Goal: Communication & Community: Participate in discussion

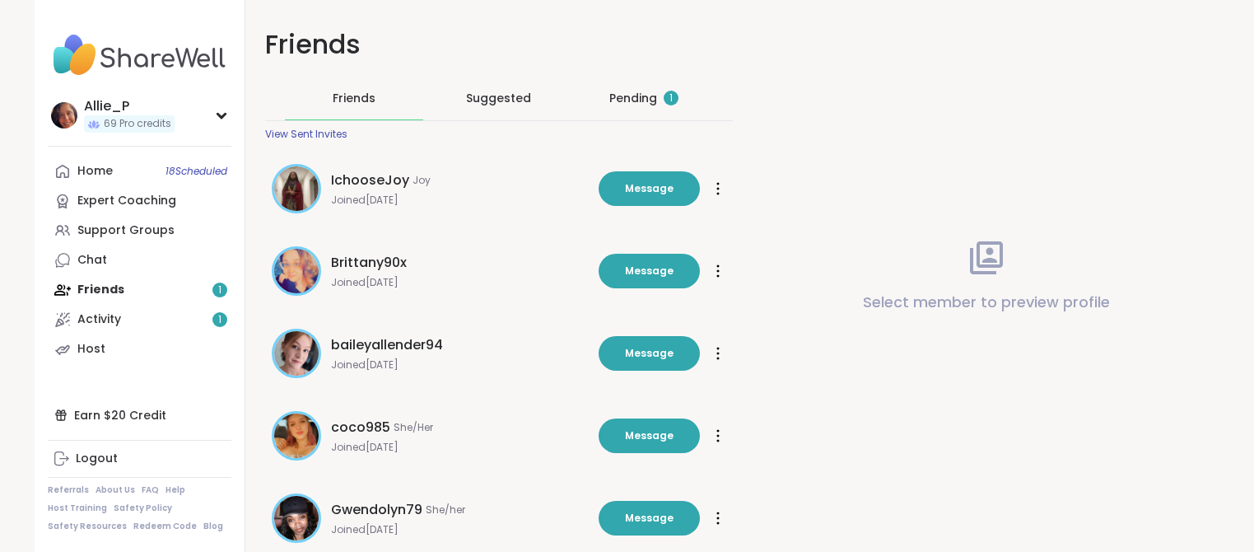
click at [663, 102] on div "1" at bounding box center [670, 98] width 15 height 15
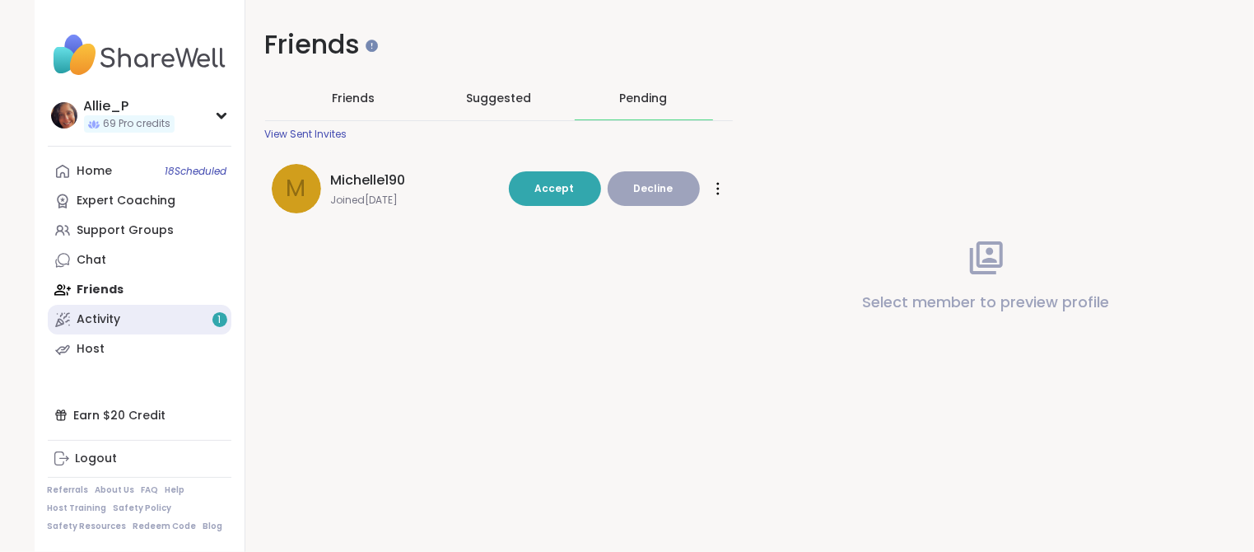
click at [106, 323] on div "Activity 1" at bounding box center [99, 319] width 44 height 16
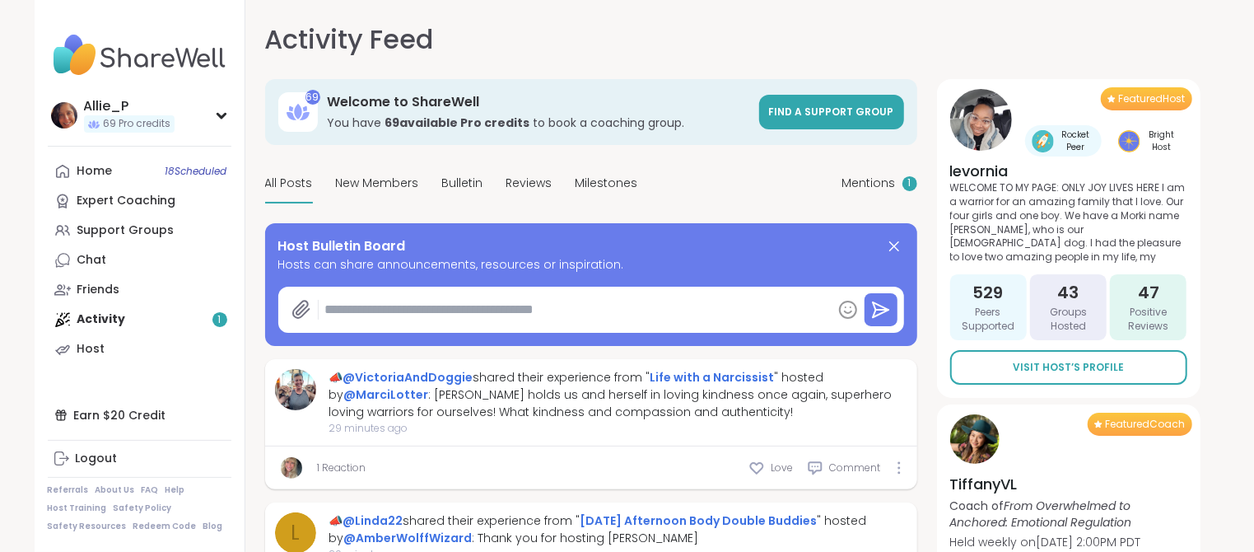
type textarea "*"
click at [870, 189] on span "Mentions" at bounding box center [869, 183] width 54 height 17
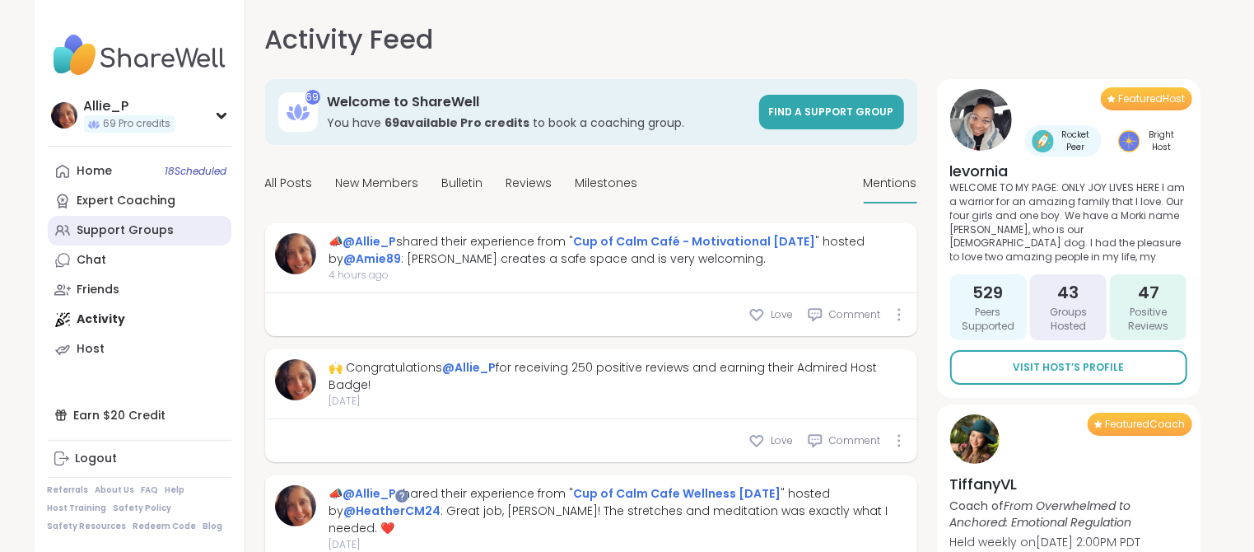
click at [102, 230] on div "Support Groups" at bounding box center [125, 230] width 97 height 16
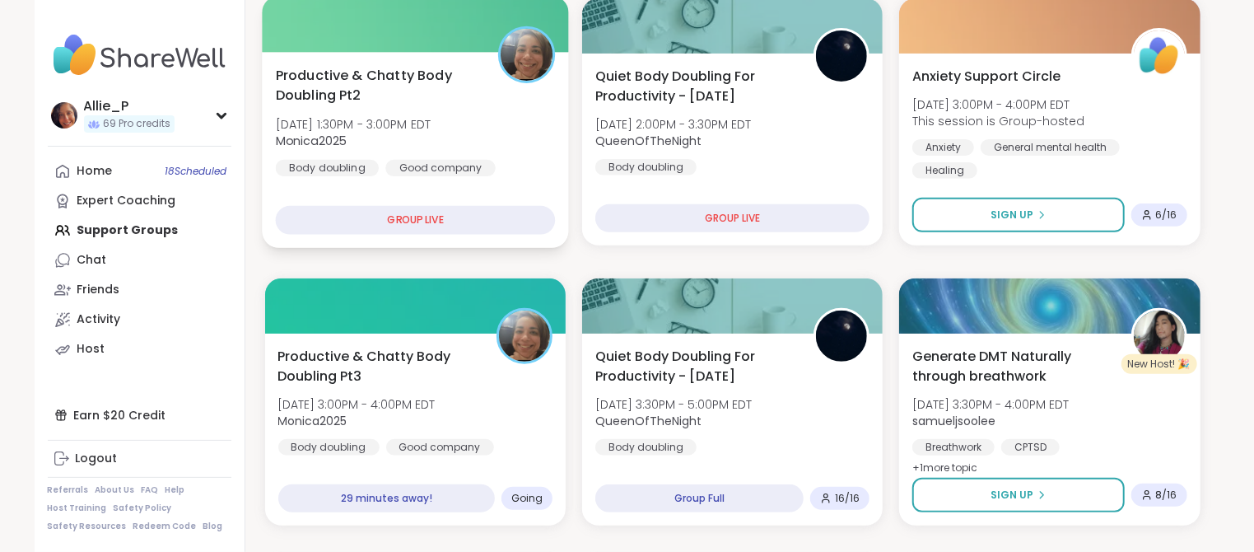
scroll to position [314, 0]
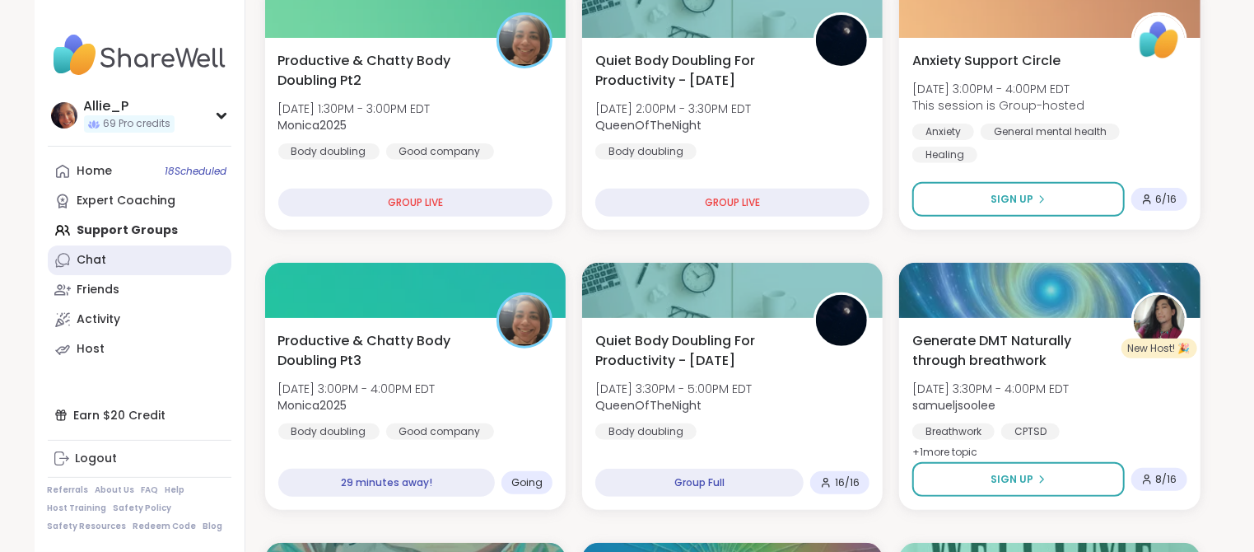
click at [104, 264] on div "Chat" at bounding box center [92, 260] width 30 height 16
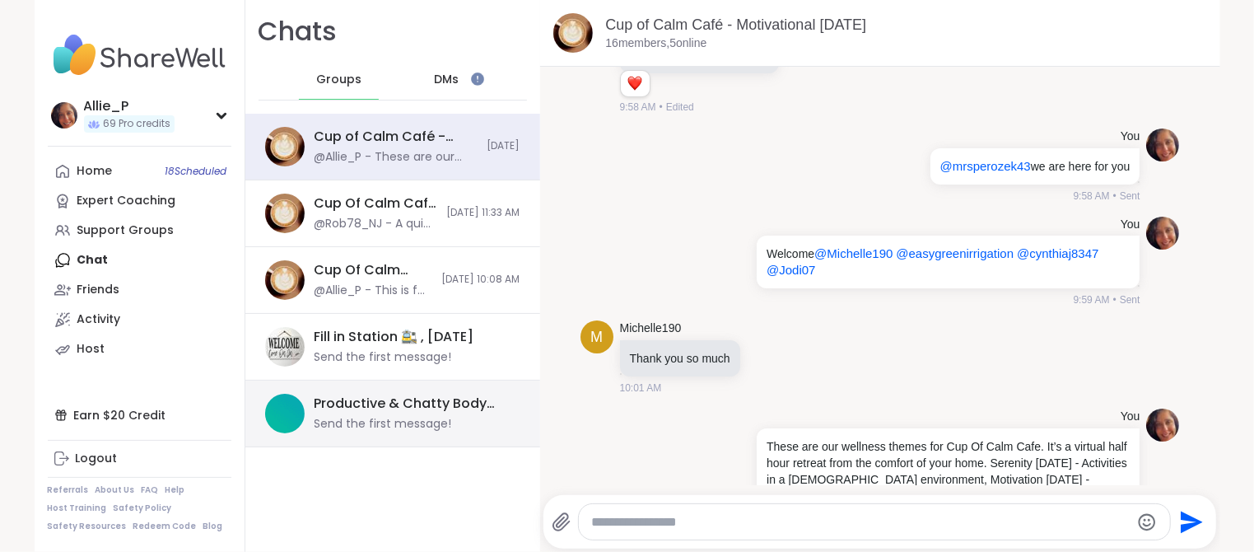
click at [386, 412] on div "Productive & Chatty Body Doubling Pt3, [DATE] Send the first message!" at bounding box center [412, 413] width 196 height 38
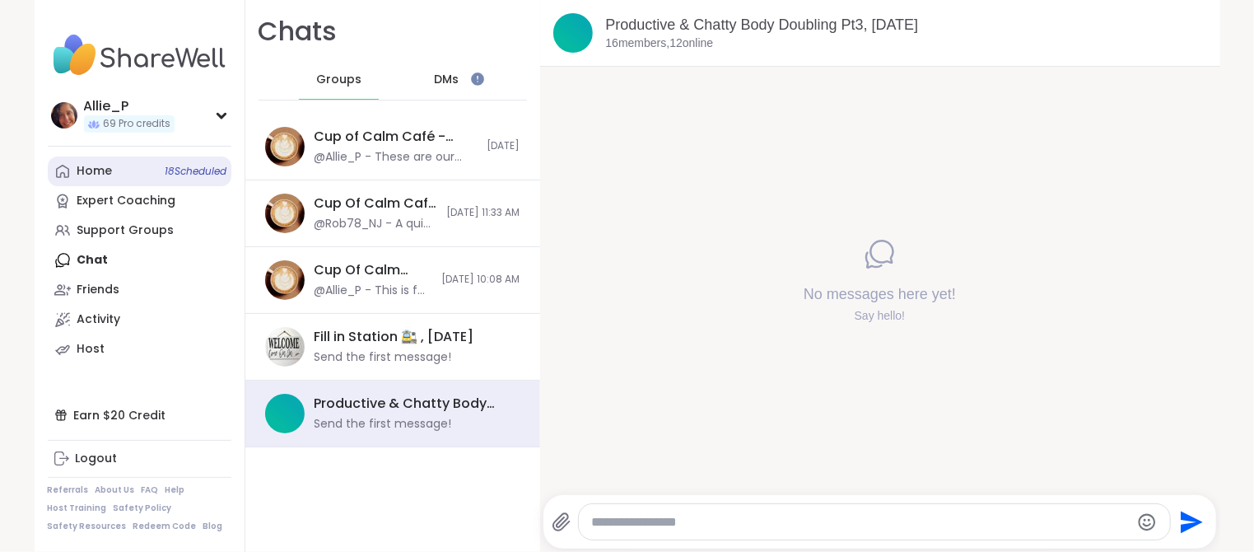
click at [98, 173] on div "Home 18 Scheduled" at bounding box center [94, 171] width 35 height 16
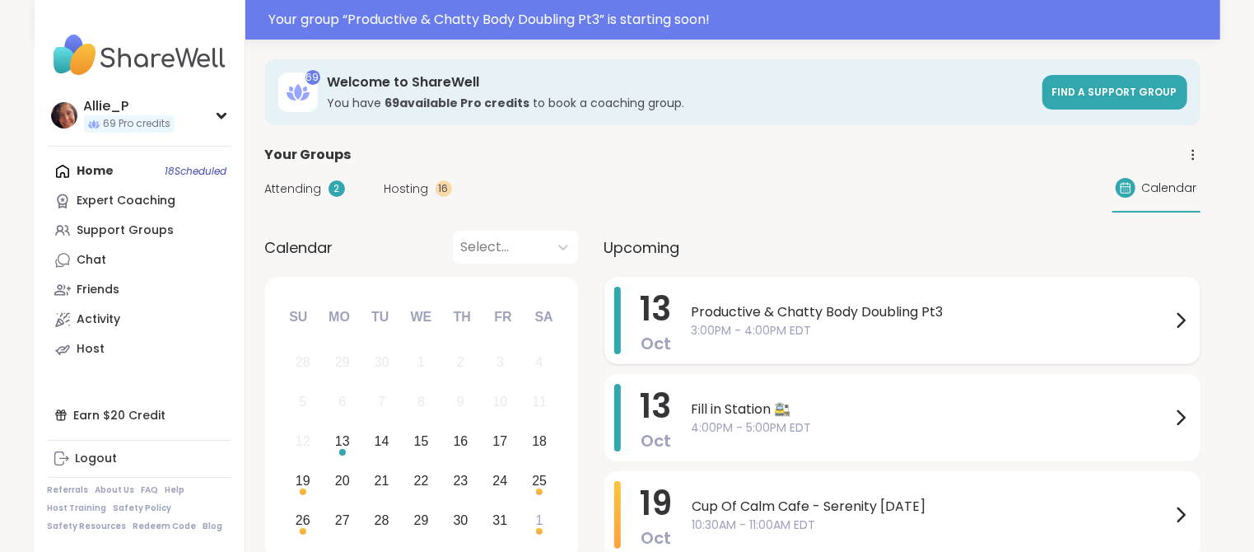
click at [875, 310] on span "Productive & Chatty Body Doubling Pt3" at bounding box center [930, 312] width 479 height 20
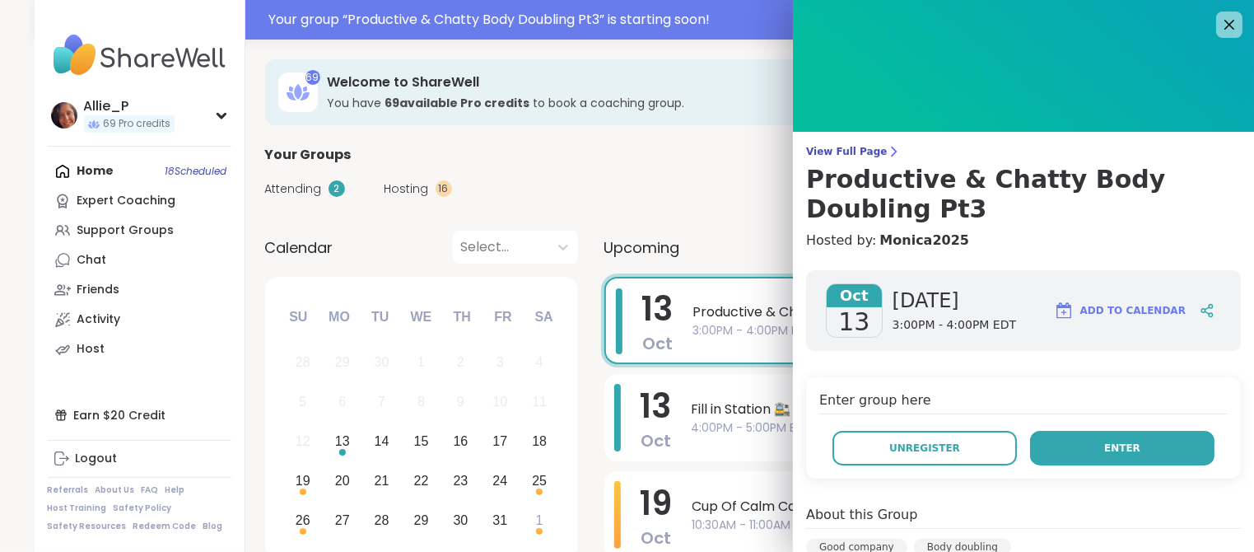
click at [1145, 431] on button "Enter" at bounding box center [1122, 448] width 184 height 35
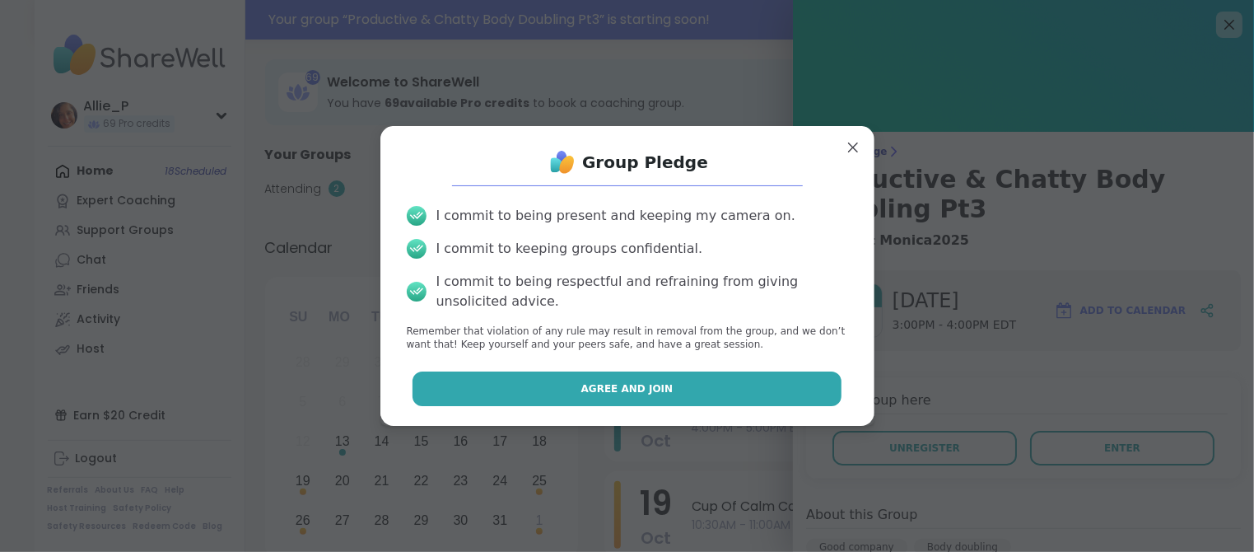
click at [624, 400] on button "Agree and Join" at bounding box center [626, 388] width 429 height 35
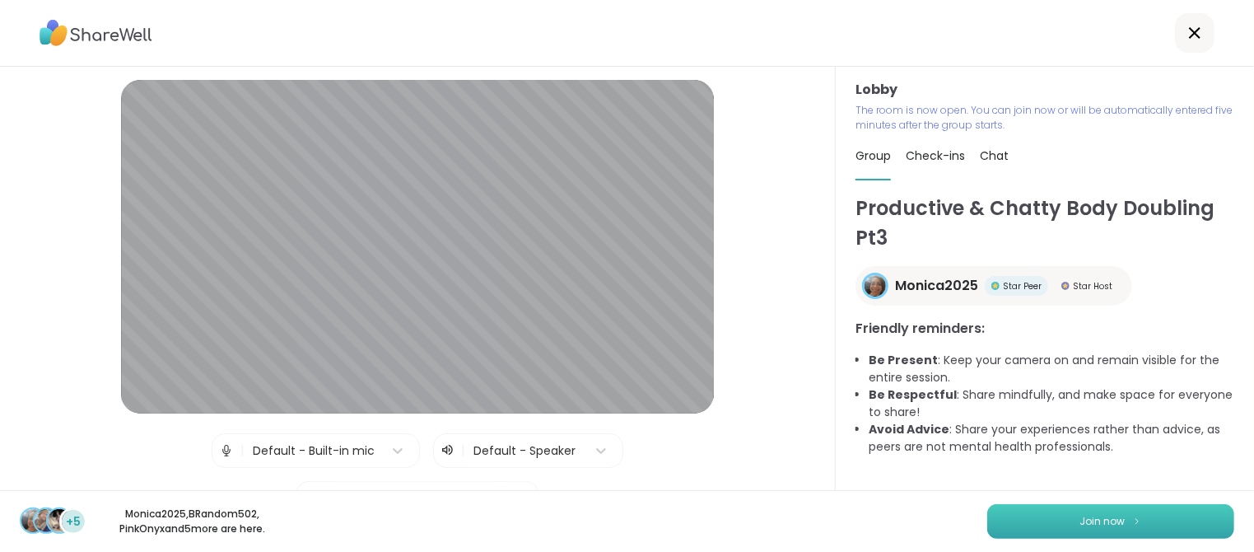
click at [1097, 516] on span "Join now" at bounding box center [1102, 521] width 45 height 15
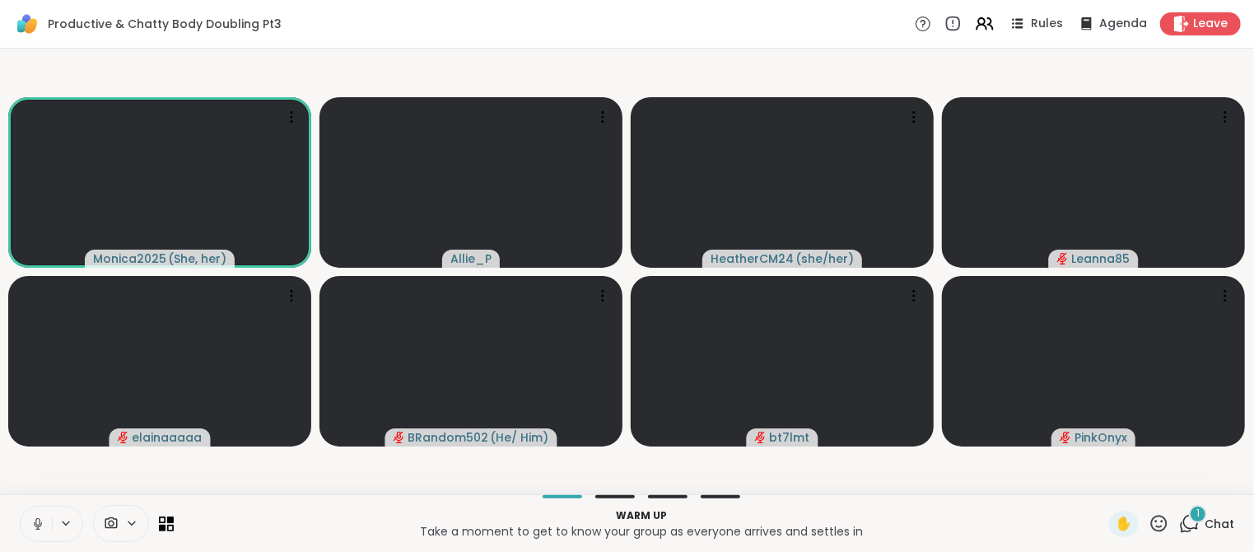
click at [1189, 523] on icon at bounding box center [1189, 523] width 21 height 21
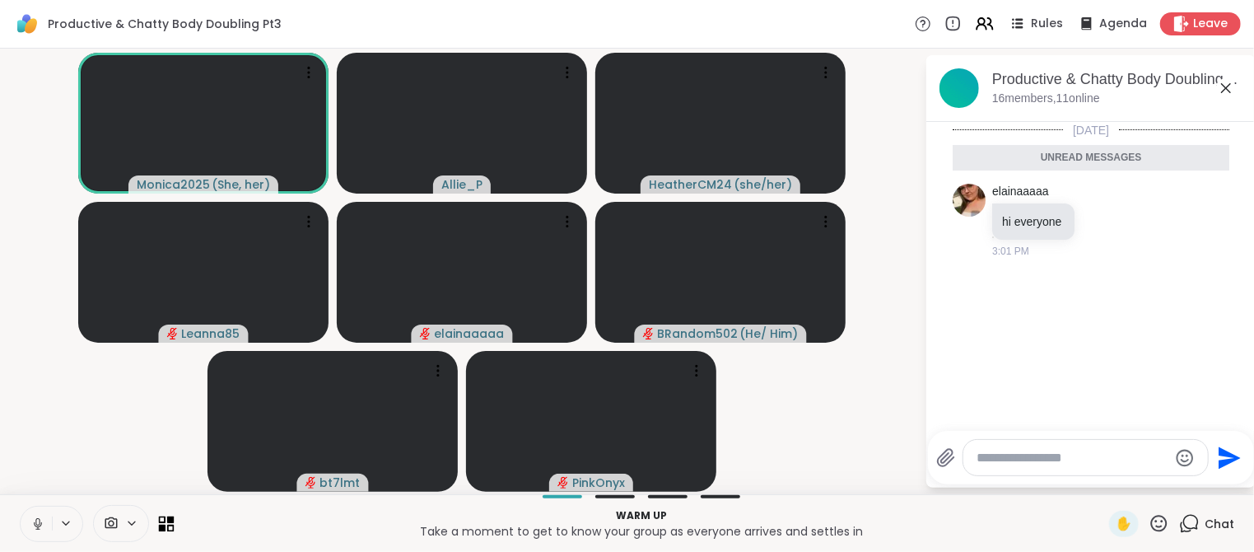
click at [164, 524] on icon at bounding box center [162, 527] width 7 height 7
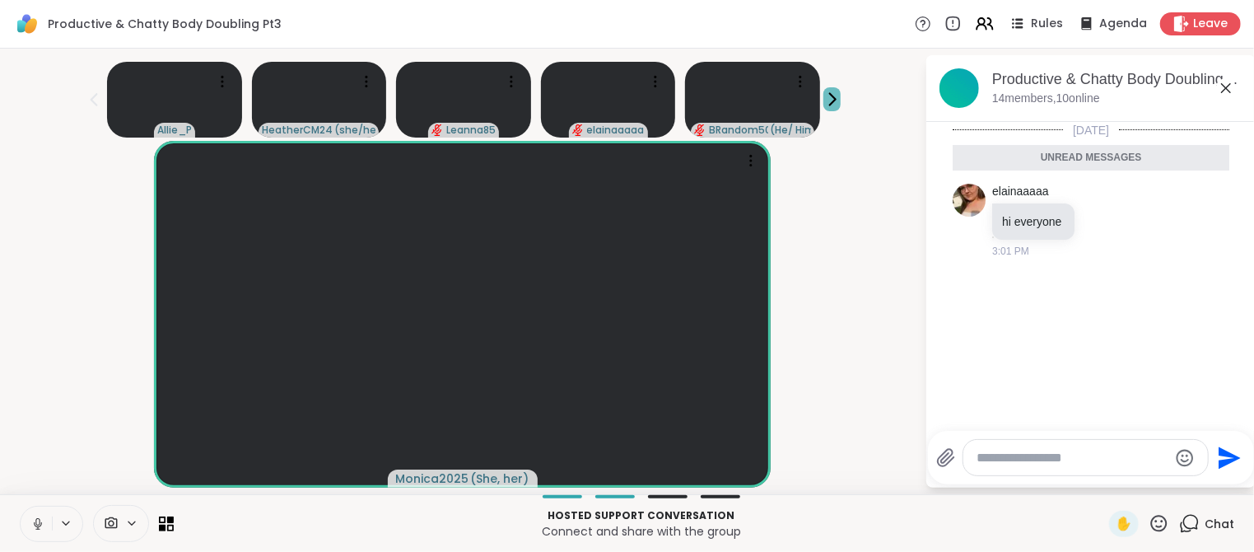
click at [832, 98] on icon at bounding box center [831, 99] width 17 height 17
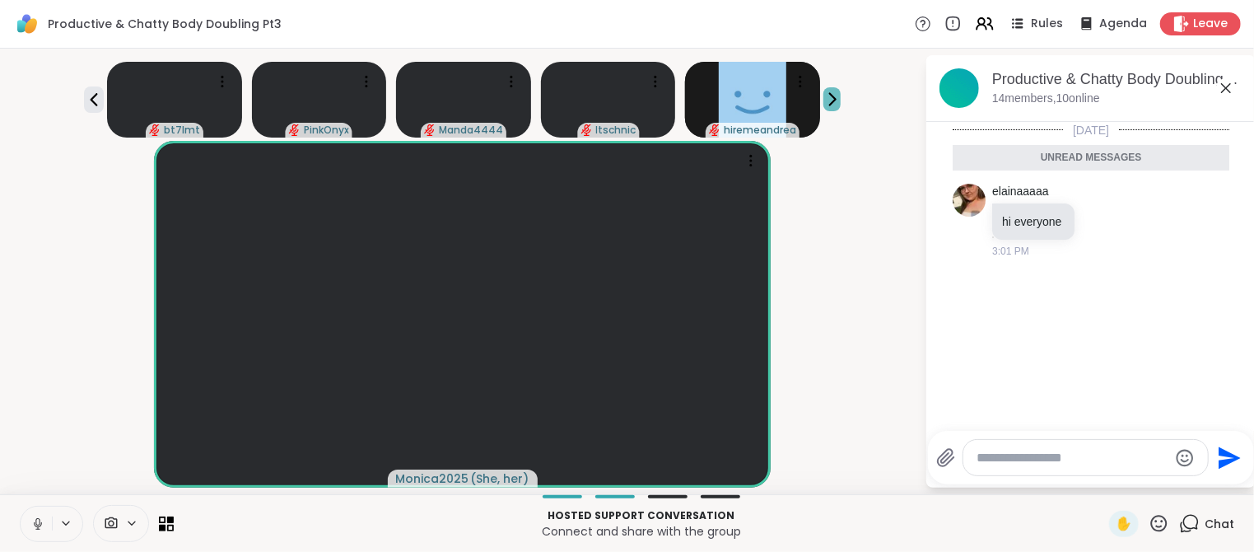
click at [832, 98] on icon at bounding box center [831, 99] width 17 height 17
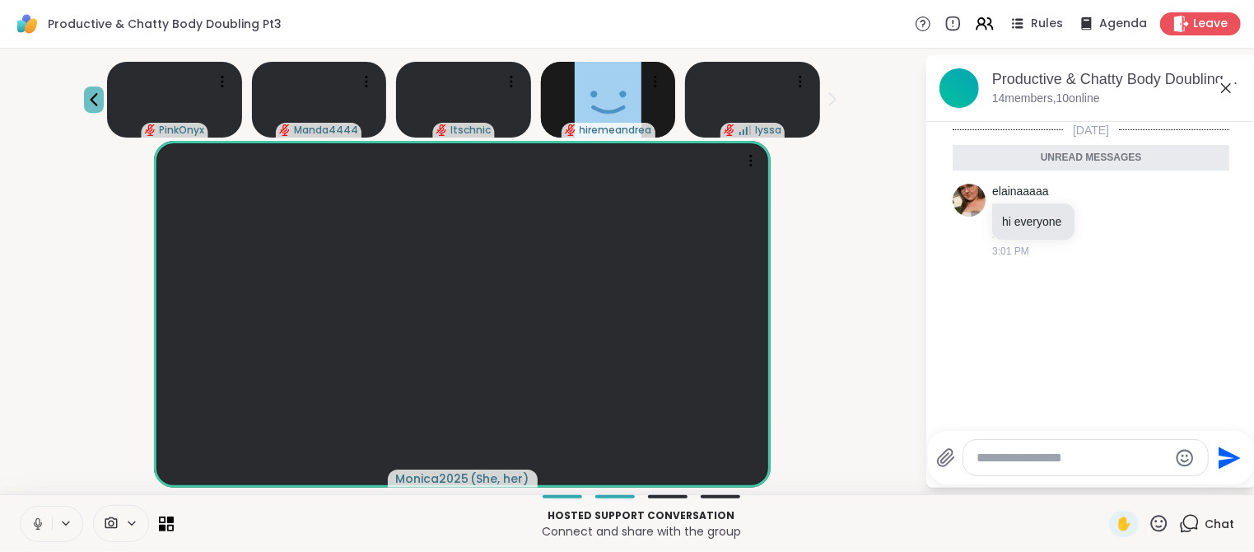
click at [91, 101] on icon at bounding box center [94, 100] width 20 height 20
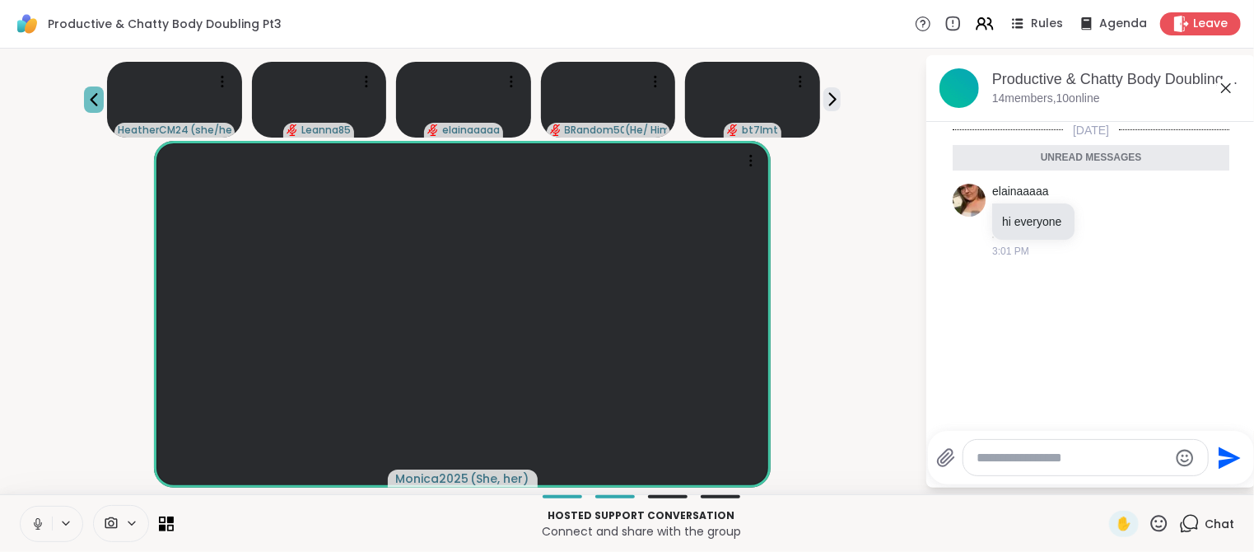
click at [91, 101] on icon at bounding box center [94, 100] width 20 height 20
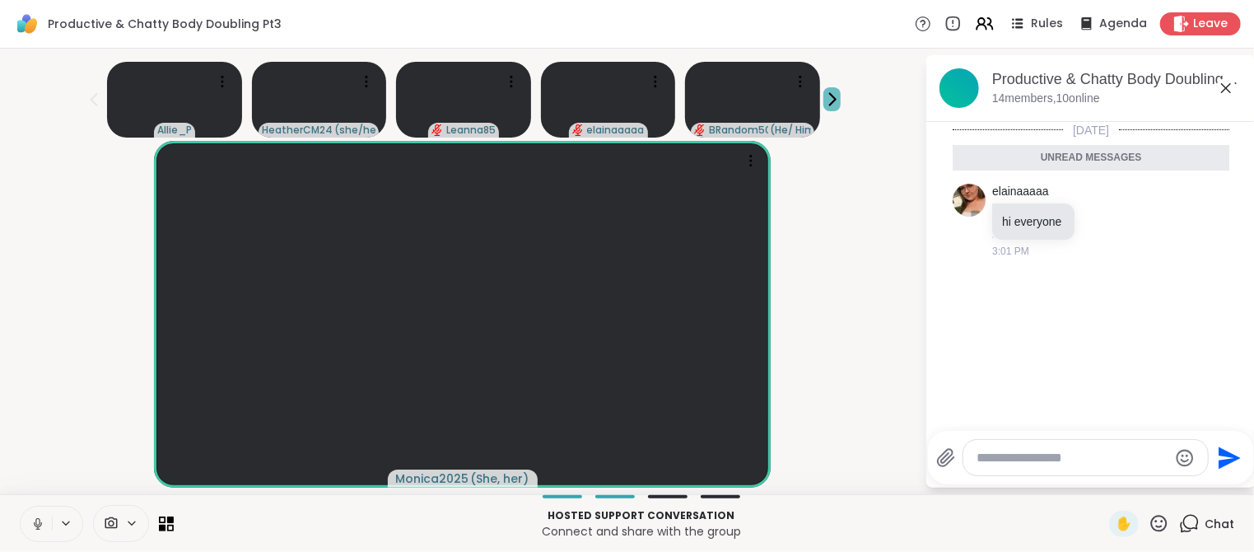
click at [837, 105] on icon at bounding box center [831, 99] width 17 height 17
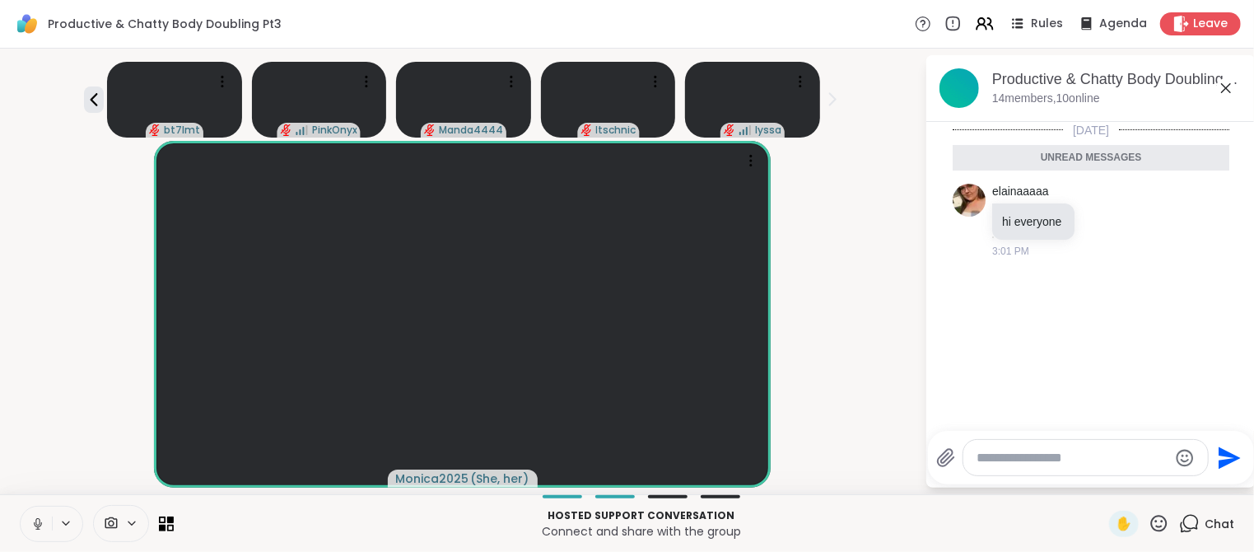
click at [835, 107] on icon at bounding box center [831, 99] width 17 height 17
click at [91, 105] on icon at bounding box center [94, 100] width 20 height 20
click at [42, 524] on icon at bounding box center [37, 523] width 15 height 15
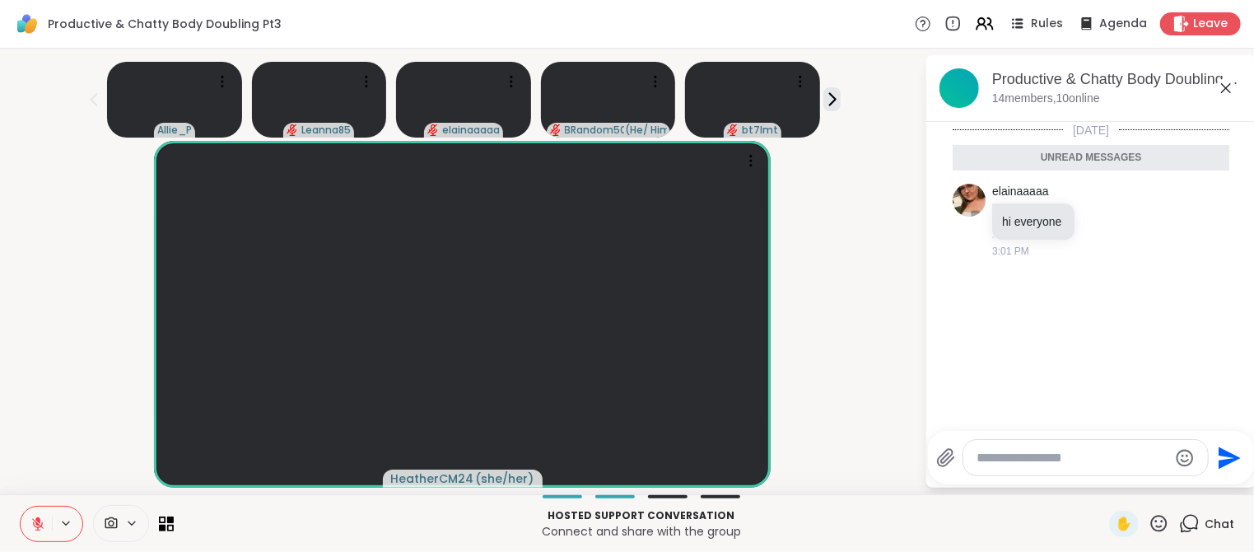
click at [42, 524] on icon at bounding box center [37, 523] width 15 height 15
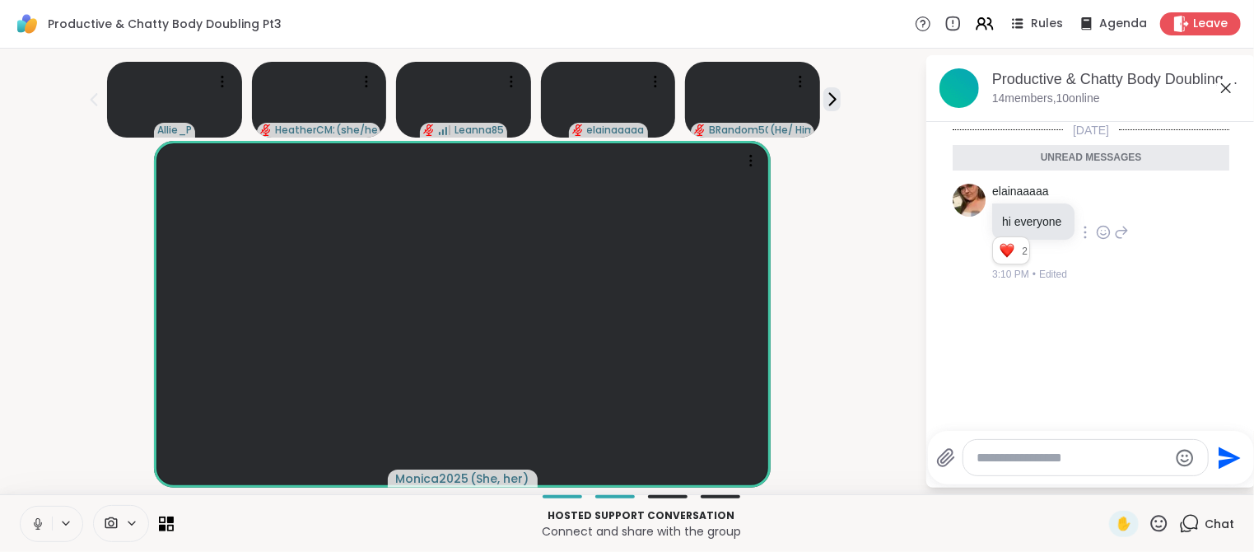
click at [1103, 234] on icon at bounding box center [1103, 235] width 5 height 2
click at [1102, 207] on div "Select Reaction: Heart" at bounding box center [1103, 205] width 15 height 15
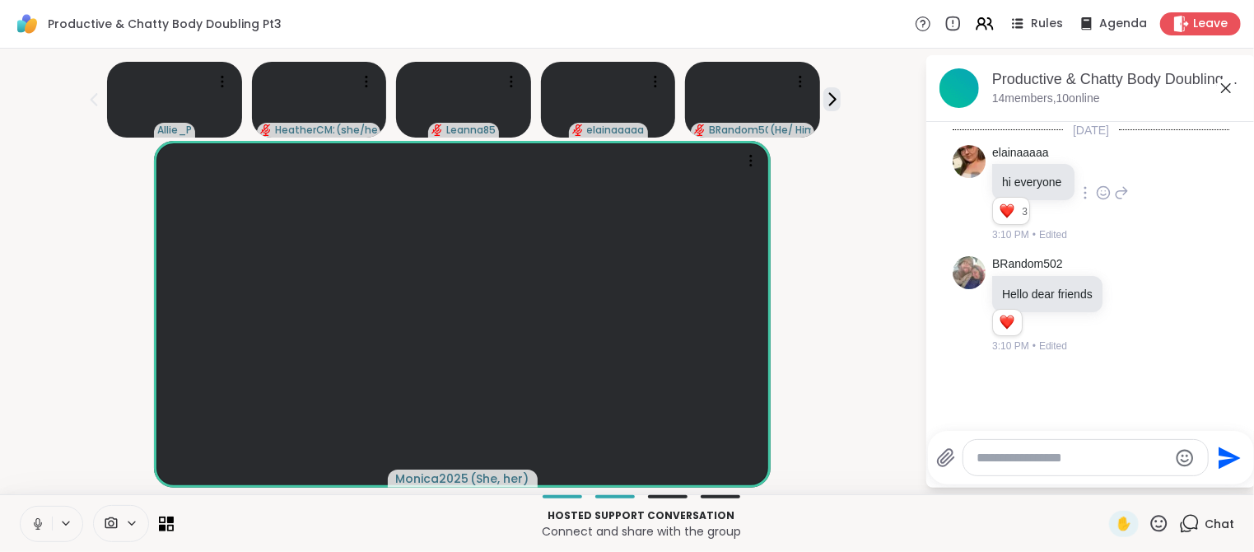
click at [38, 526] on icon at bounding box center [37, 523] width 15 height 15
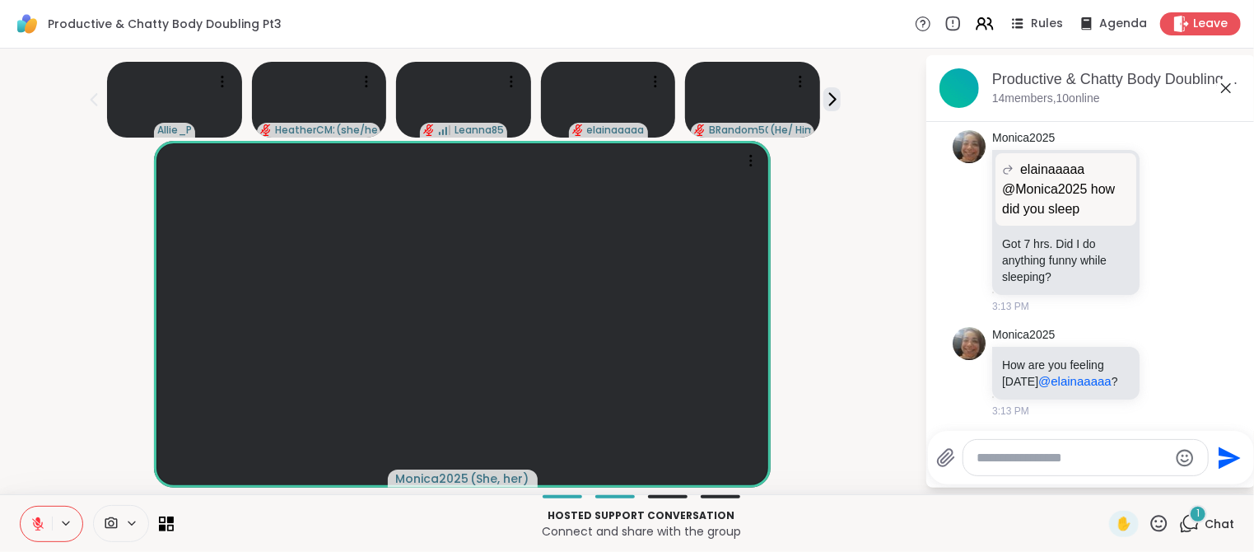
scroll to position [645, 0]
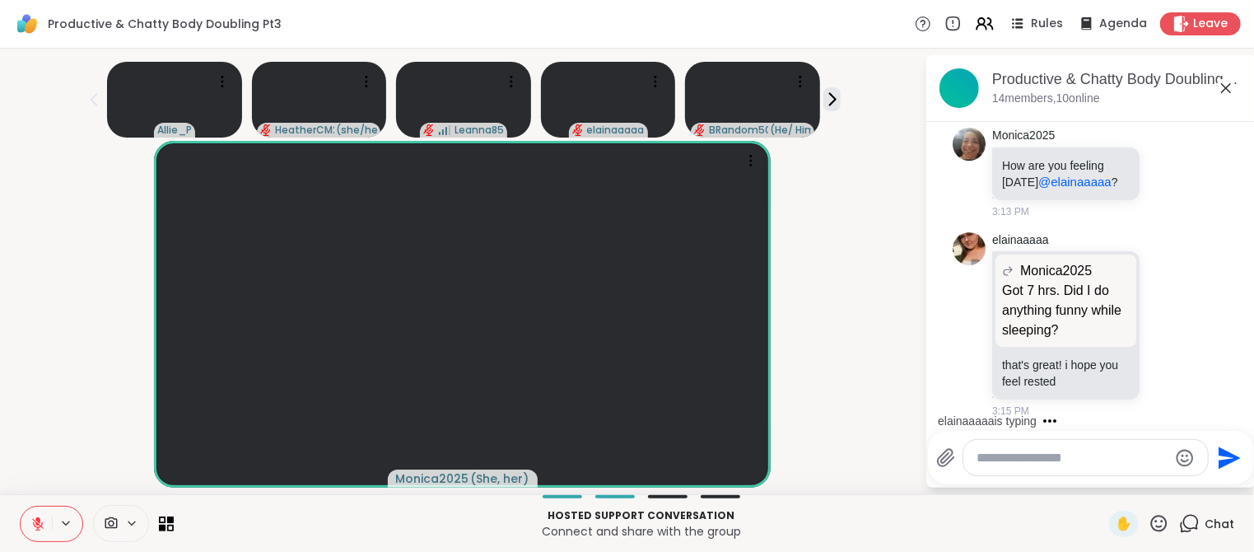
click at [38, 526] on icon at bounding box center [38, 524] width 12 height 12
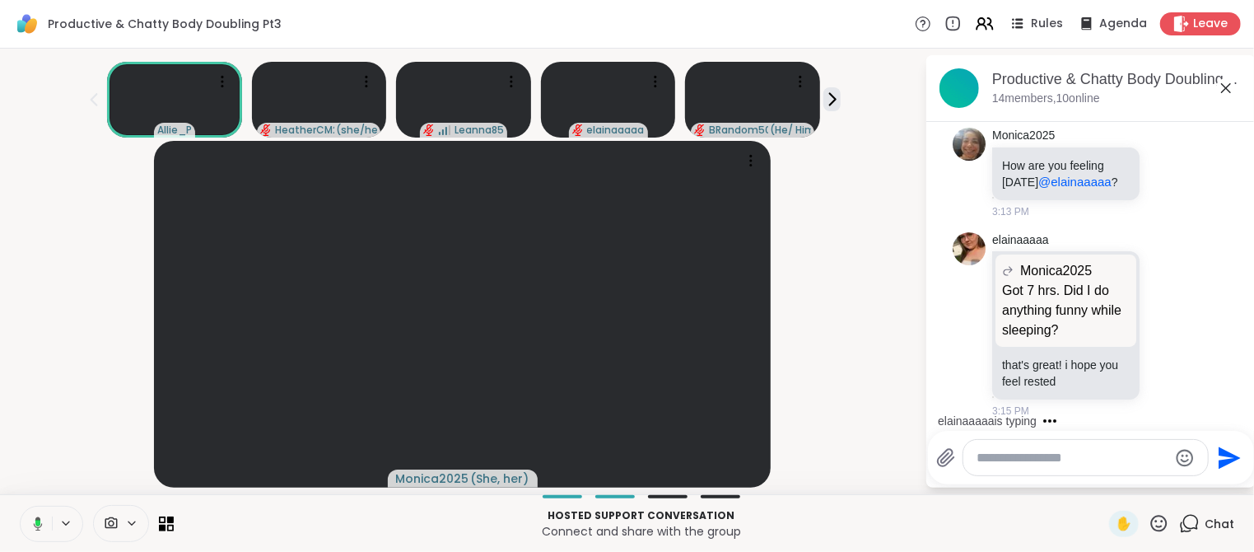
scroll to position [765, 0]
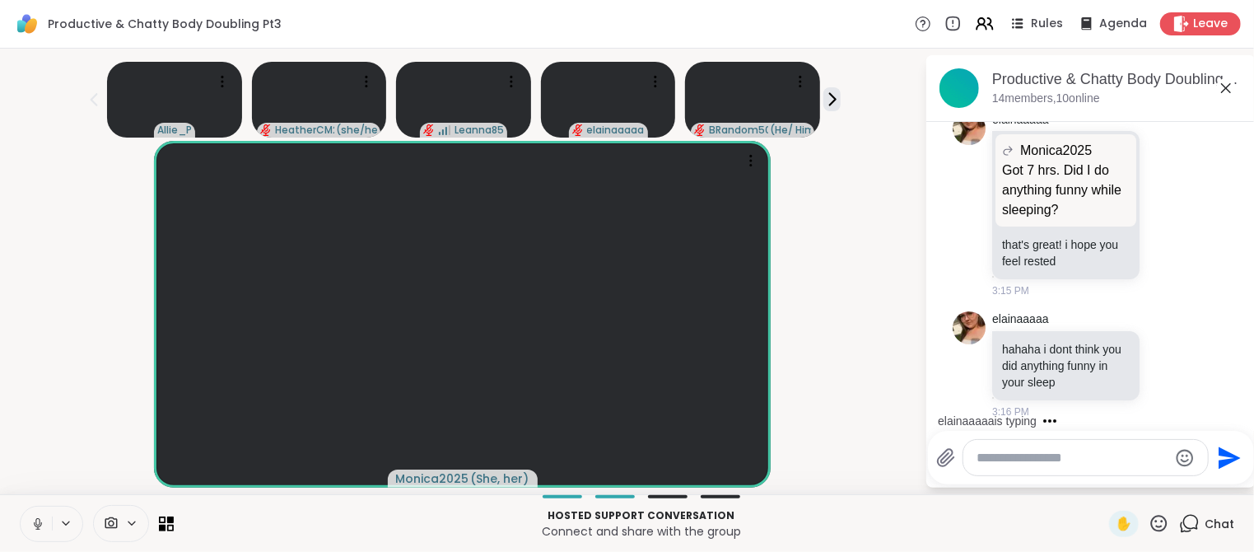
click at [38, 526] on icon at bounding box center [37, 523] width 15 height 15
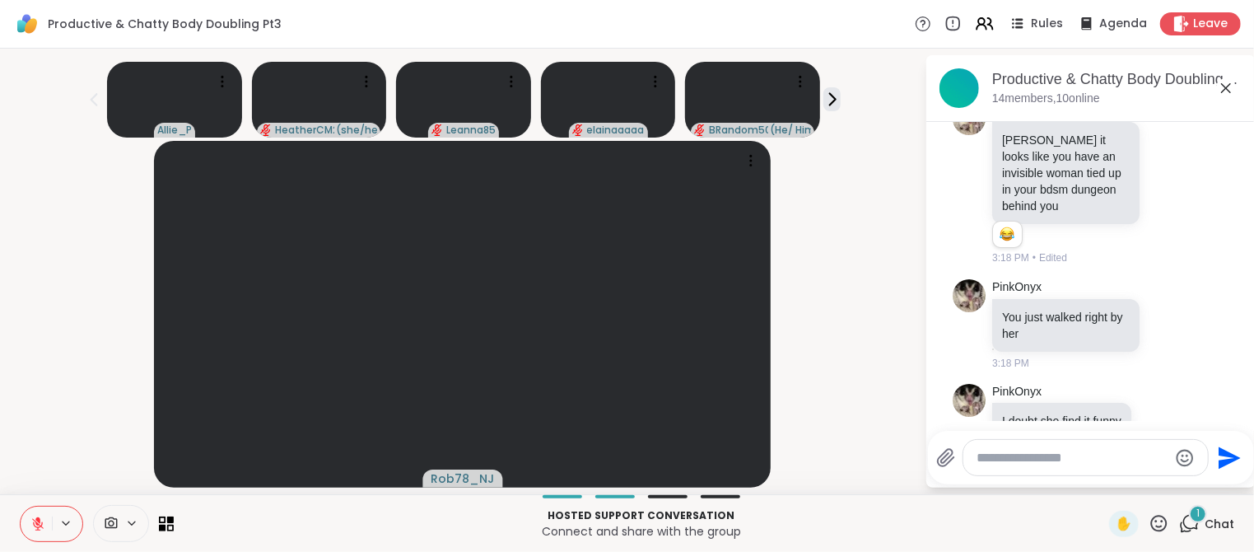
scroll to position [2168, 0]
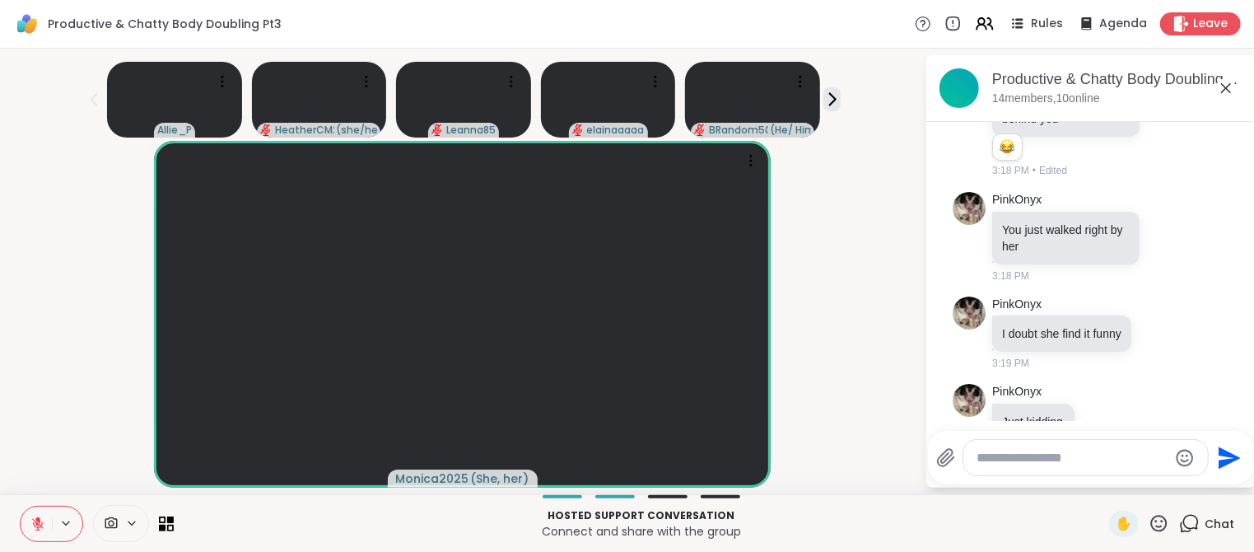
click at [1019, 459] on textarea "Type your message" at bounding box center [1072, 457] width 192 height 16
type textarea "**********"
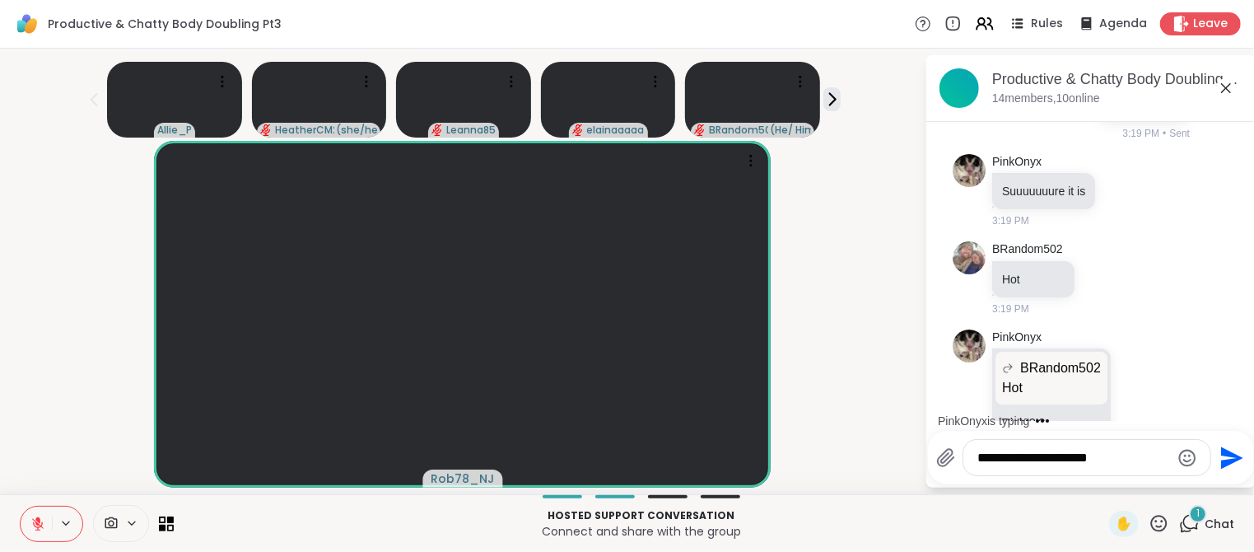
scroll to position [2678, 0]
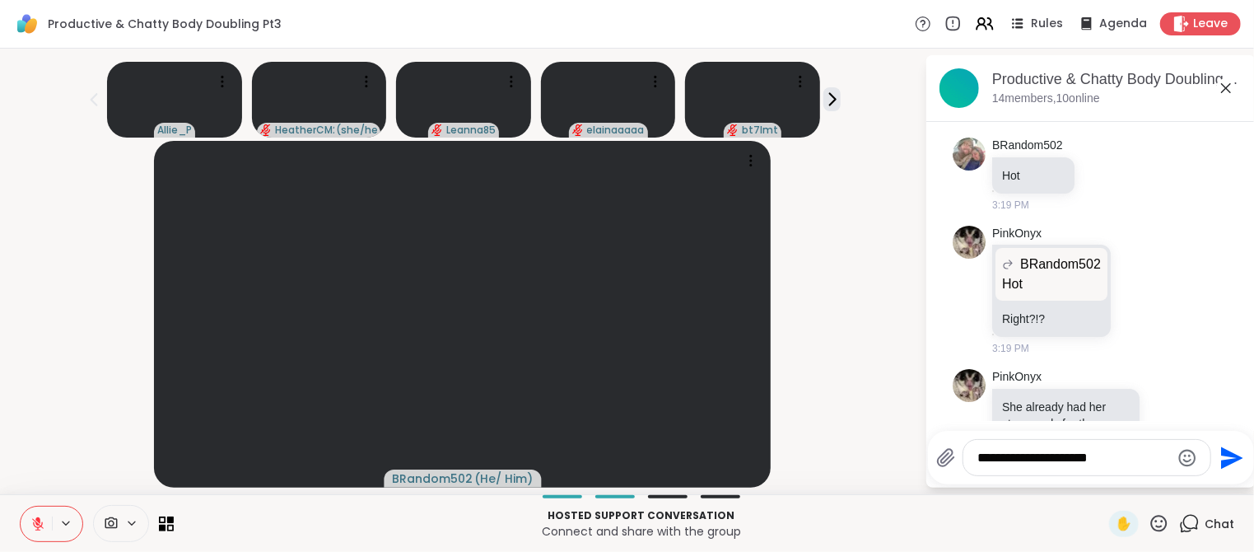
type textarea "**********"
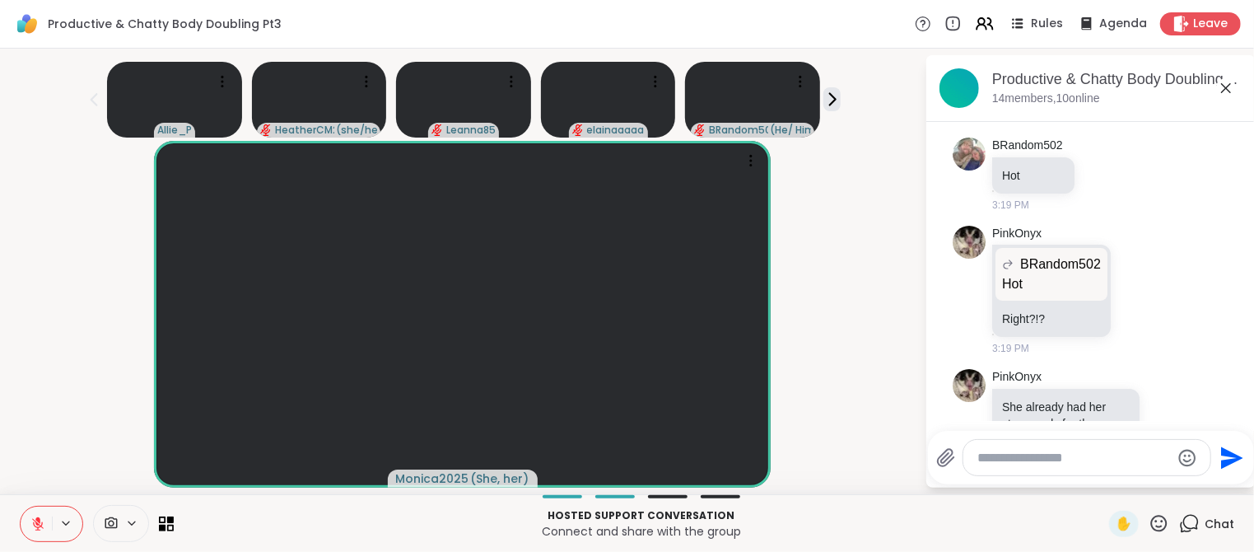
scroll to position [2781, 0]
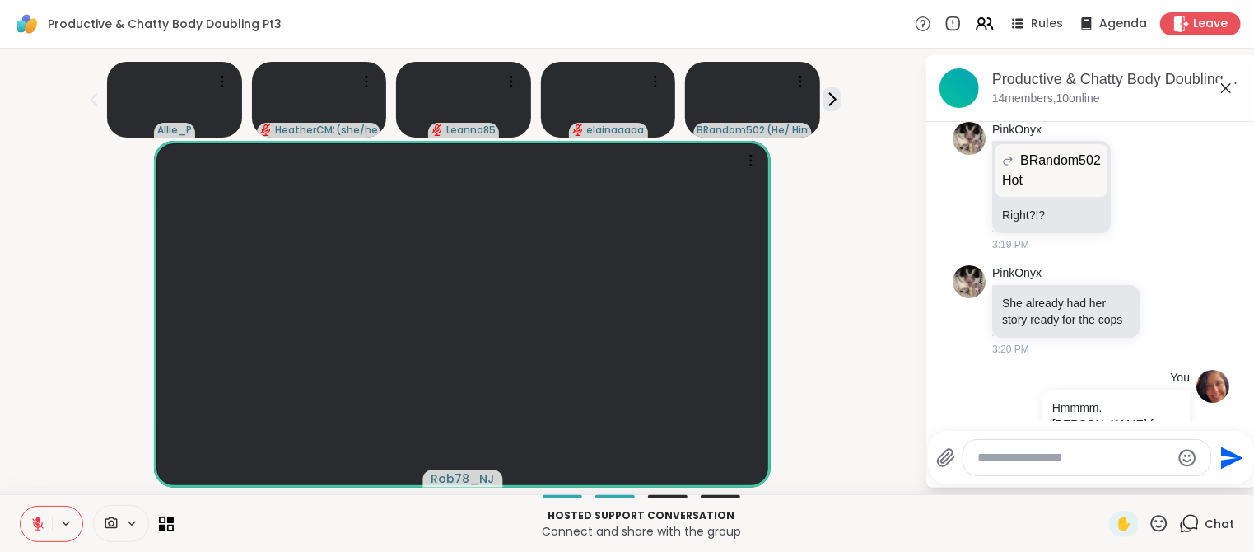
click at [27, 524] on button at bounding box center [36, 523] width 31 height 35
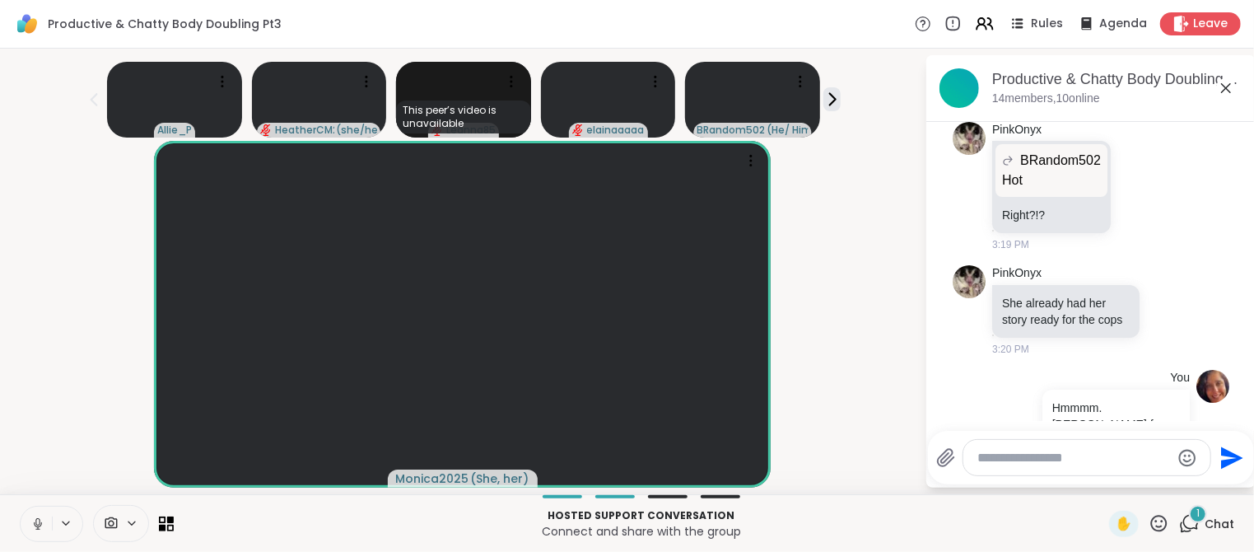
scroll to position [2885, 0]
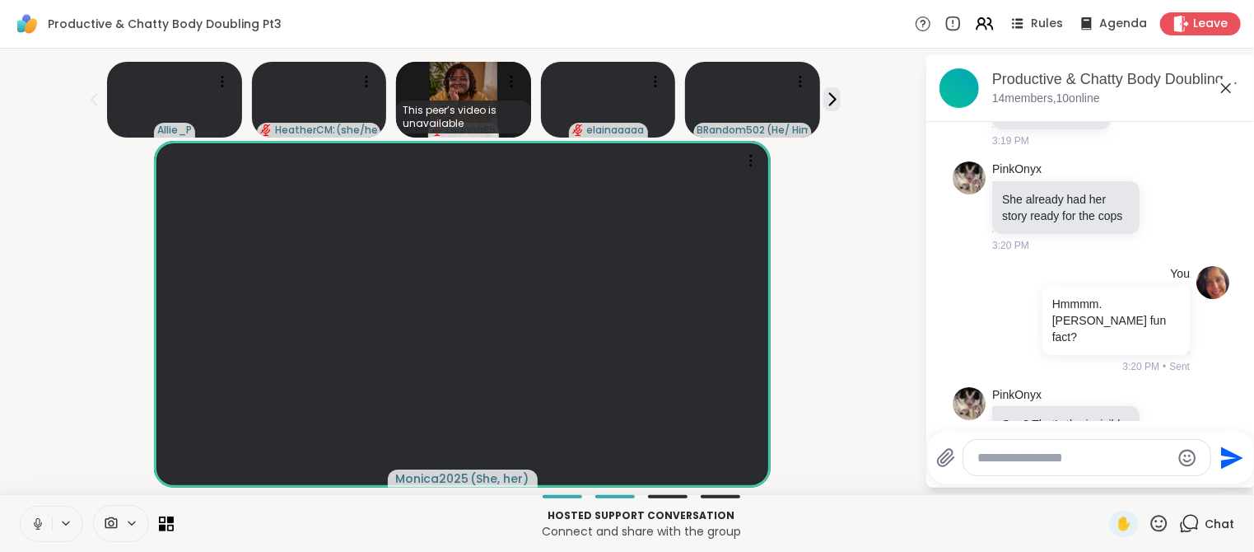
click at [39, 527] on icon at bounding box center [37, 523] width 15 height 15
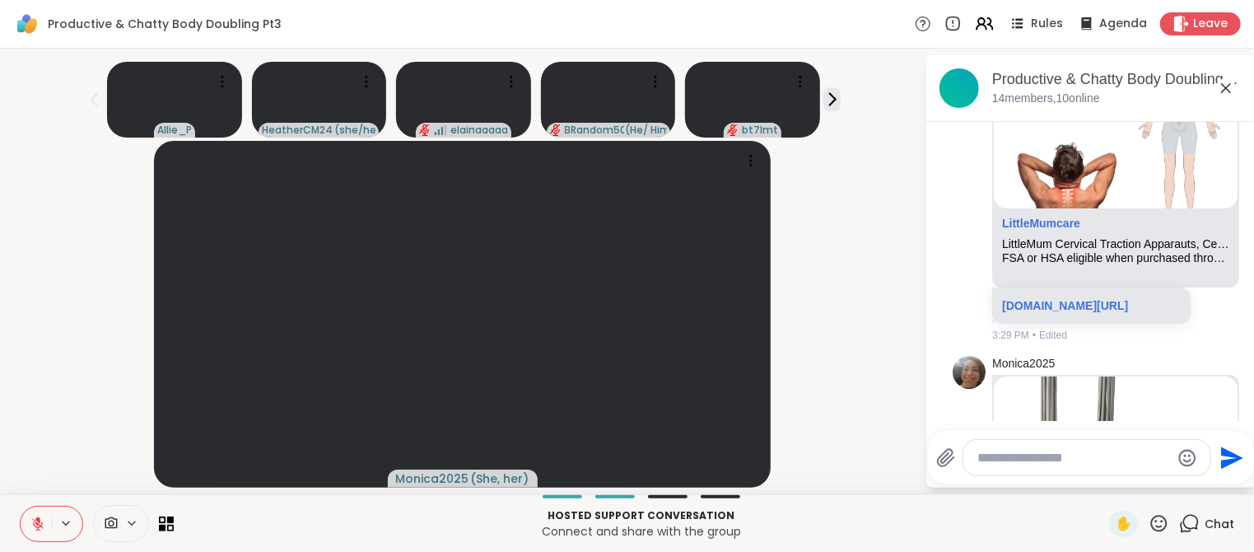
scroll to position [4012, 0]
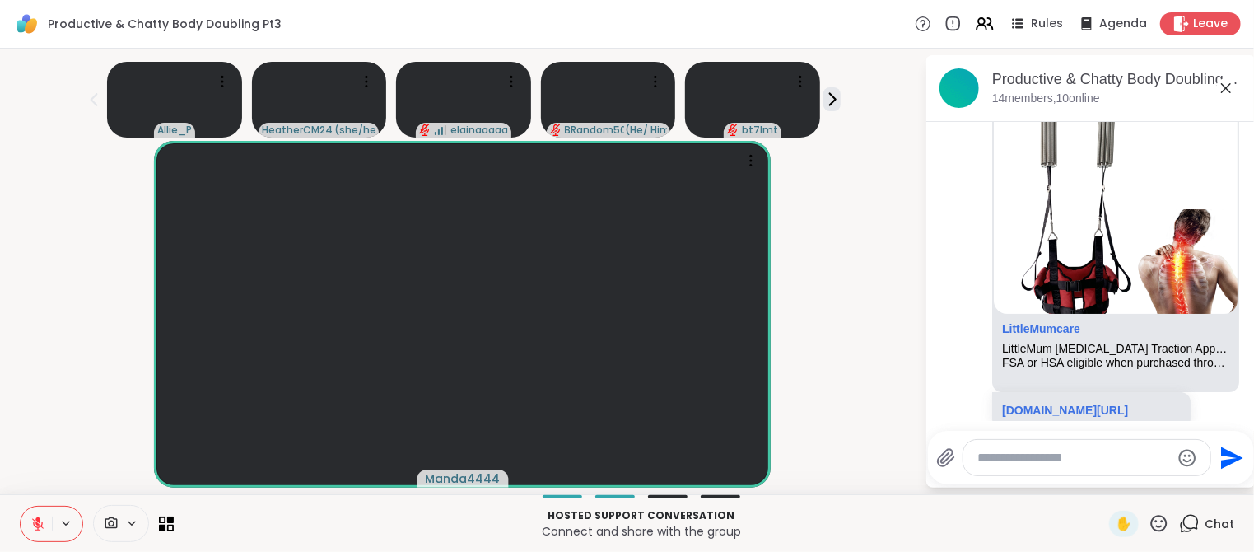
click at [36, 528] on icon at bounding box center [37, 523] width 15 height 15
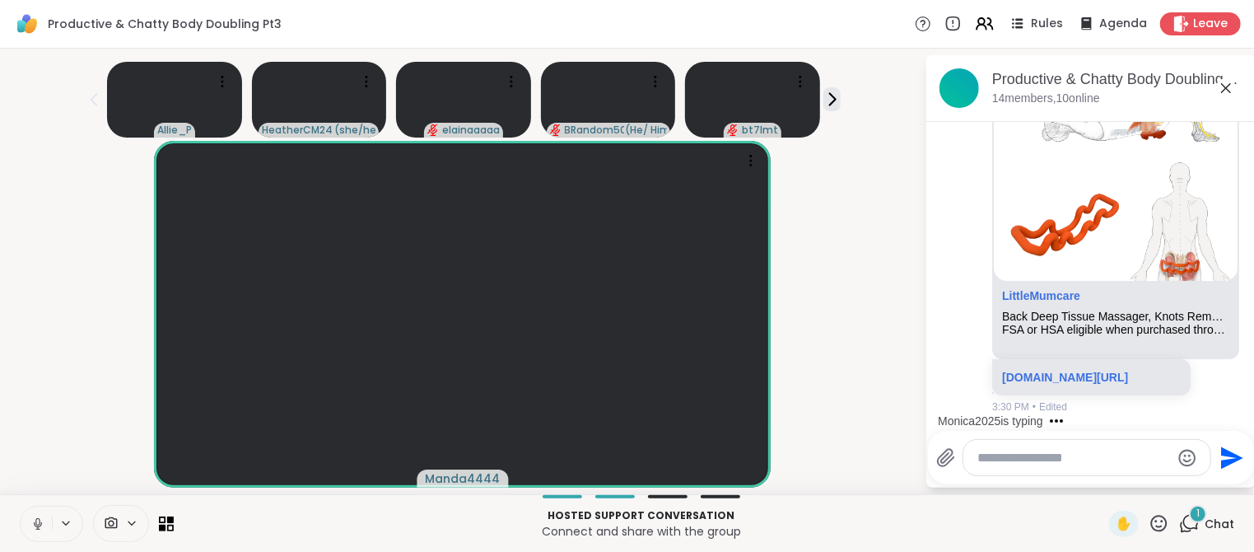
scroll to position [4555, 0]
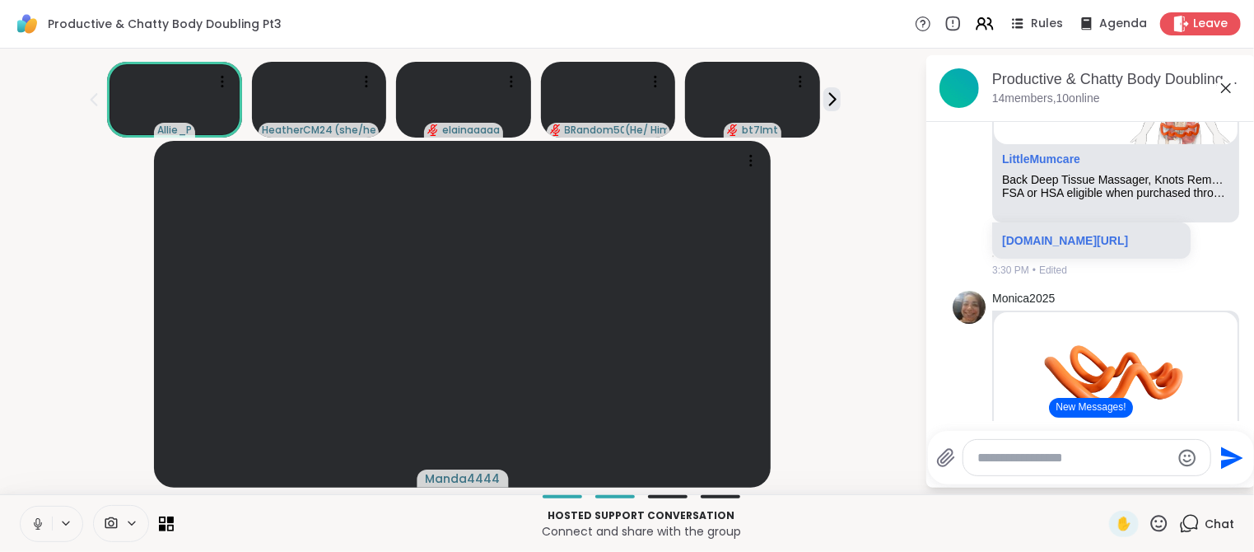
click at [1098, 411] on button "New Messages!" at bounding box center [1090, 408] width 83 height 20
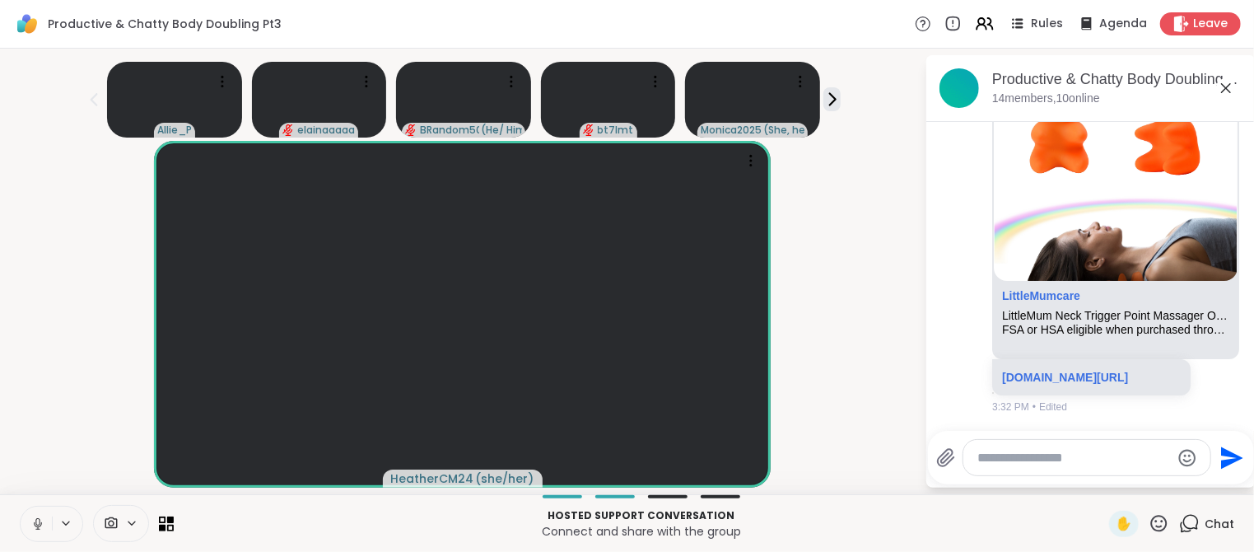
click at [35, 527] on icon at bounding box center [37, 523] width 15 height 15
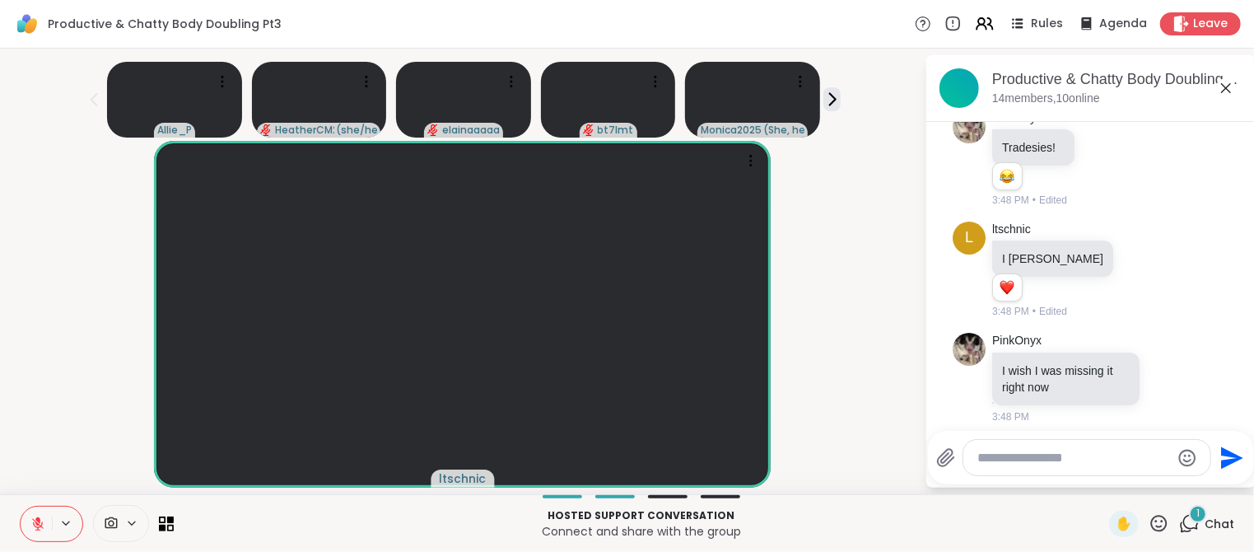
scroll to position [8026, 0]
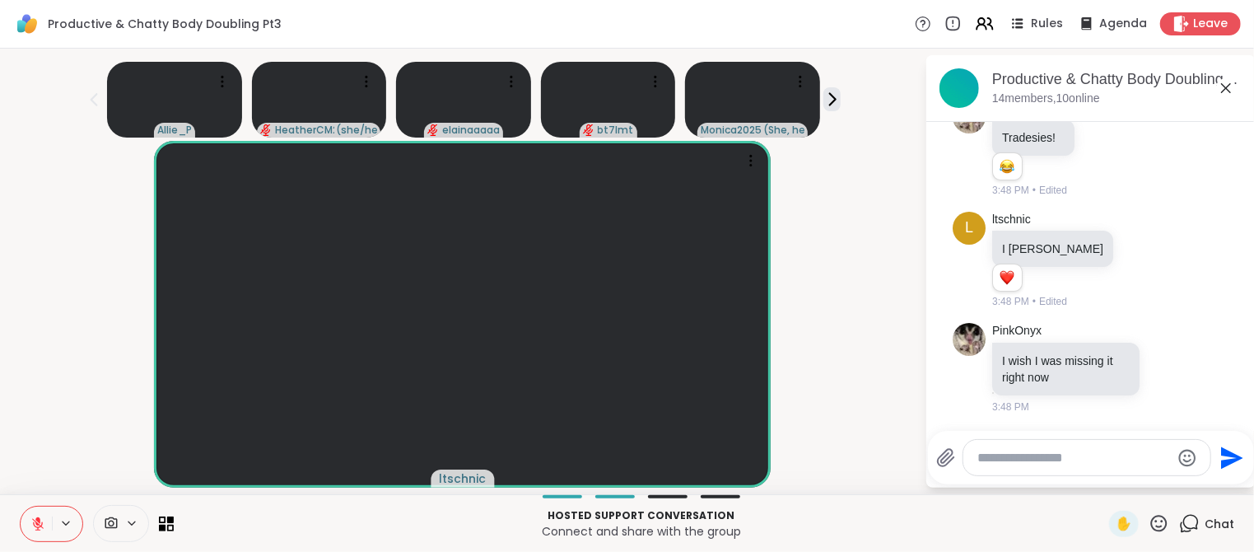
click at [41, 524] on icon at bounding box center [38, 524] width 12 height 12
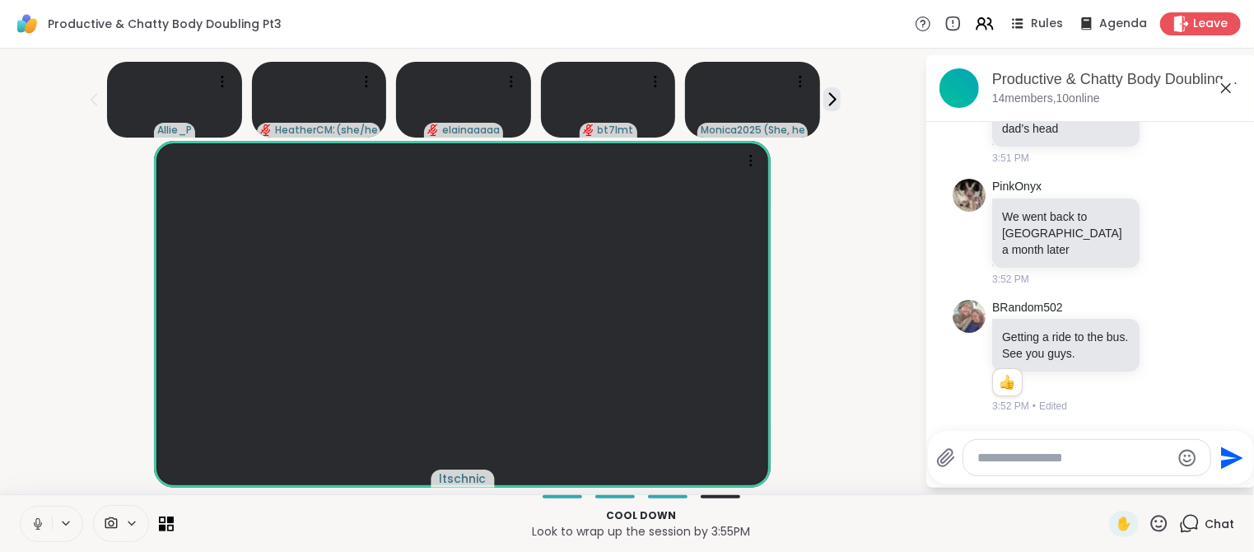
scroll to position [8443, 0]
click at [1166, 356] on icon at bounding box center [1168, 355] width 15 height 16
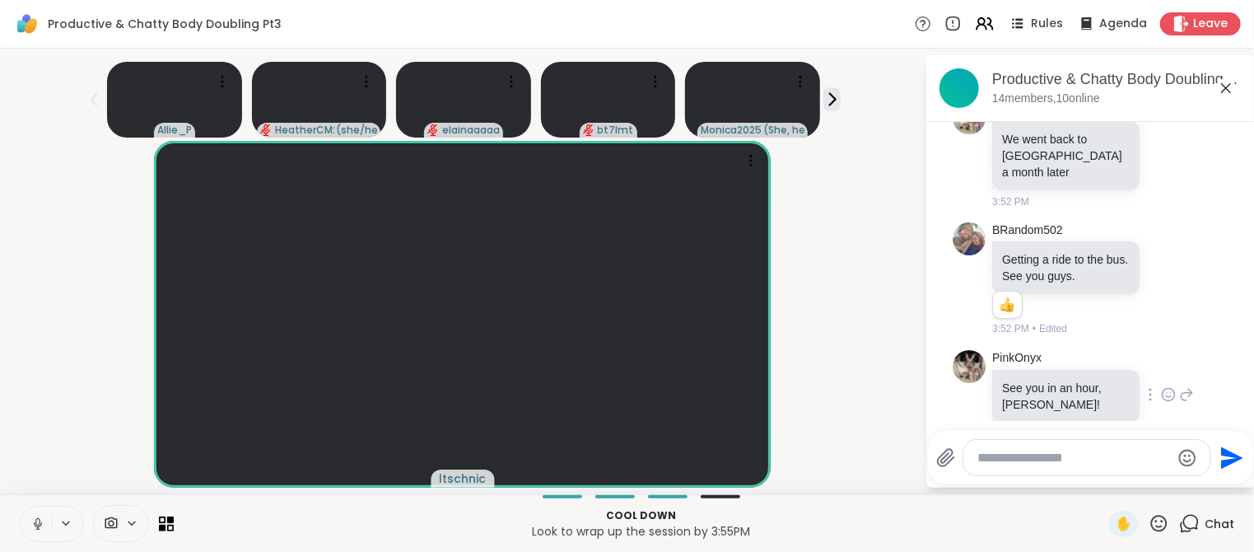
scroll to position [8547, 0]
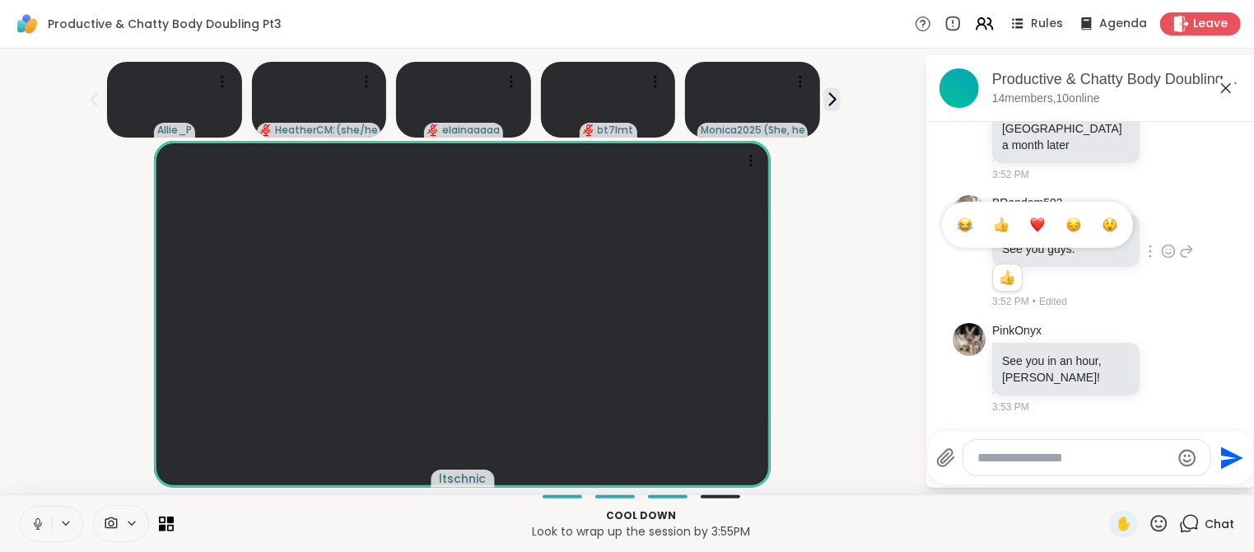
click at [1007, 228] on div "Select Reaction: Thumbs up" at bounding box center [1001, 224] width 15 height 15
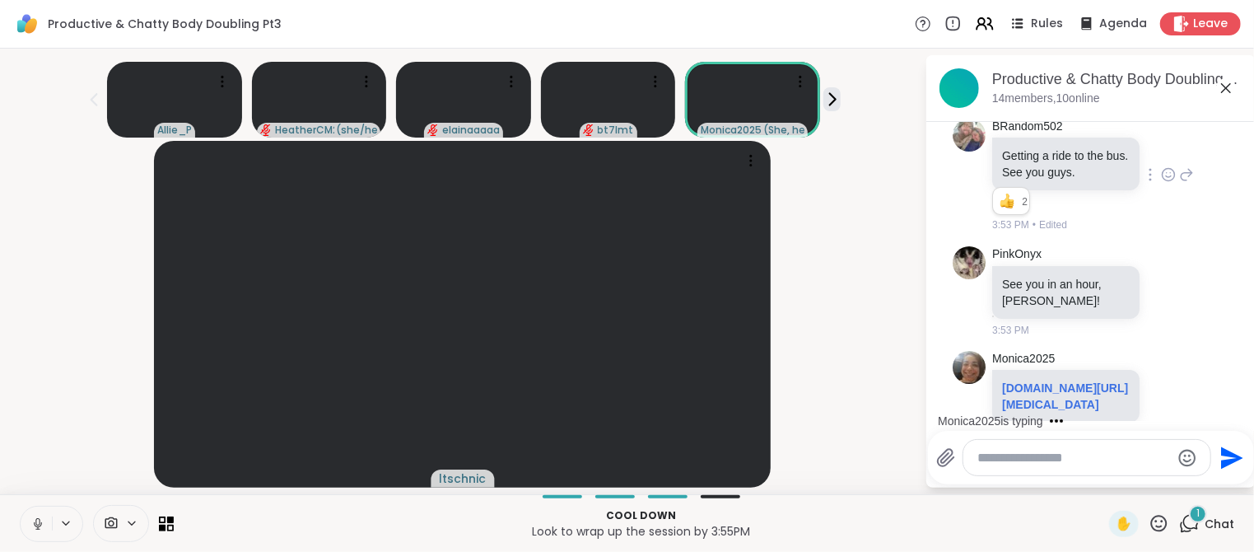
scroll to position [8684, 0]
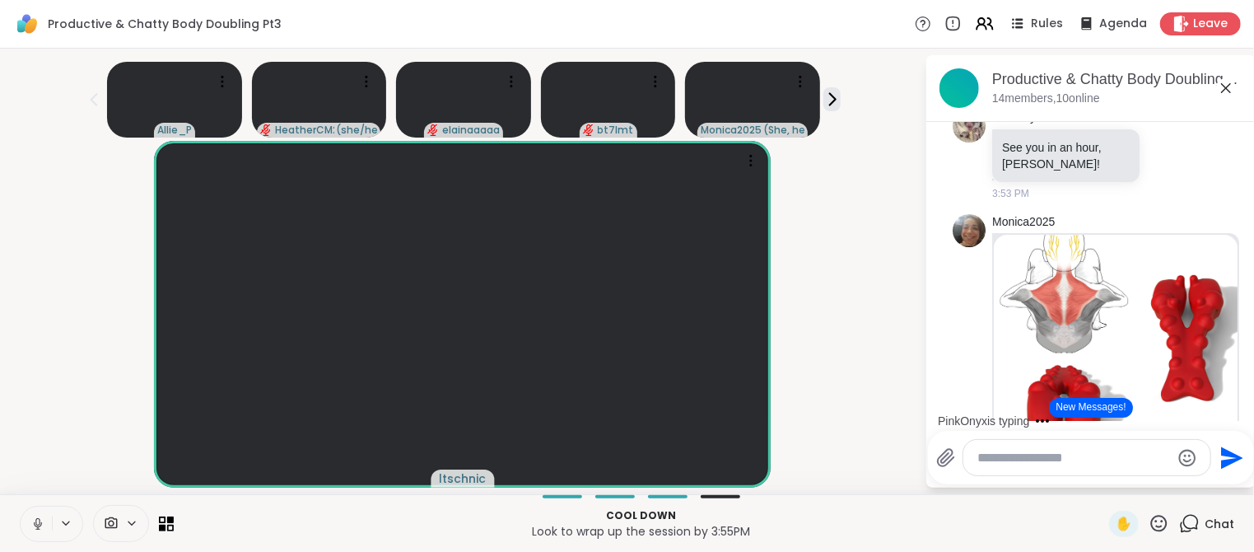
click at [1007, 172] on p "See you in an hour, [PERSON_NAME]!" at bounding box center [1066, 155] width 128 height 33
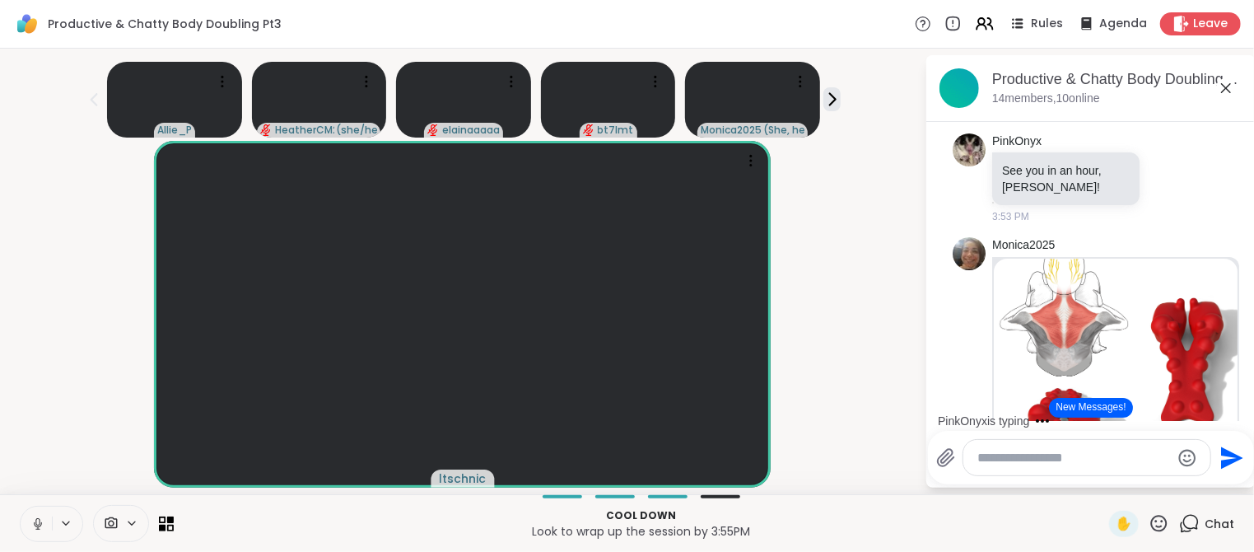
click at [1007, 195] on p "See you in an hour, [PERSON_NAME]!" at bounding box center [1066, 178] width 128 height 33
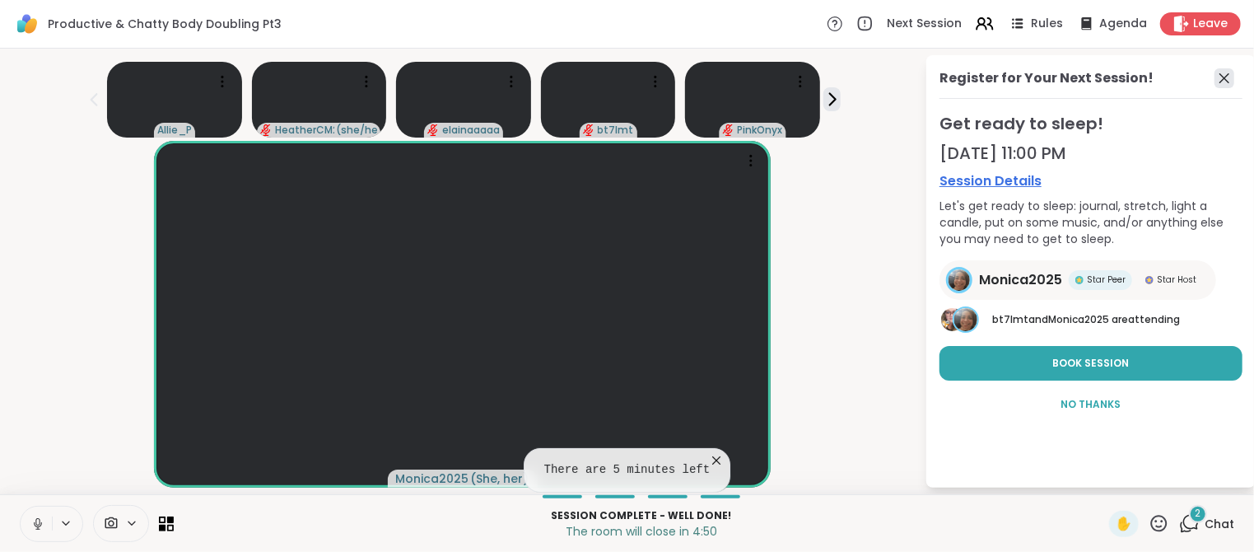
click at [1226, 74] on icon at bounding box center [1224, 78] width 20 height 20
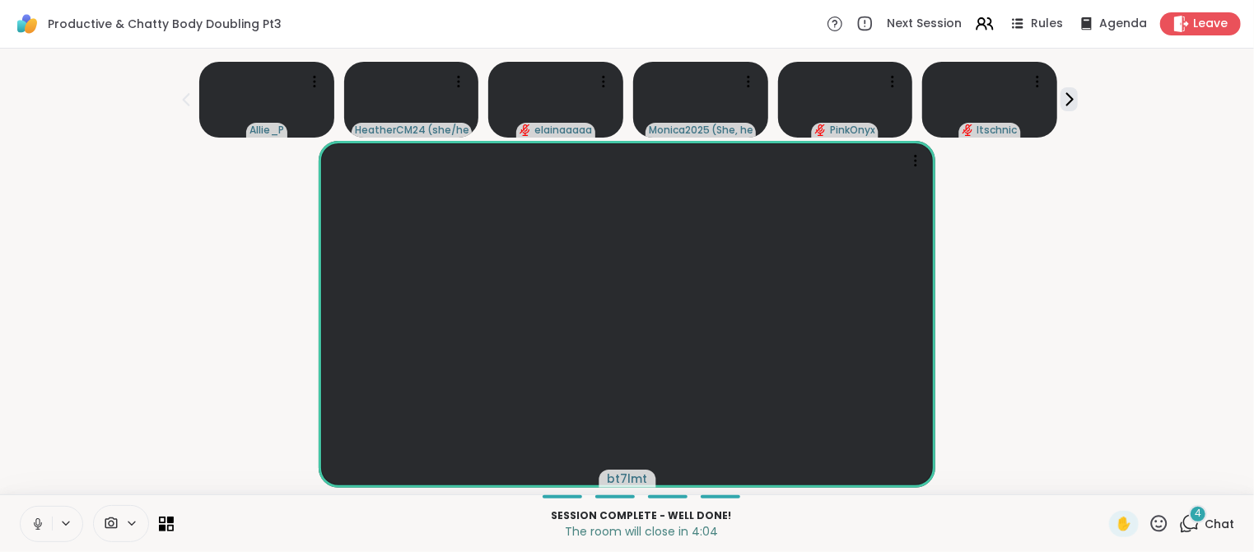
click at [1201, 526] on div "4 Chat" at bounding box center [1206, 523] width 55 height 26
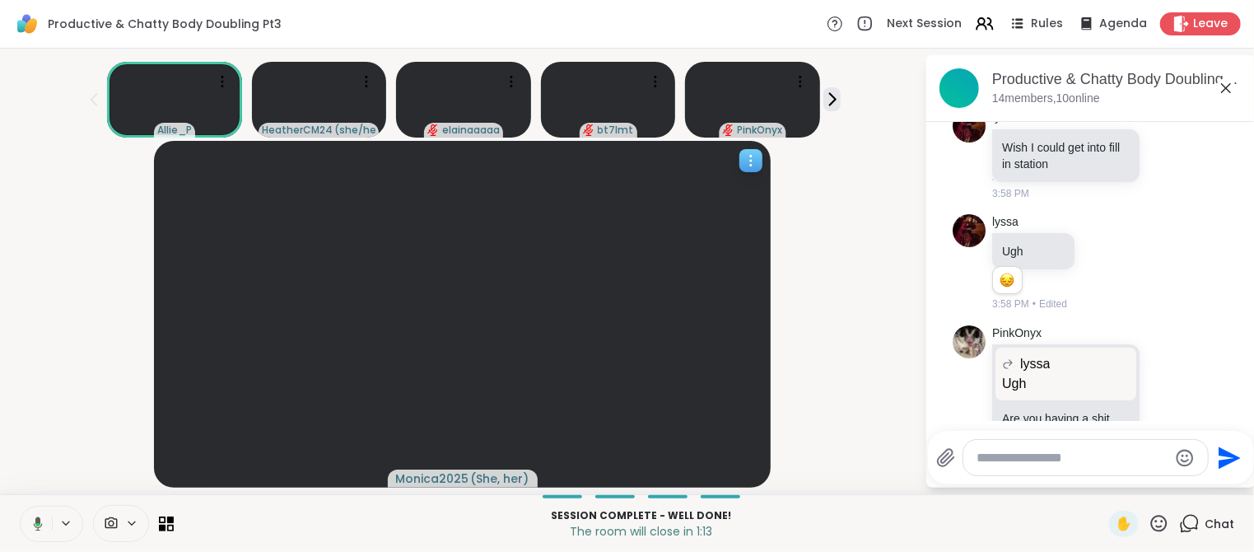
scroll to position [11683, 0]
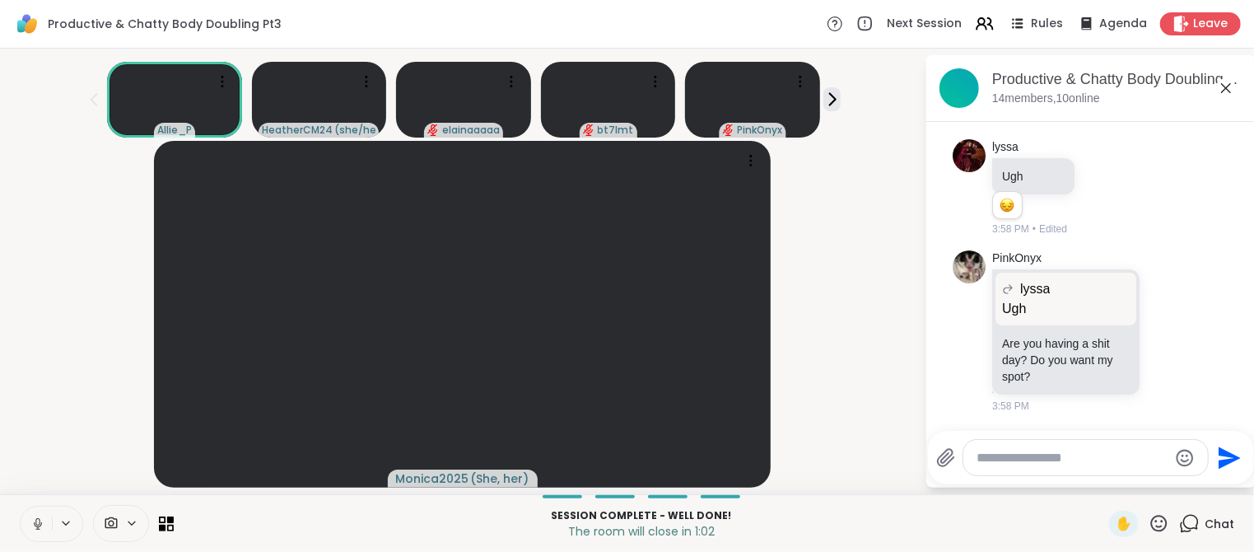
click at [37, 528] on icon at bounding box center [37, 523] width 15 height 15
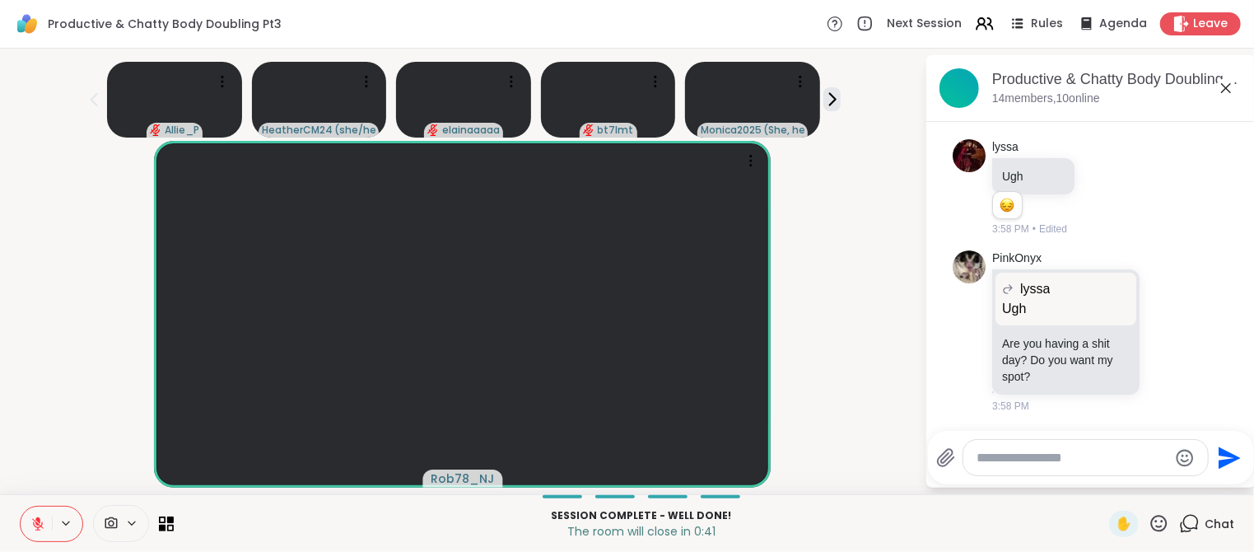
click at [37, 528] on icon at bounding box center [38, 524] width 12 height 12
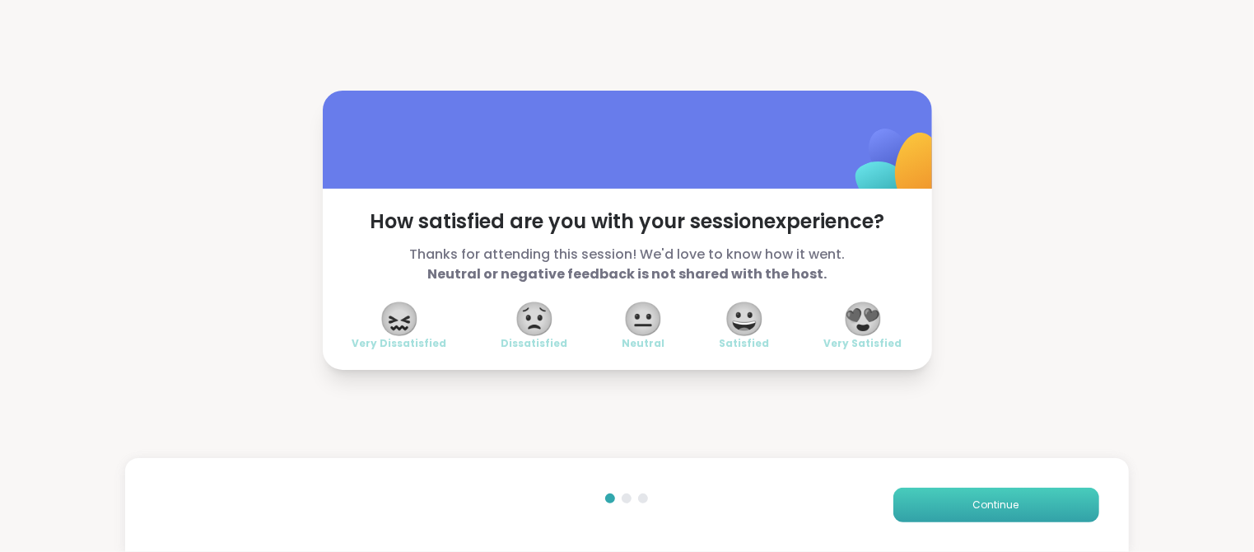
click at [1001, 509] on span "Continue" at bounding box center [996, 504] width 46 height 15
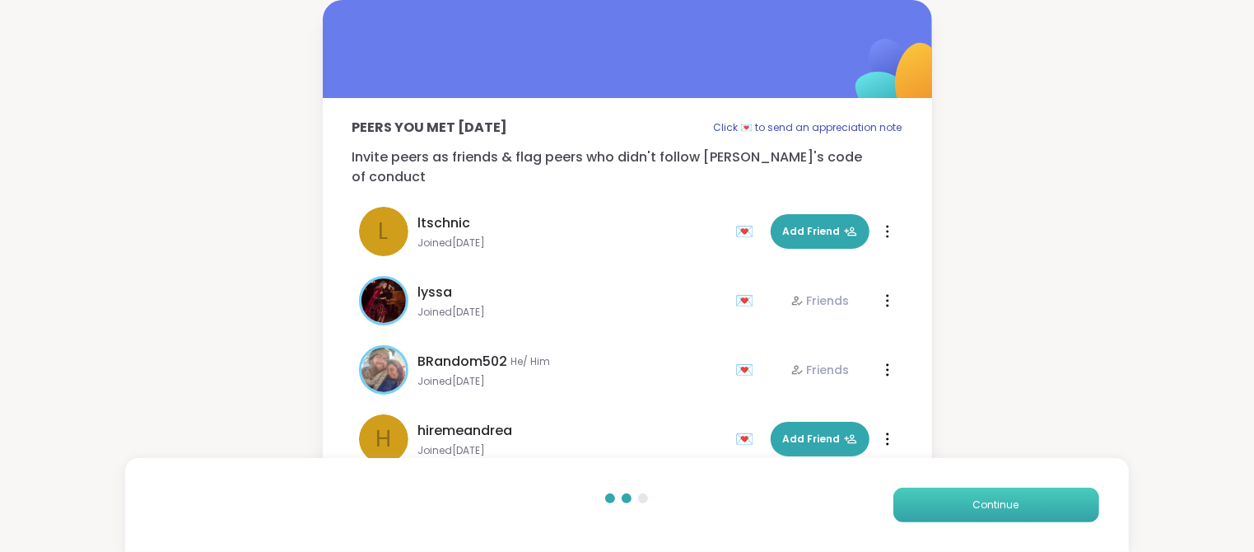
click at [1001, 509] on span "Continue" at bounding box center [996, 504] width 46 height 15
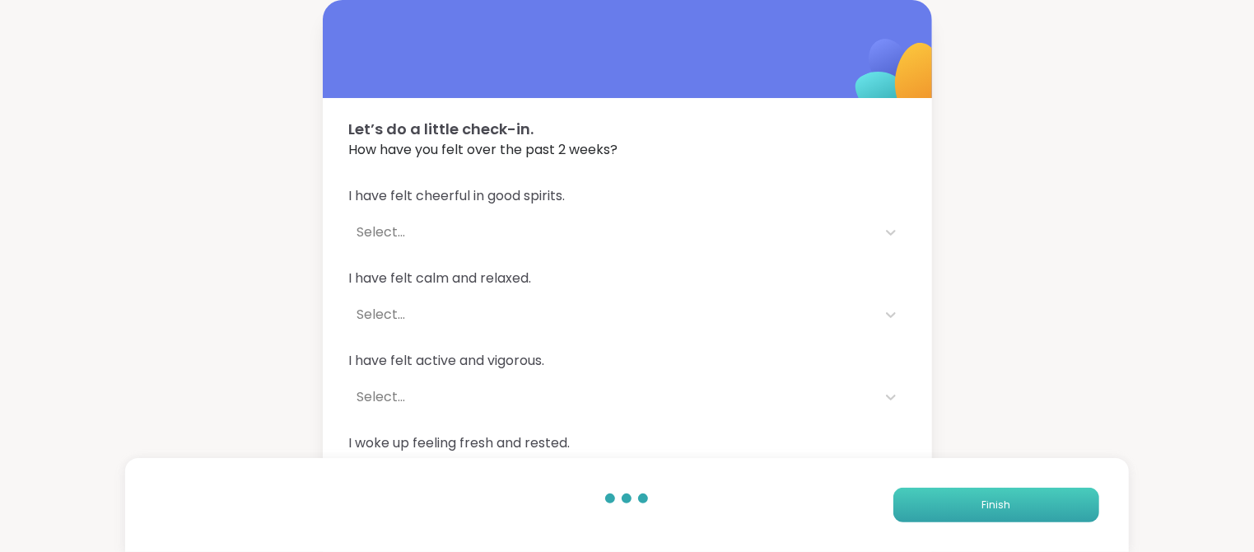
click at [1001, 509] on span "Finish" at bounding box center [995, 504] width 29 height 15
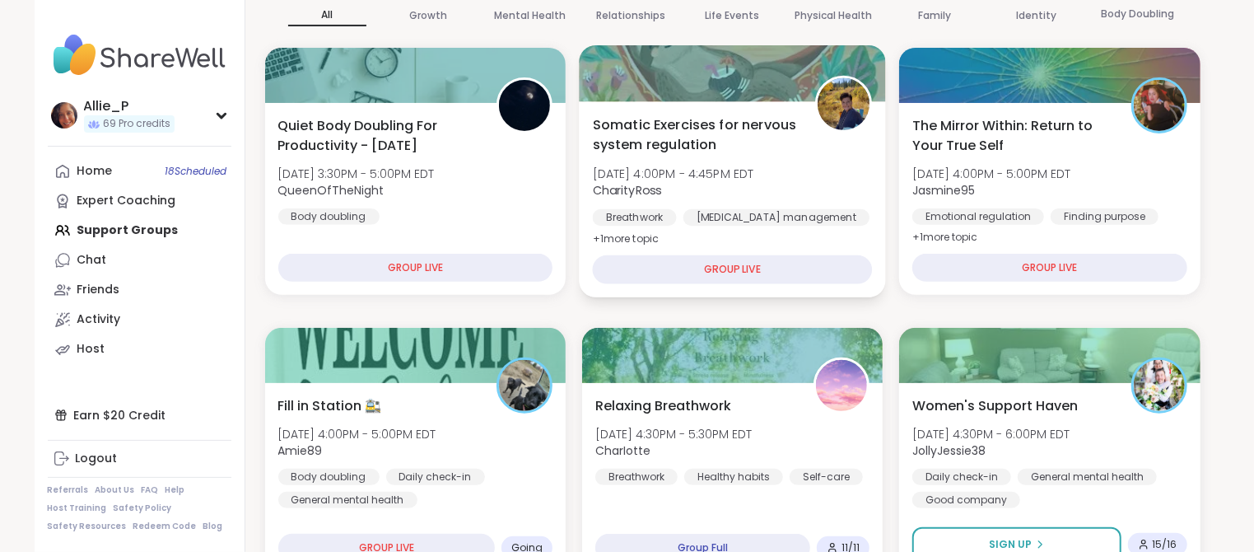
scroll to position [259, 0]
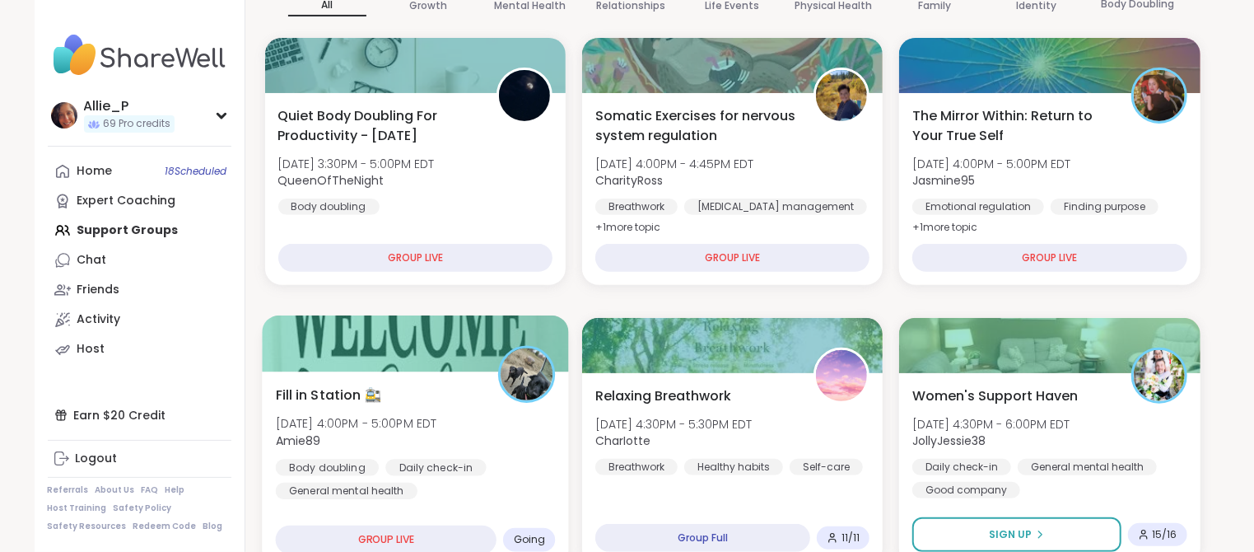
click at [424, 398] on div "Fill in Station 🚉 Mon, Oct 13 | 4:00PM - 5:00PM EDT Amie89 Body doubling Daily …" at bounding box center [415, 441] width 280 height 114
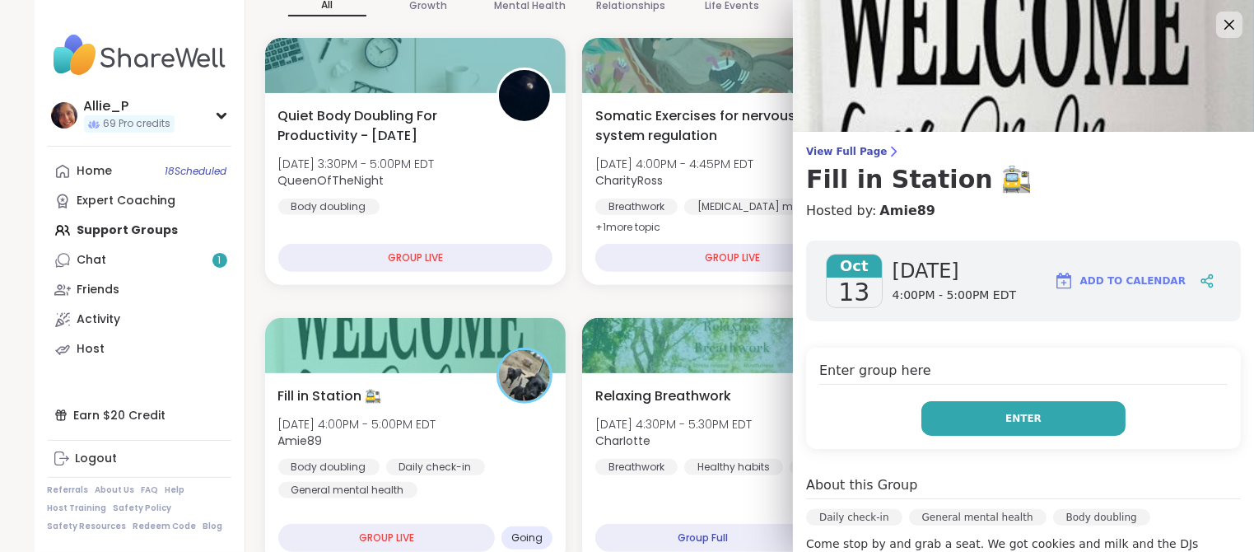
click at [1035, 412] on span "Enter" at bounding box center [1023, 418] width 36 height 15
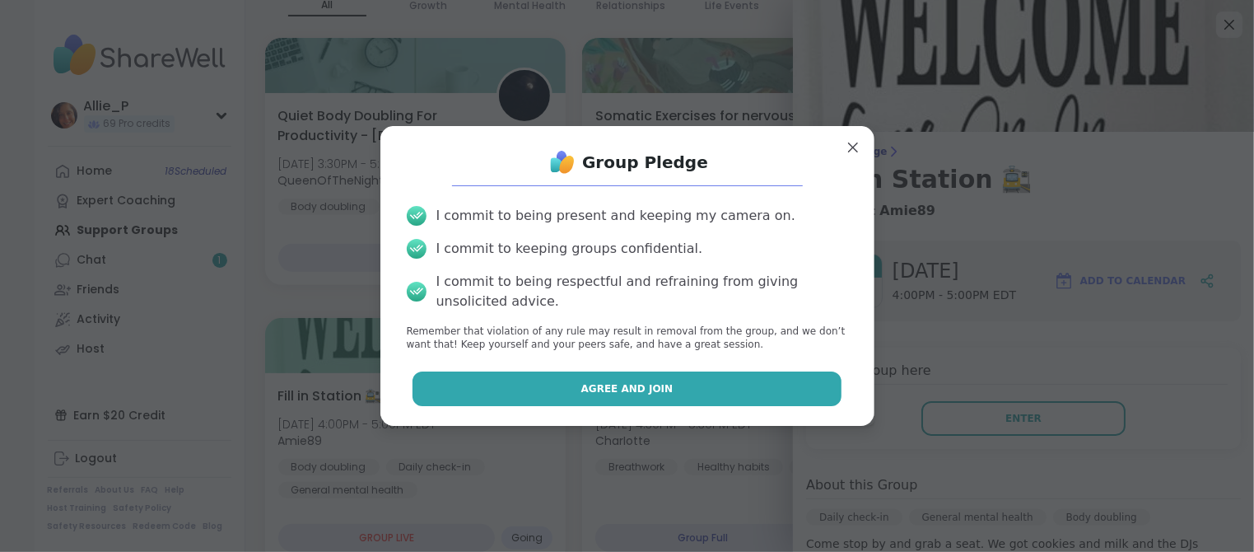
click at [611, 384] on span "Agree and Join" at bounding box center [627, 388] width 92 height 15
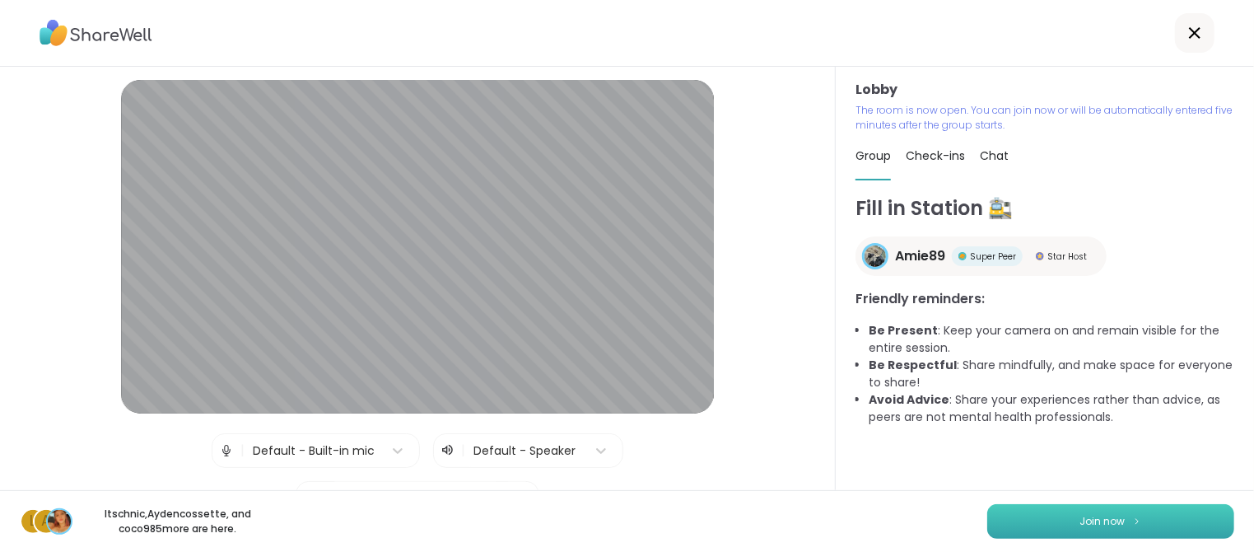
click at [1108, 525] on span "Join now" at bounding box center [1102, 521] width 45 height 15
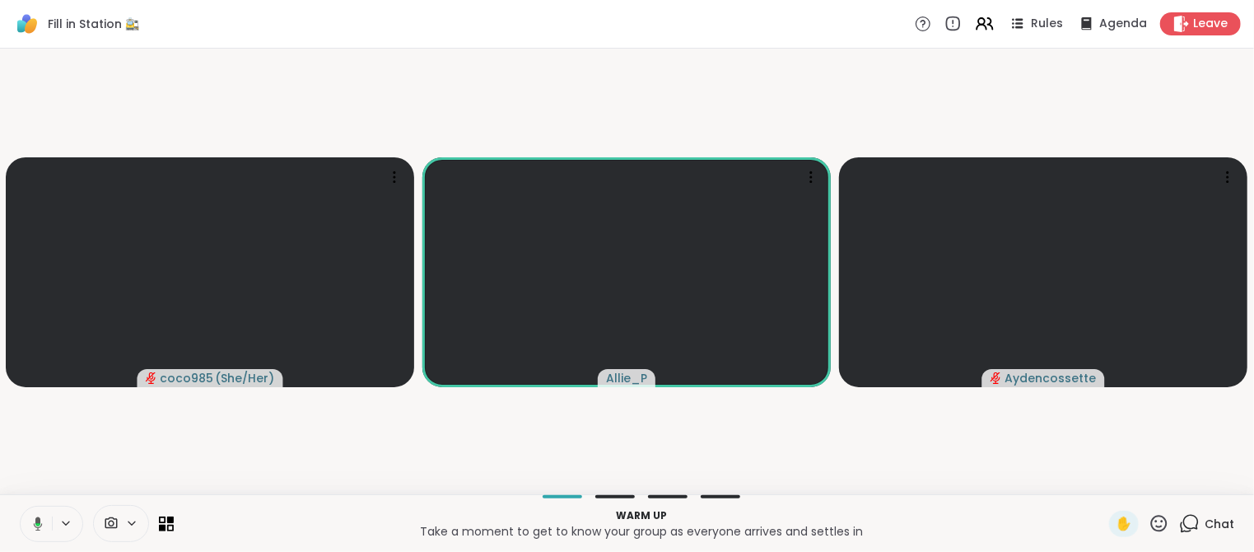
click at [1203, 536] on div "Warm up Take a moment to get to know your group as everyone arrives and settles…" at bounding box center [627, 523] width 1254 height 58
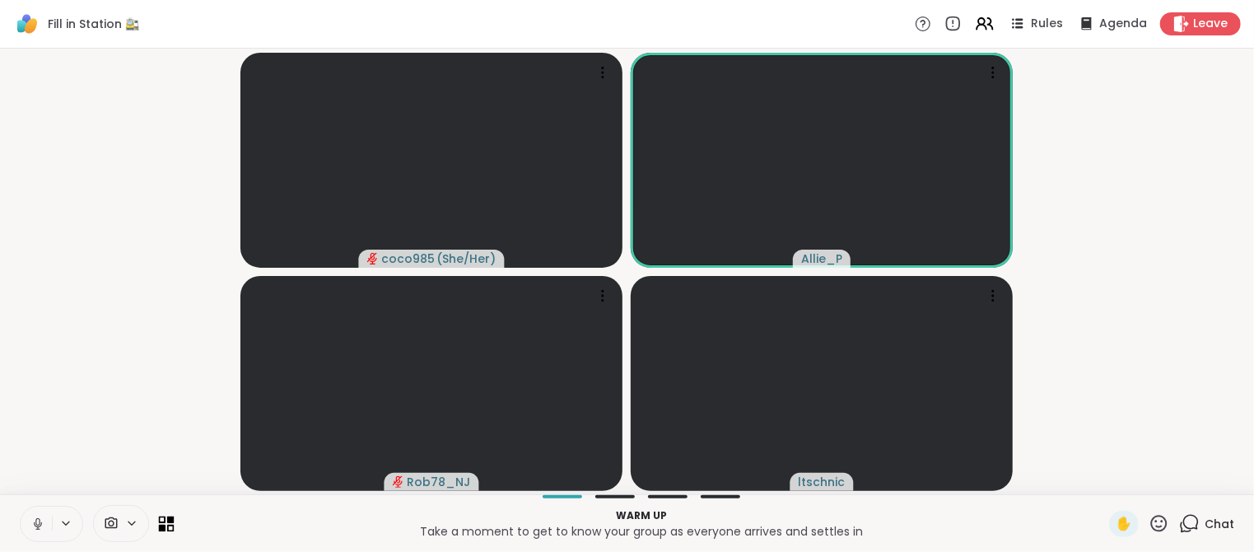
click at [162, 526] on icon at bounding box center [162, 527] width 7 height 7
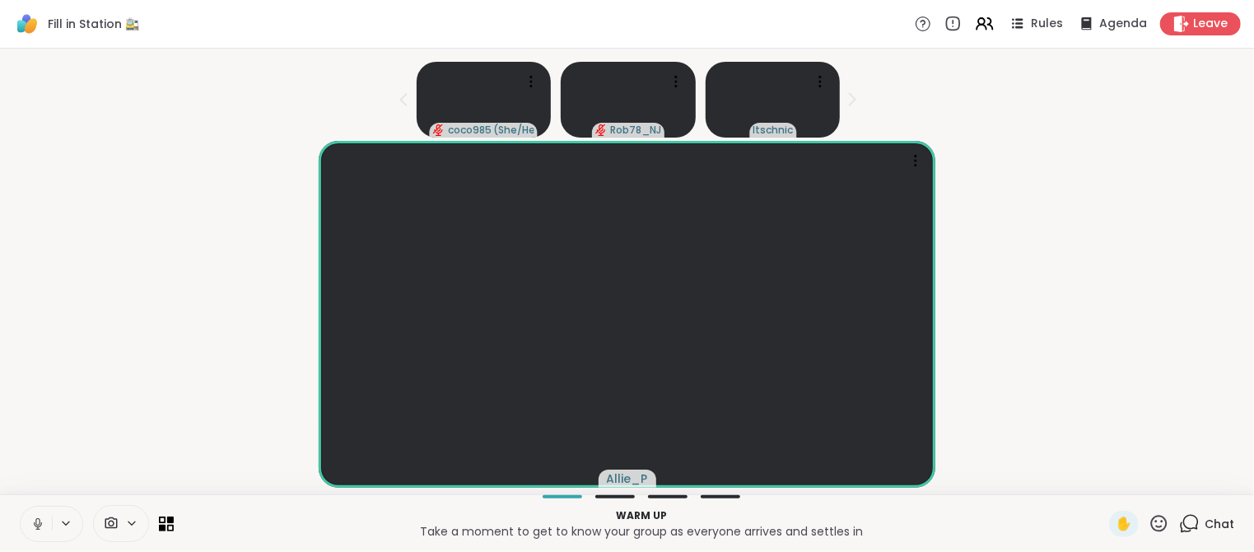
click at [1189, 526] on icon at bounding box center [1189, 523] width 21 height 21
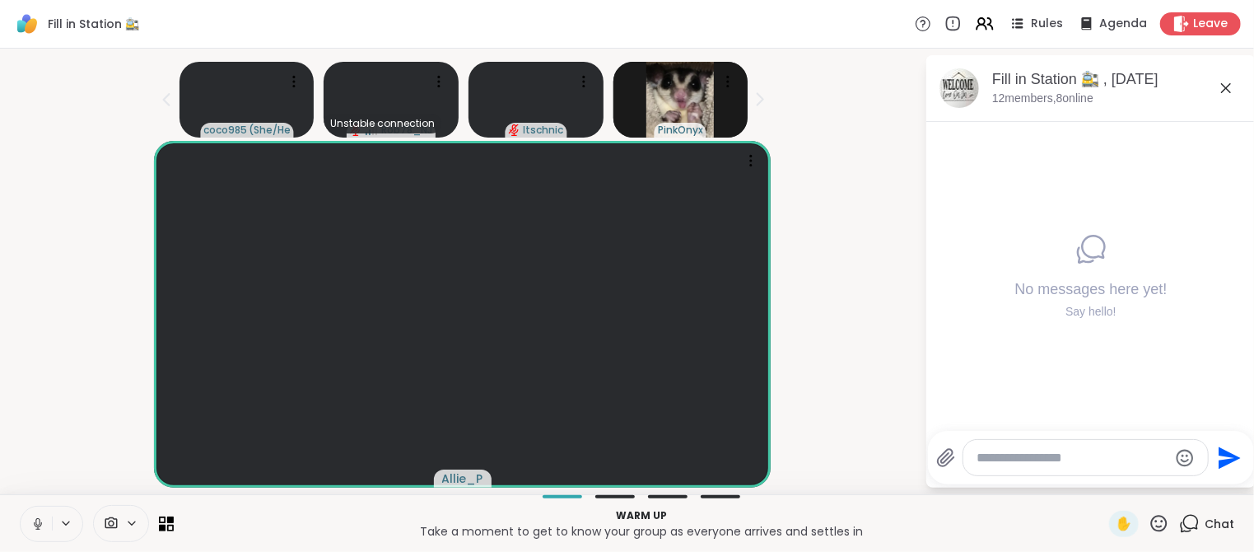
click at [1036, 463] on textarea "Type your message" at bounding box center [1072, 457] width 192 height 16
type textarea "***"
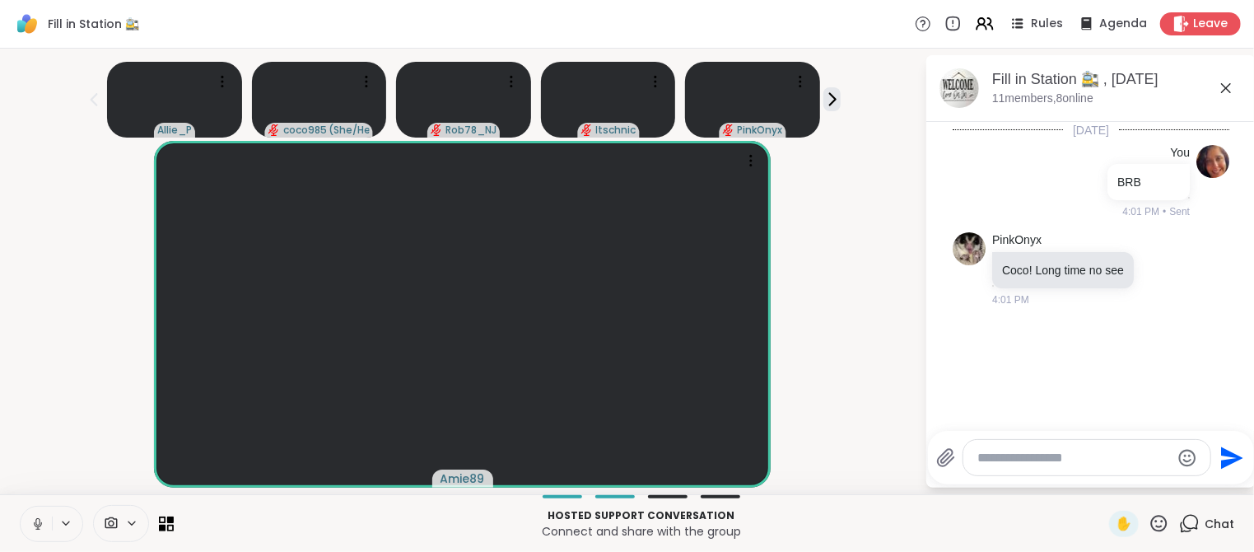
click at [40, 524] on icon at bounding box center [38, 523] width 8 height 5
click at [40, 524] on icon at bounding box center [38, 524] width 12 height 12
click at [1051, 463] on textarea "Type your message" at bounding box center [1074, 457] width 192 height 16
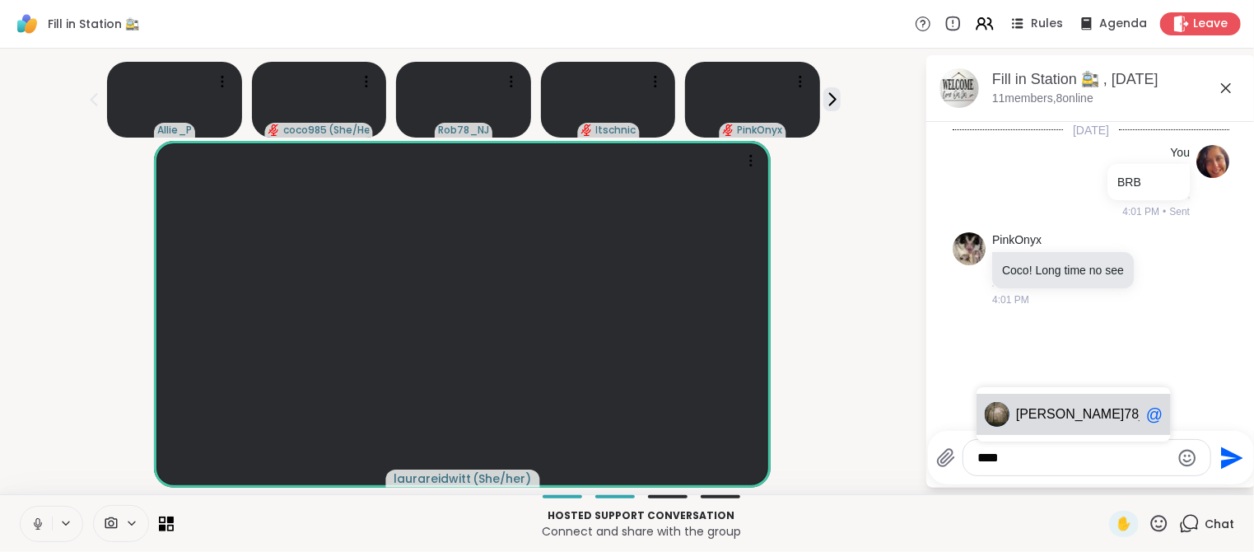
click at [1124, 416] on span "78_NJ" at bounding box center [1143, 414] width 38 height 16
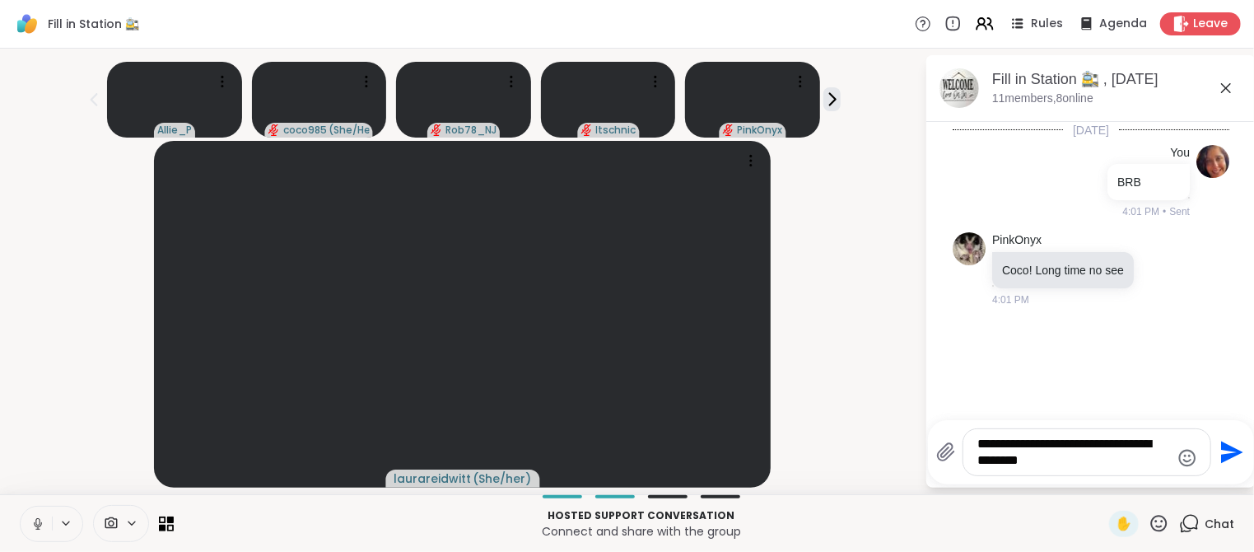
type textarea "**********"
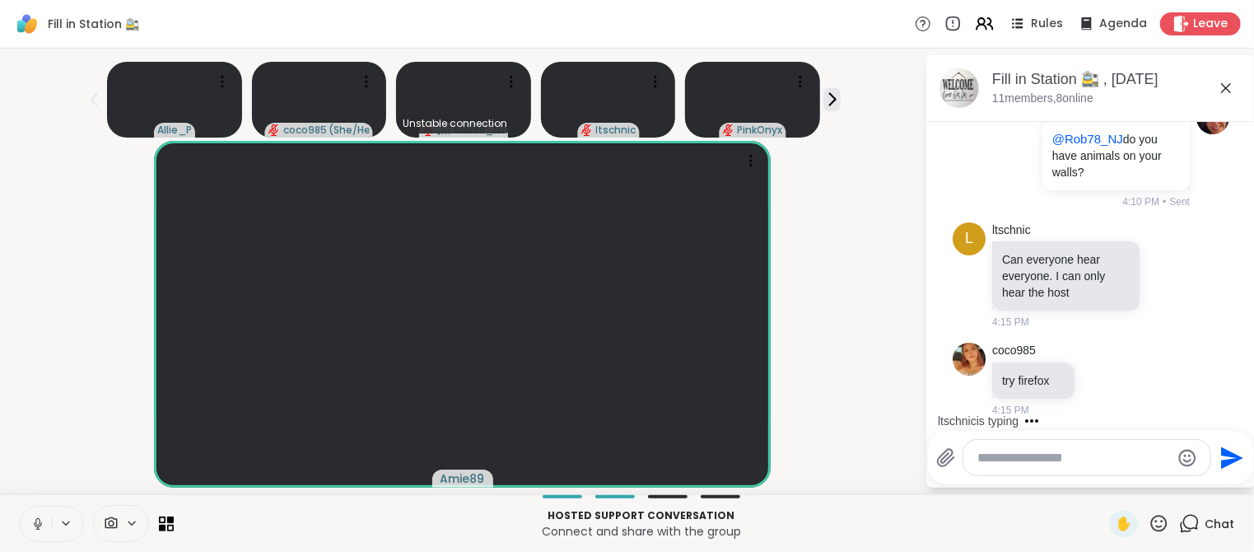
scroll to position [323, 0]
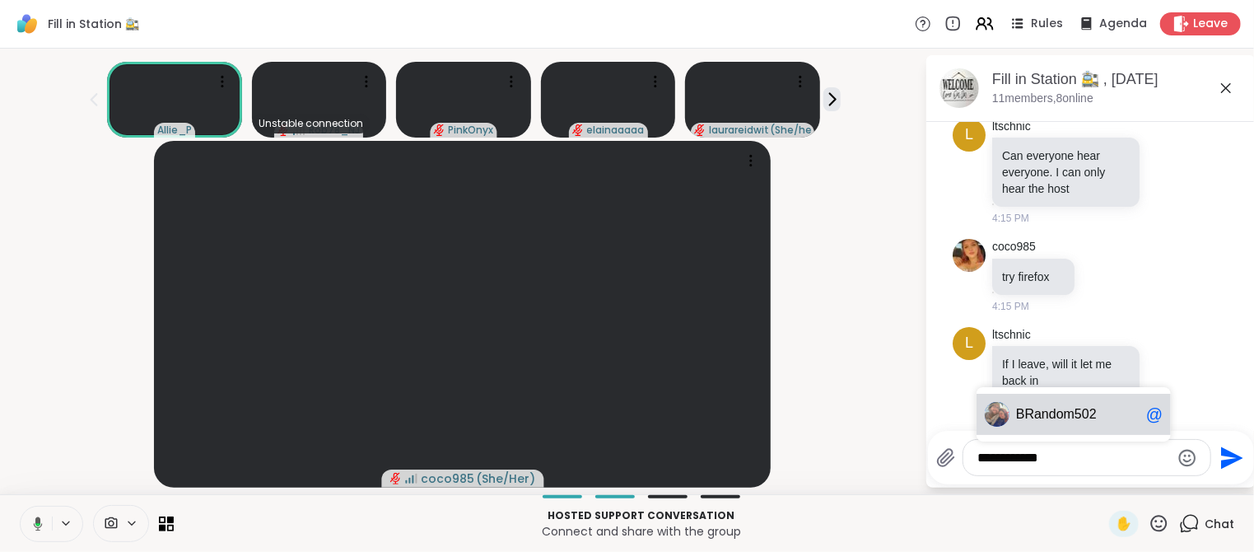
click at [1067, 412] on span "dom502" at bounding box center [1073, 414] width 48 height 16
type textarea "**********"
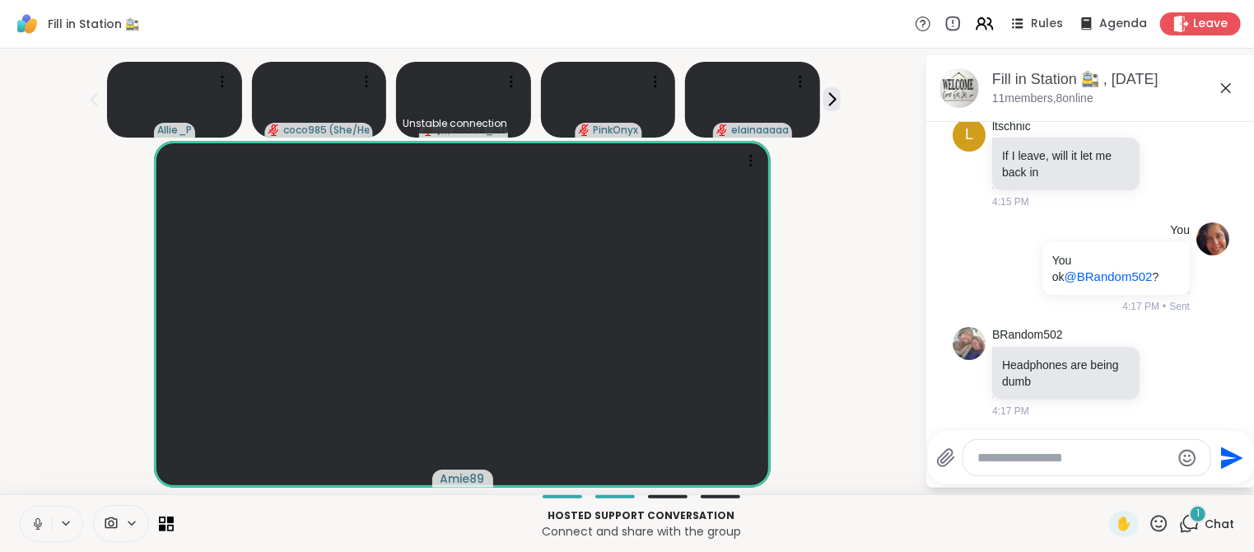
scroll to position [618, 0]
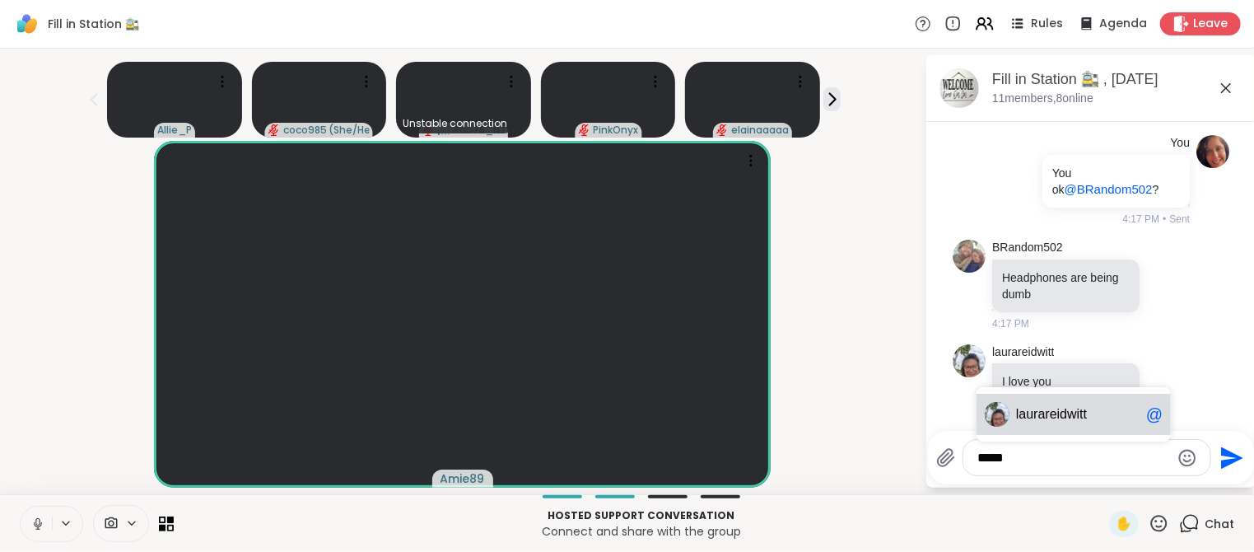
click at [1040, 411] on span "areidwitt" at bounding box center [1062, 414] width 49 height 16
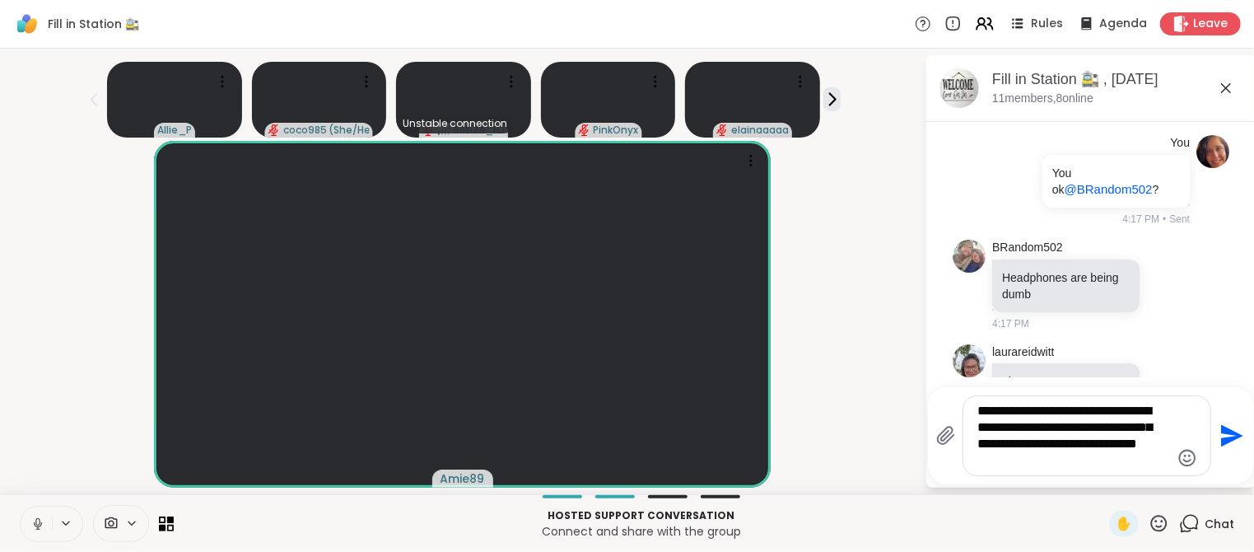
type textarea "**********"
click at [1185, 457] on icon "Emoji picker" at bounding box center [1187, 458] width 20 height 20
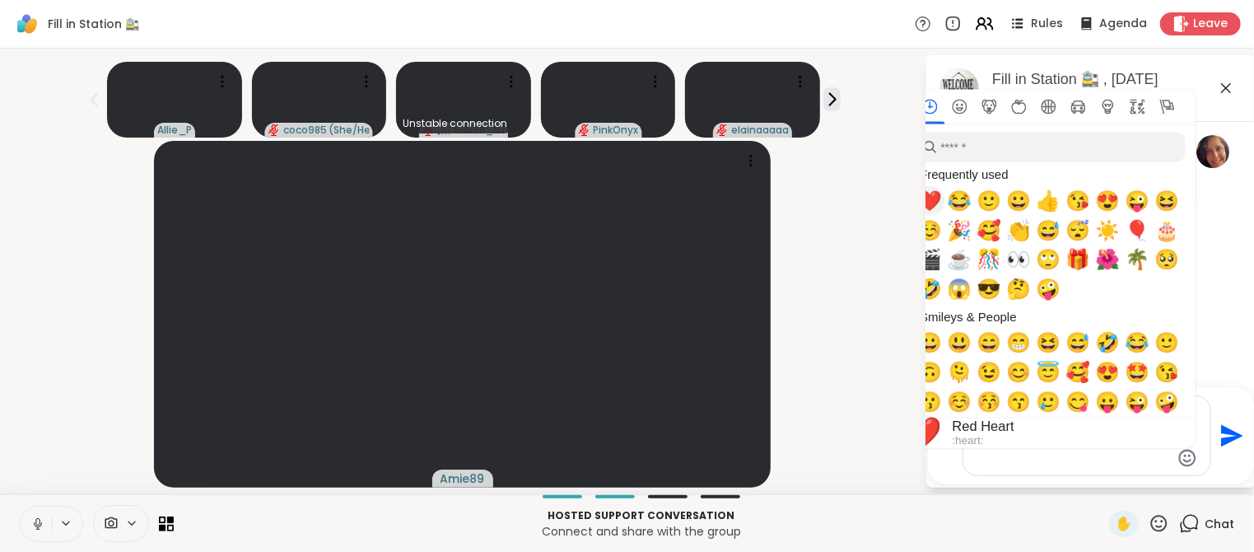
click at [930, 198] on span "❤️" at bounding box center [930, 200] width 25 height 23
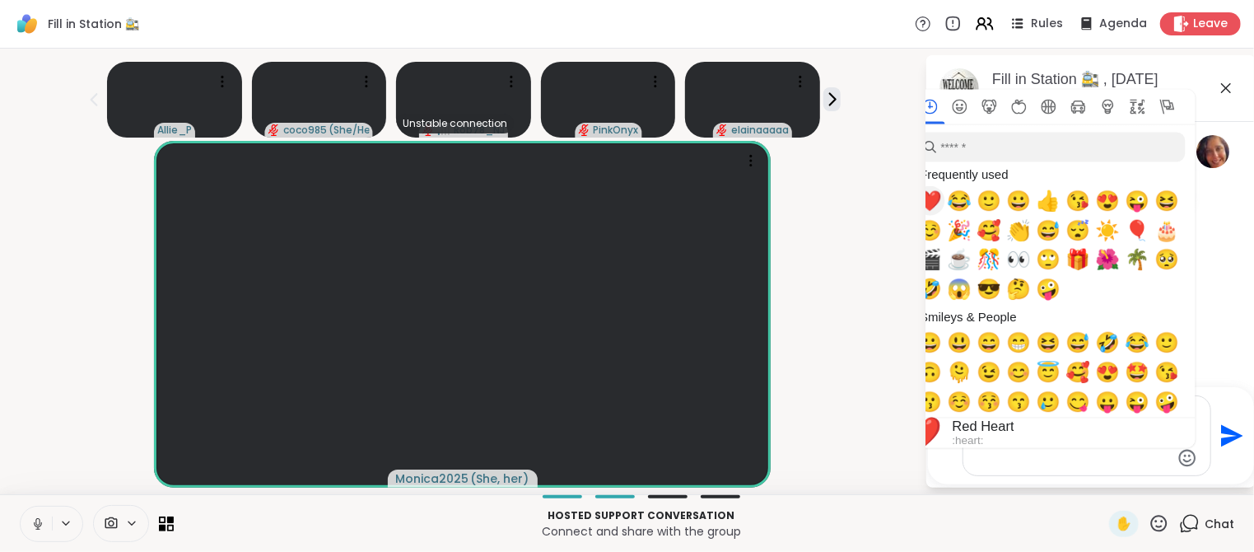
click at [931, 198] on span "❤️" at bounding box center [930, 200] width 25 height 23
click at [1230, 439] on icon "Send" at bounding box center [1232, 436] width 22 height 22
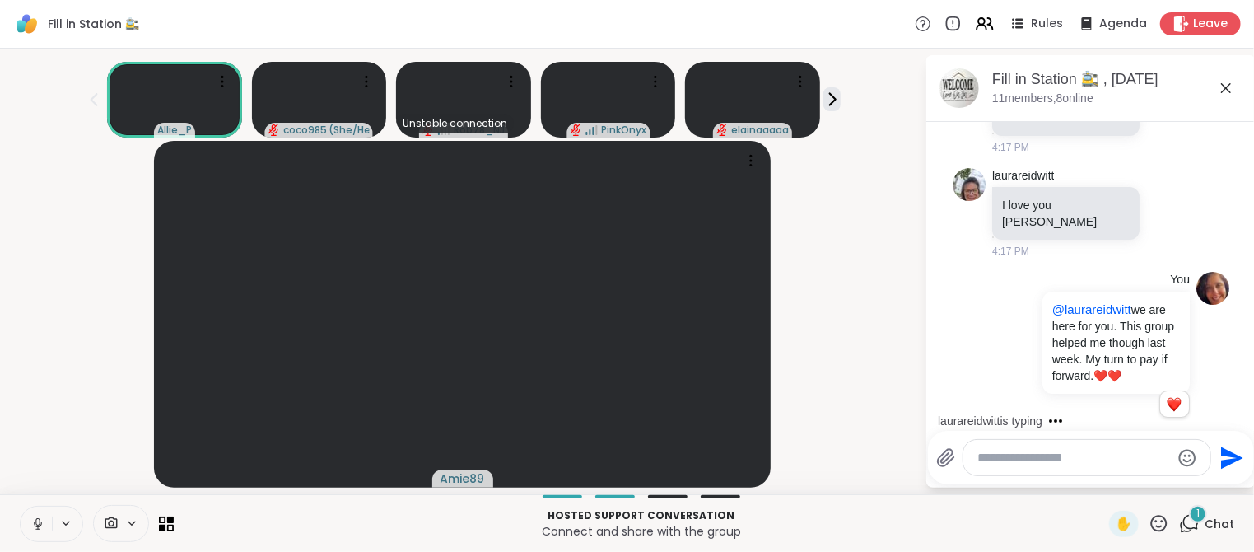
scroll to position [977, 0]
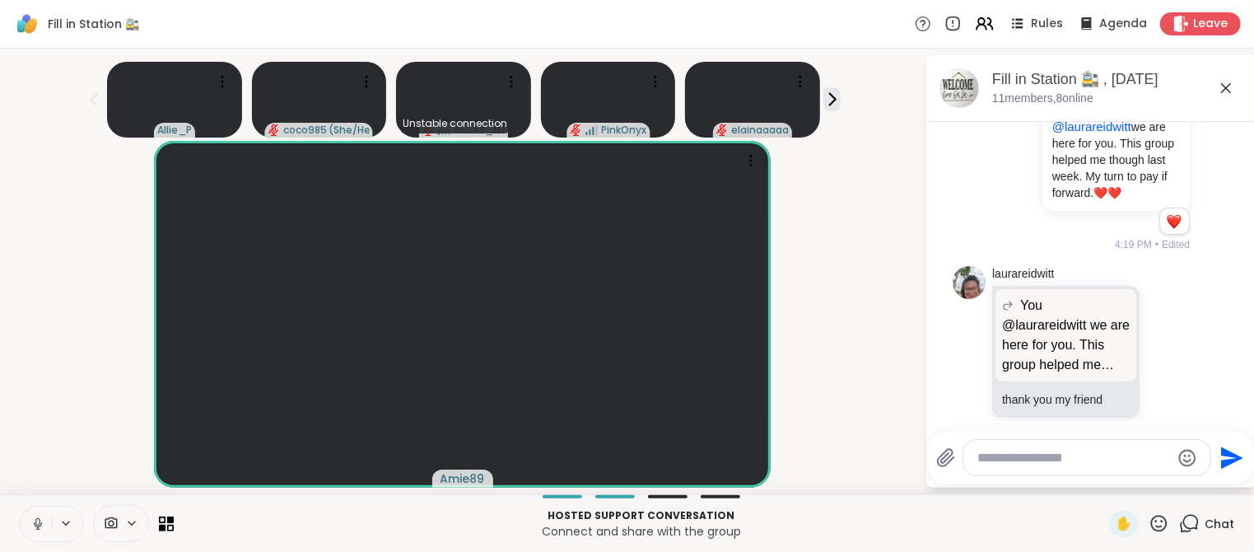
click at [38, 522] on icon at bounding box center [37, 523] width 15 height 15
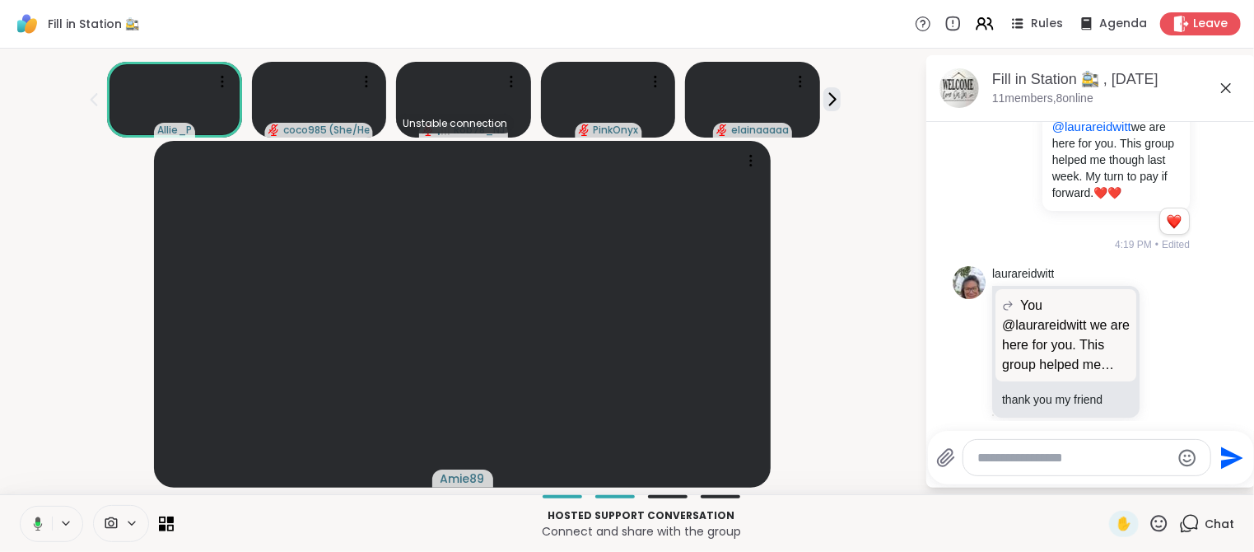
click at [38, 522] on icon at bounding box center [37, 523] width 5 height 4
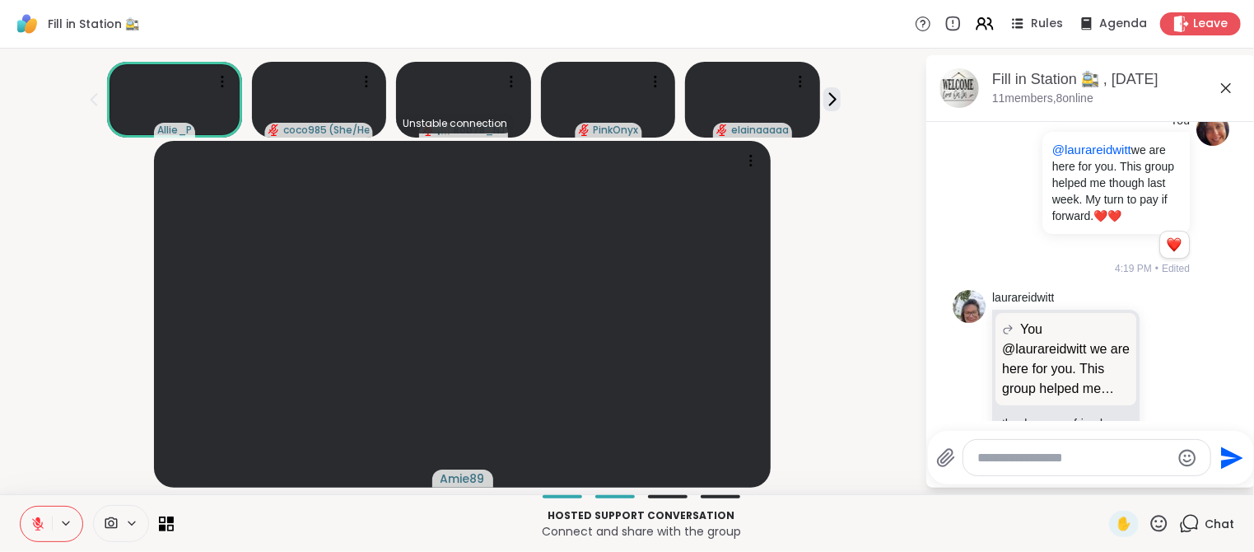
scroll to position [1001, 0]
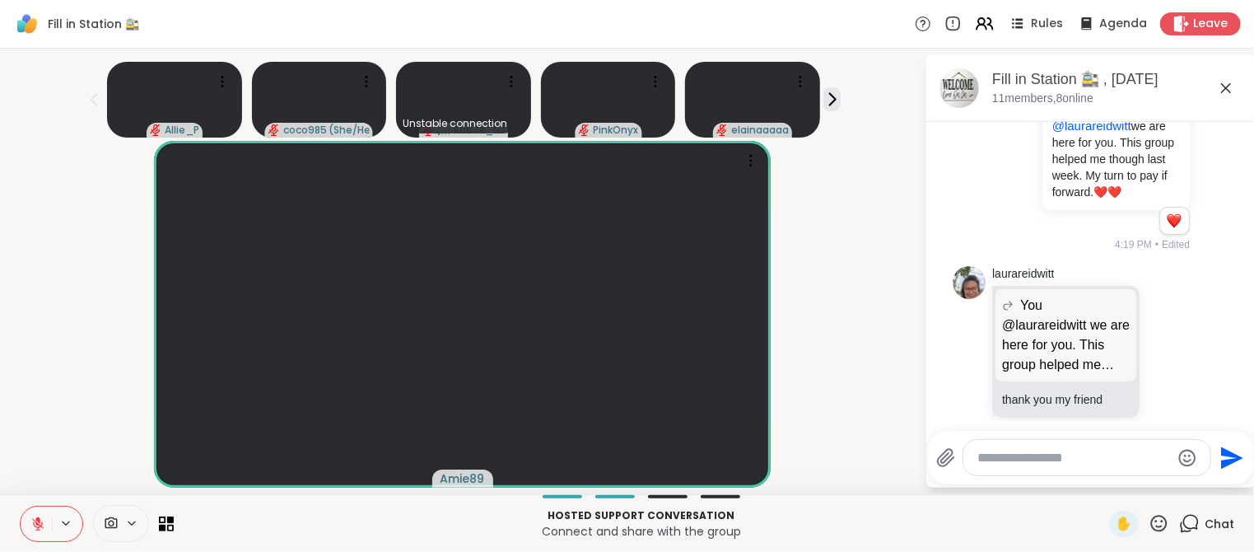
click at [1162, 523] on icon at bounding box center [1158, 523] width 21 height 21
click at [1189, 481] on span "🌟" at bounding box center [1183, 480] width 16 height 20
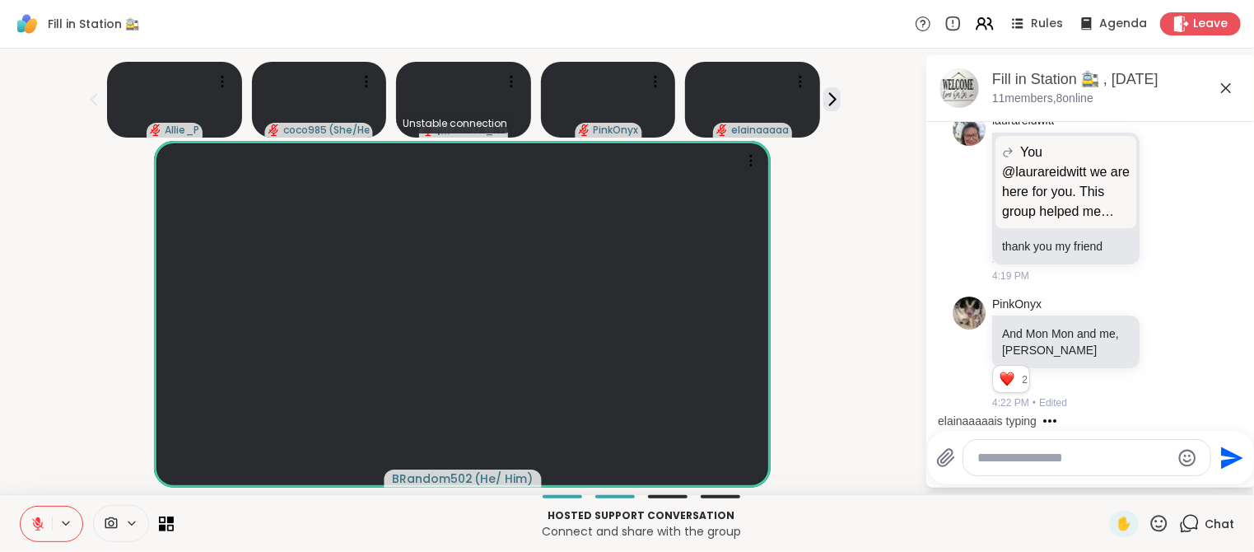
scroll to position [1088, 0]
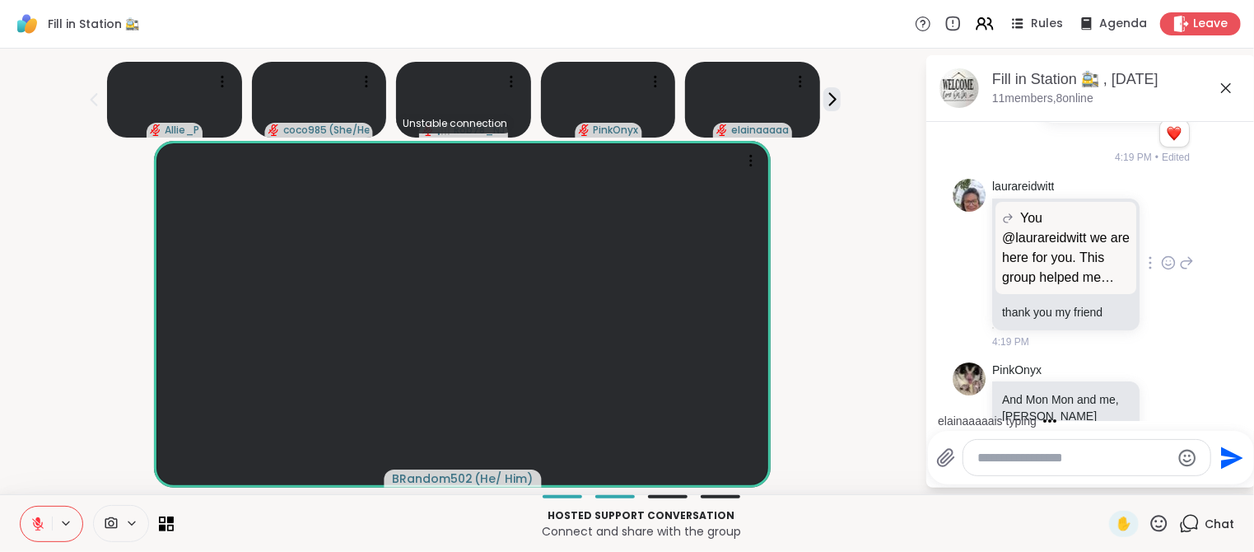
click at [1168, 254] on icon at bounding box center [1168, 262] width 15 height 16
click at [1043, 229] on div "Select Reaction: Heart" at bounding box center [1037, 236] width 15 height 15
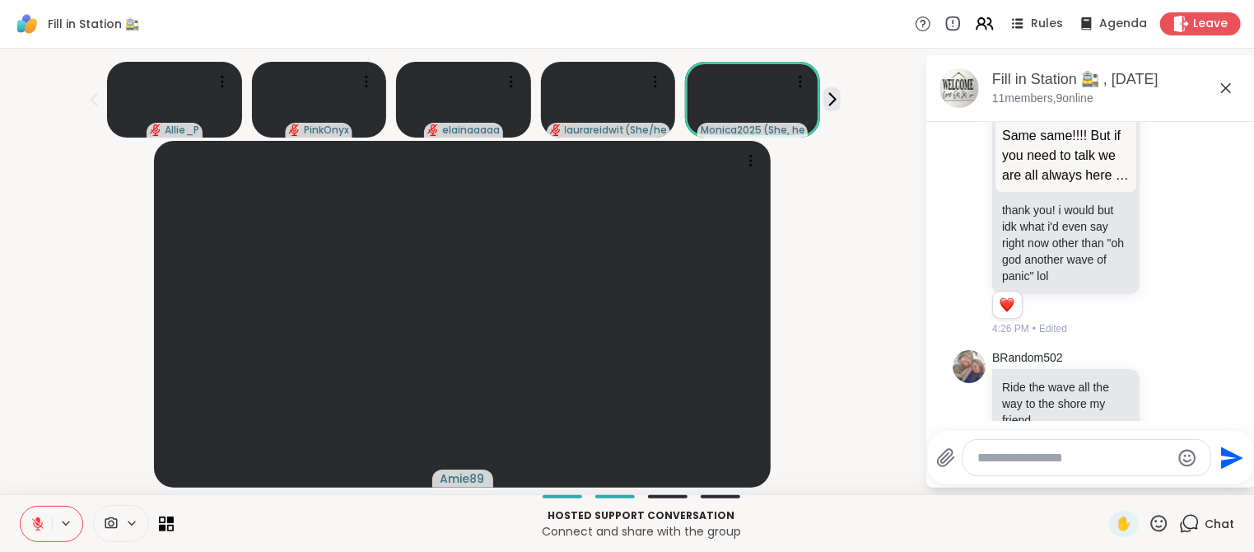
scroll to position [3088, 0]
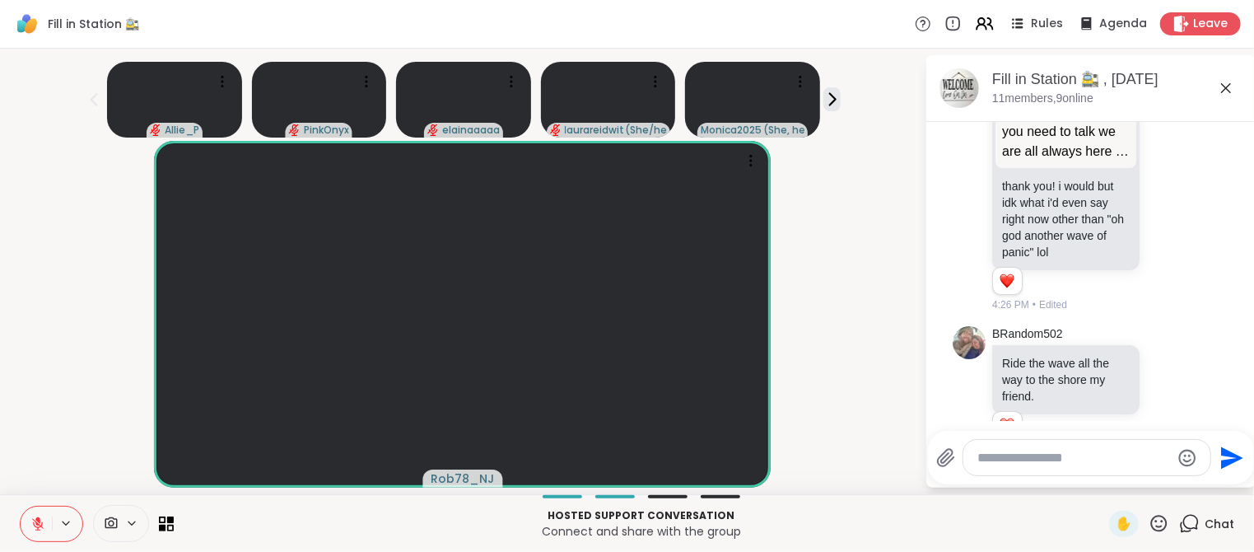
click at [39, 524] on icon at bounding box center [37, 523] width 15 height 15
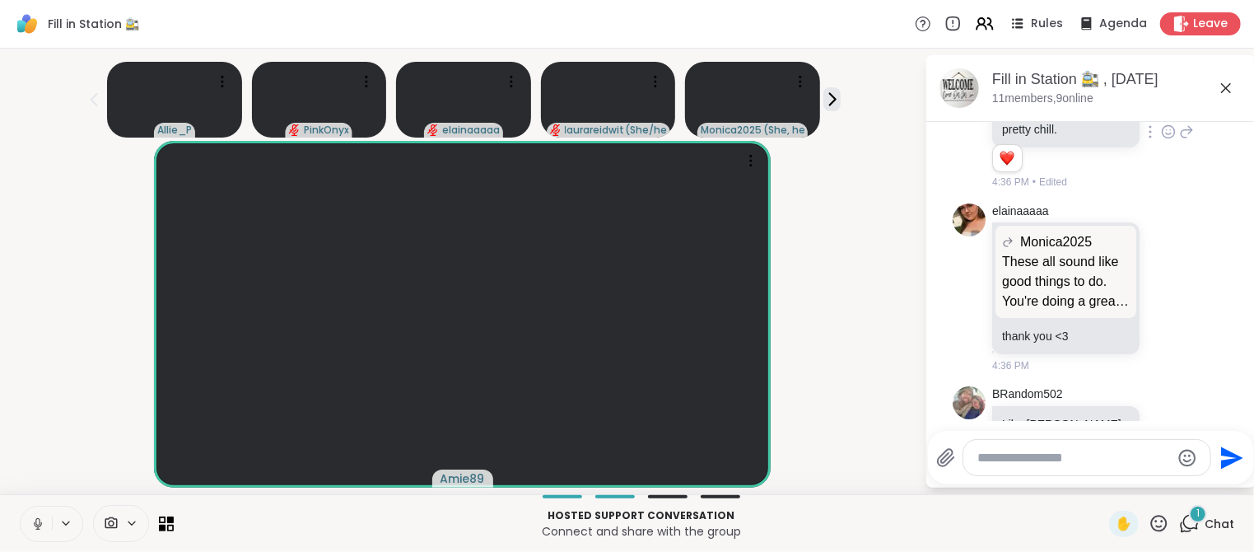
scroll to position [5215, 0]
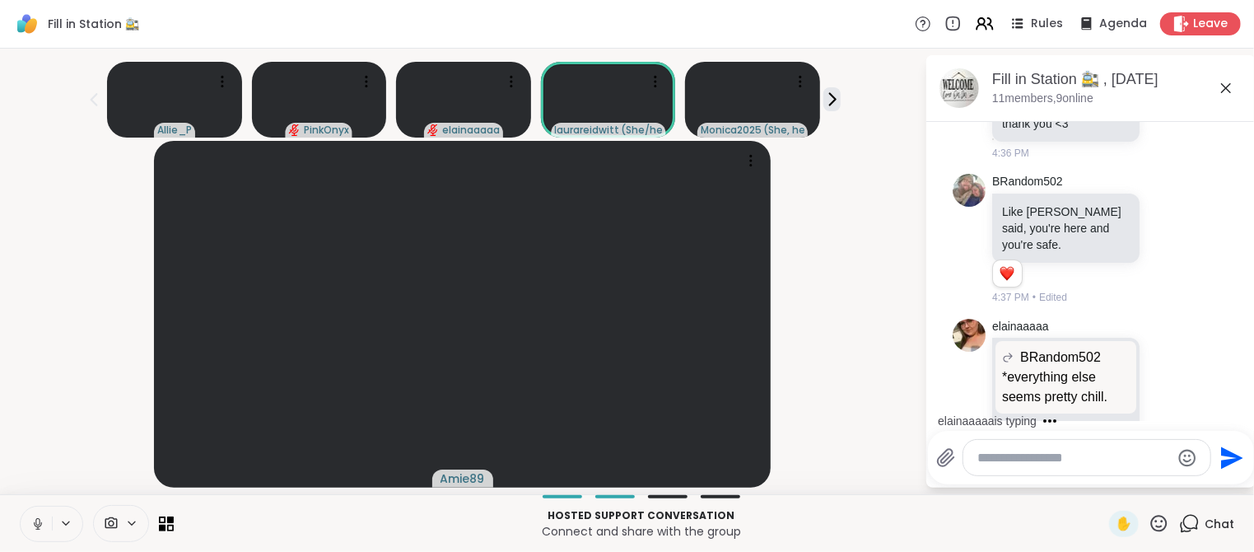
click at [38, 526] on icon at bounding box center [37, 527] width 1 height 3
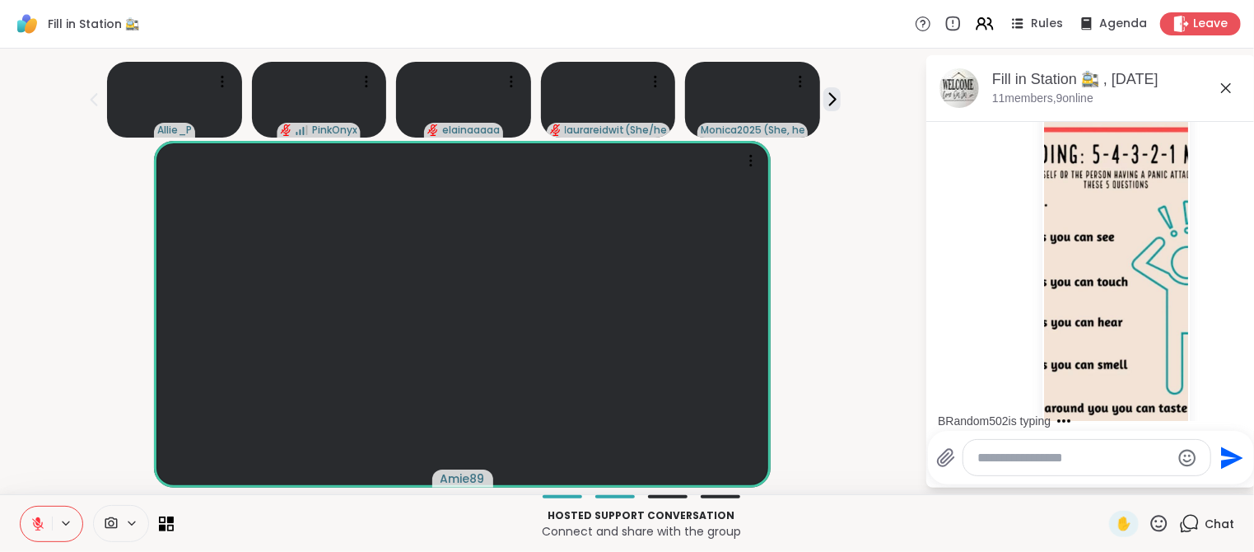
scroll to position [6980, 0]
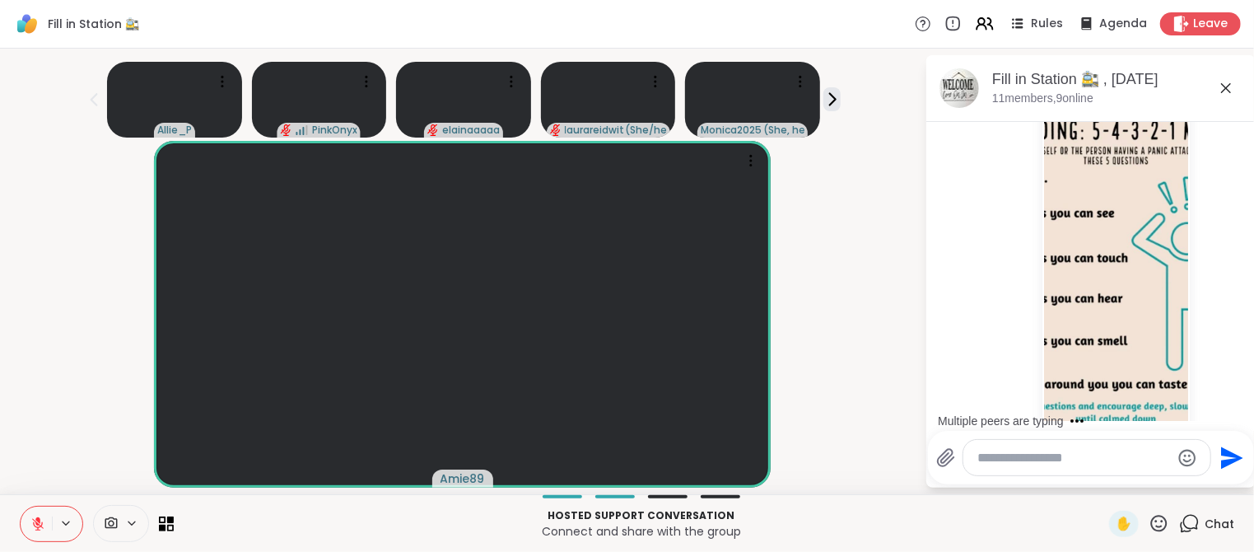
click at [39, 519] on icon at bounding box center [37, 519] width 5 height 7
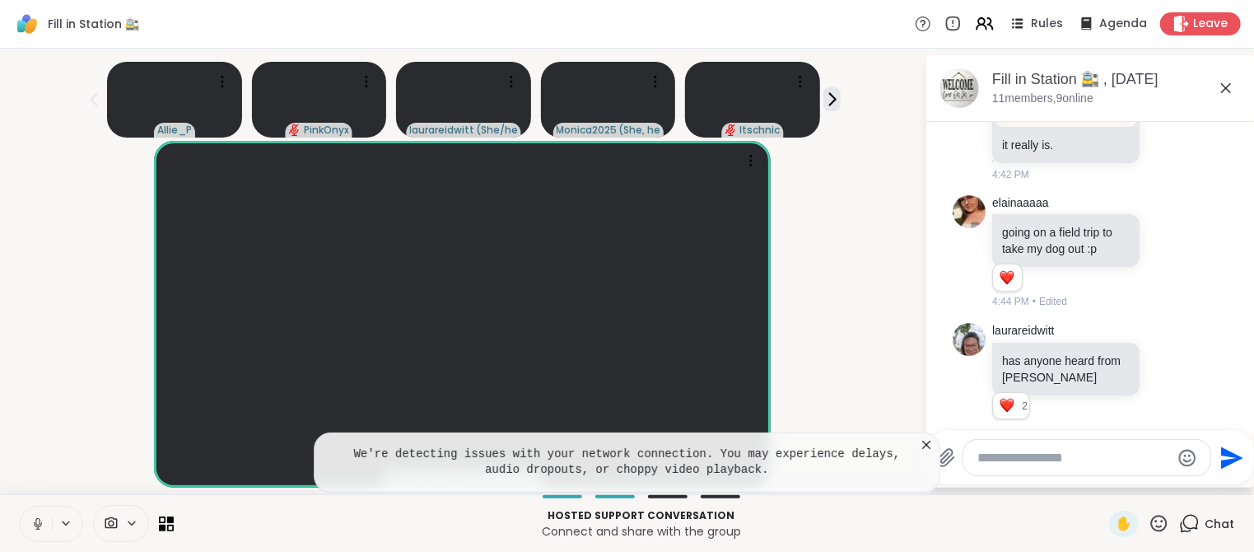
scroll to position [8078, 0]
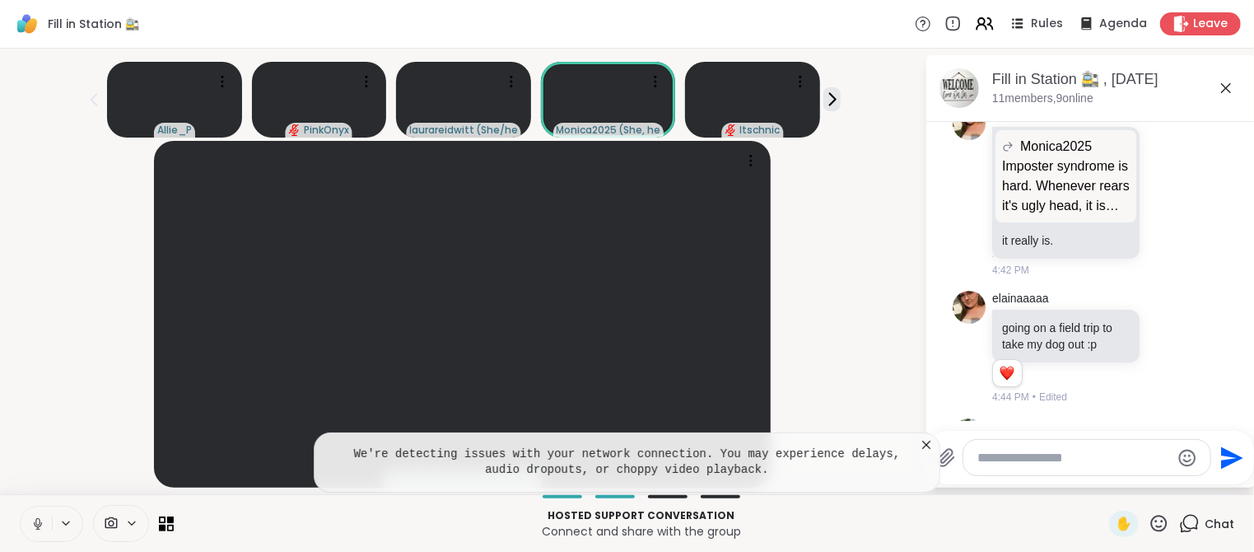
click at [928, 446] on icon at bounding box center [926, 444] width 8 height 8
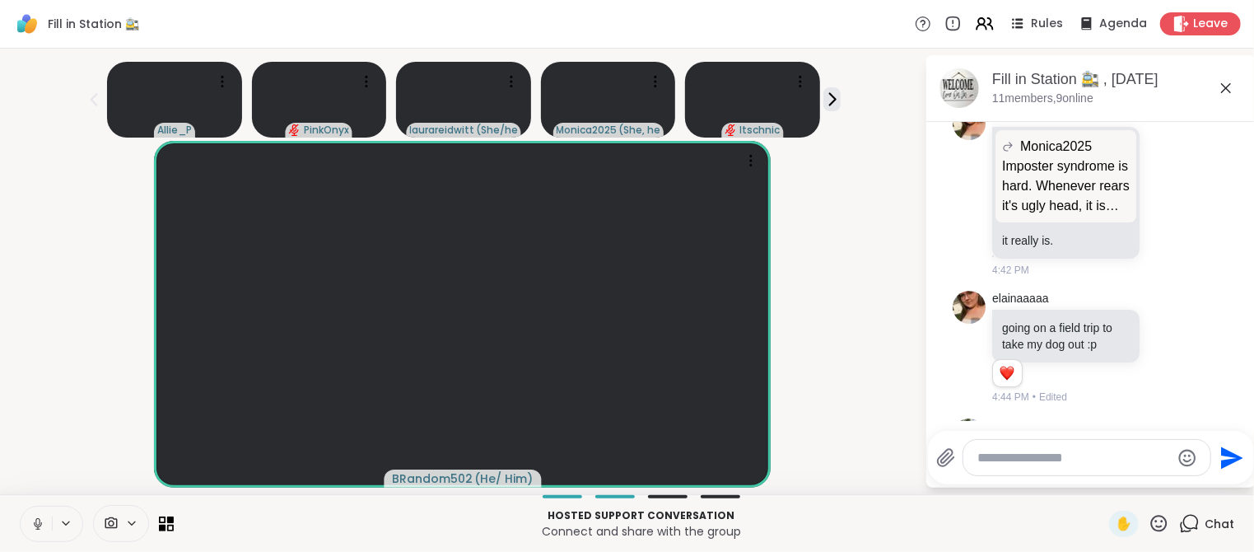
click at [1035, 459] on textarea "Type your message" at bounding box center [1074, 457] width 192 height 16
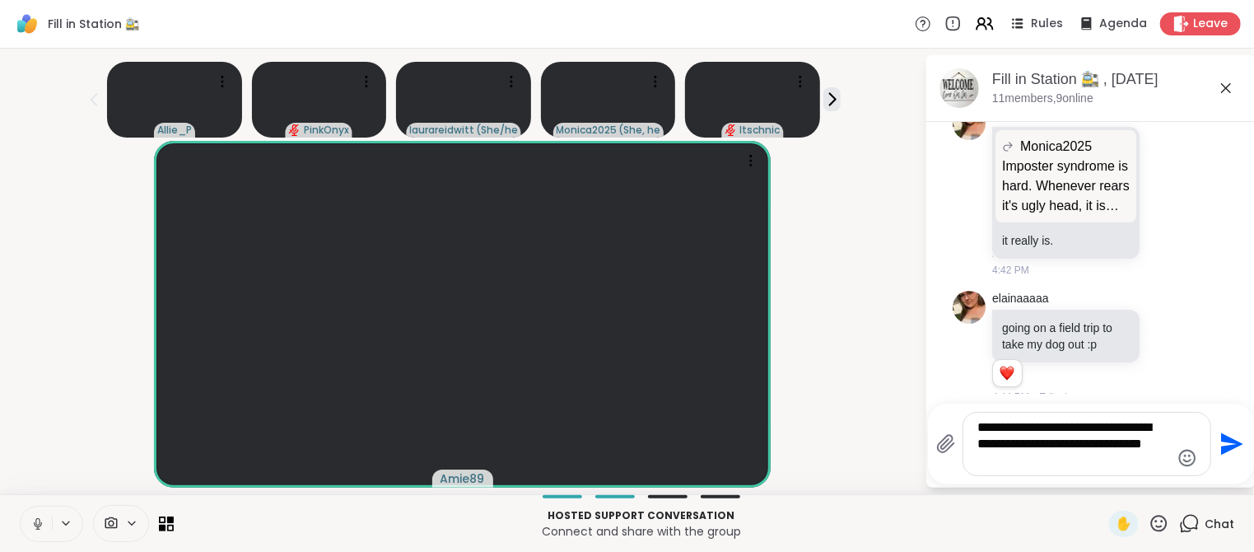
type textarea "**********"
click at [1227, 445] on icon "Send" at bounding box center [1232, 444] width 22 height 22
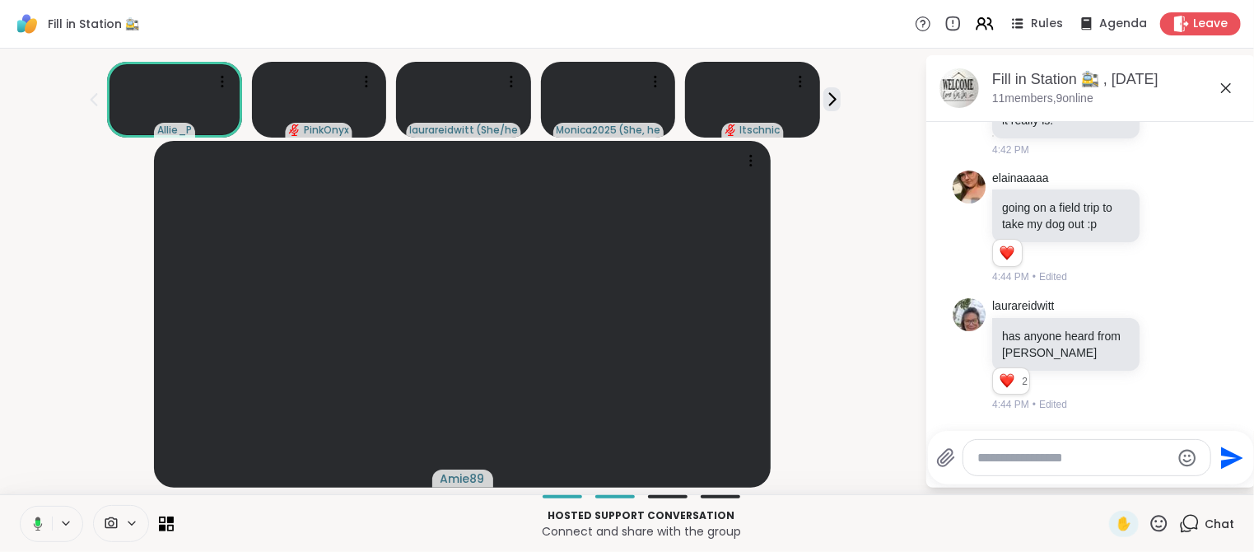
scroll to position [8222, 0]
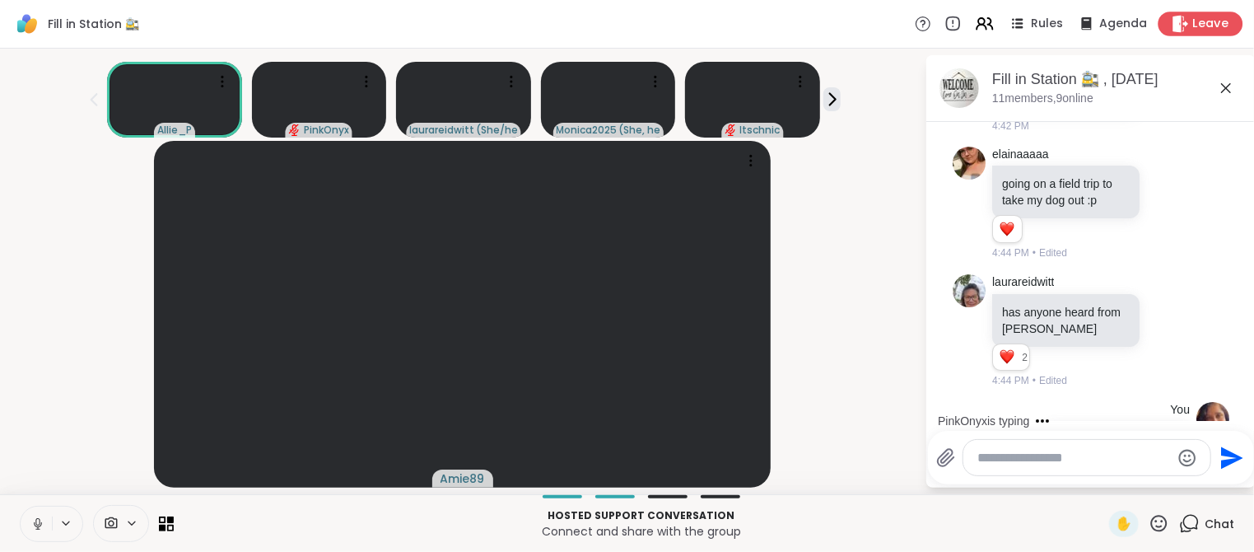
click at [1203, 28] on span "Leave" at bounding box center [1211, 24] width 36 height 17
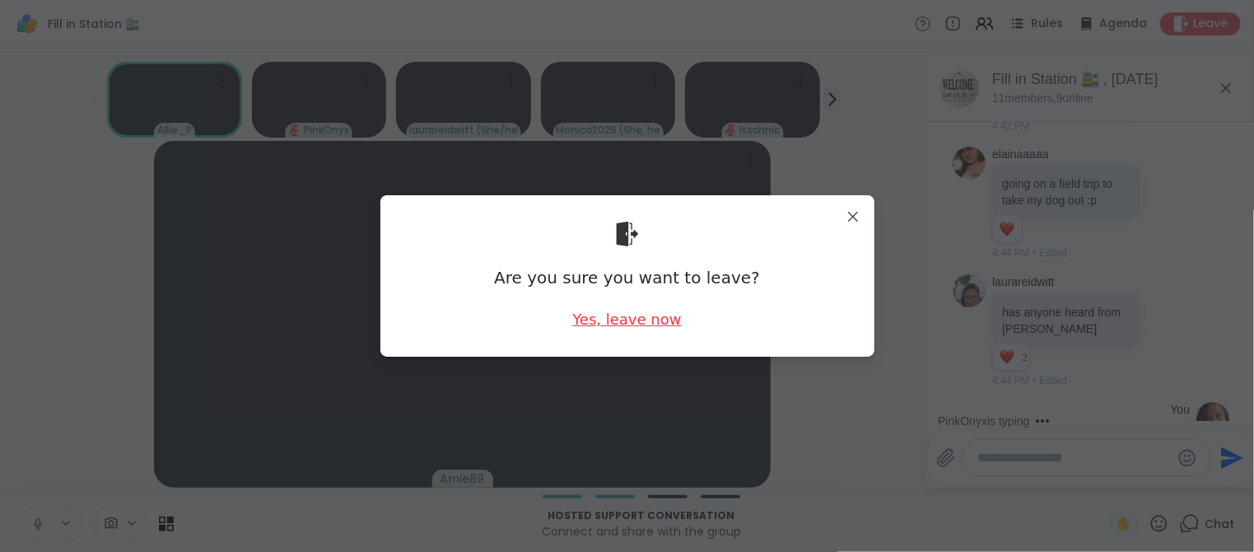
click at [625, 319] on div "Yes, leave now" at bounding box center [626, 319] width 109 height 21
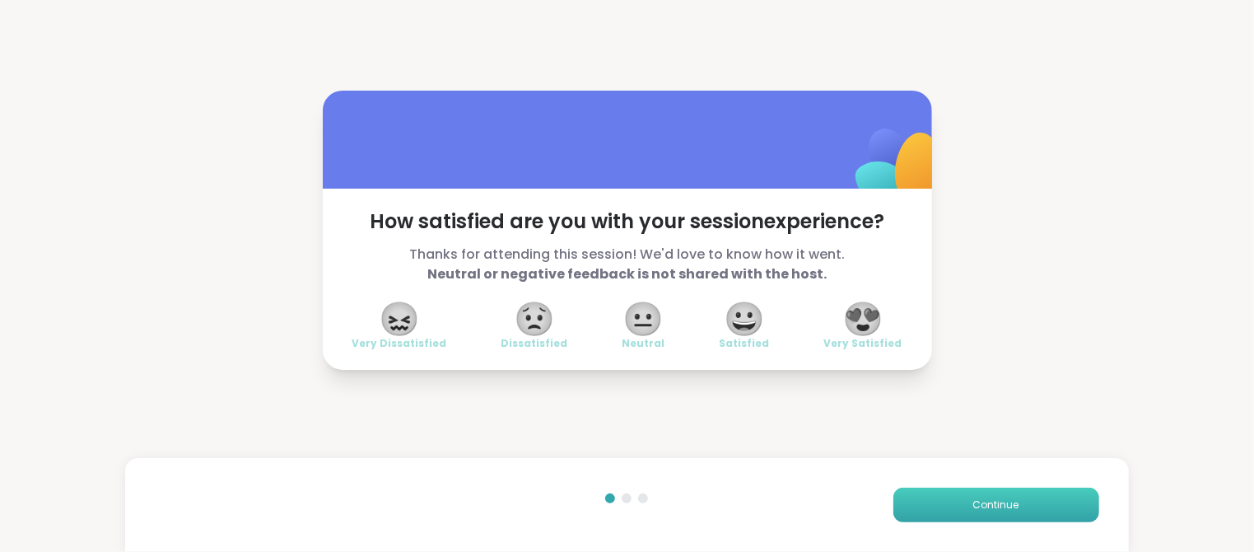
click at [1017, 510] on span "Continue" at bounding box center [996, 504] width 46 height 15
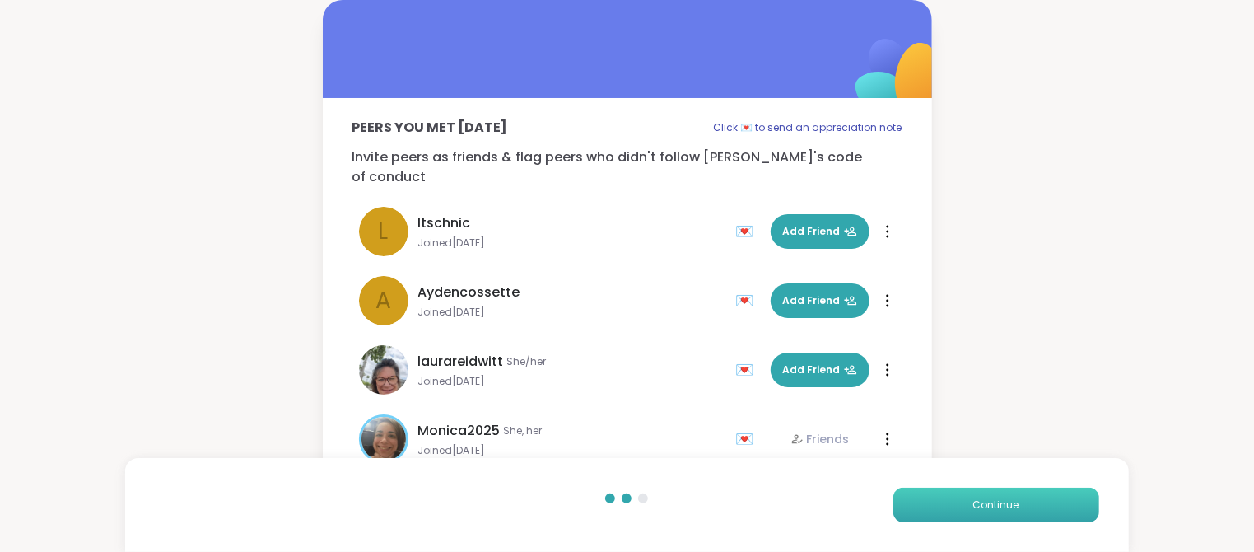
click at [1017, 510] on span "Continue" at bounding box center [996, 504] width 46 height 15
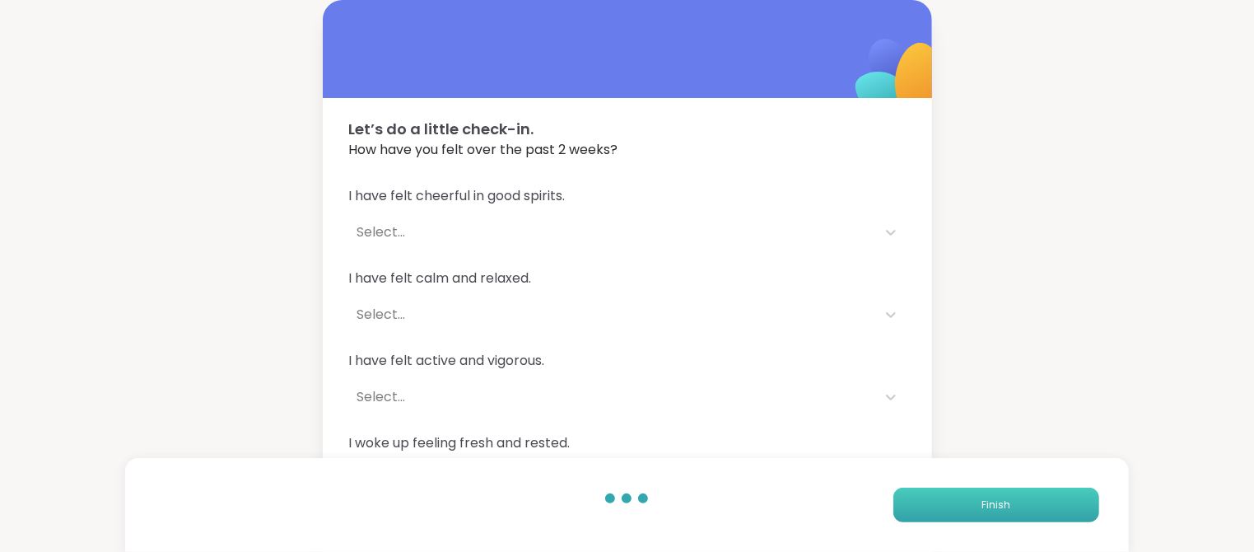
click at [1017, 510] on button "Finish" at bounding box center [996, 504] width 206 height 35
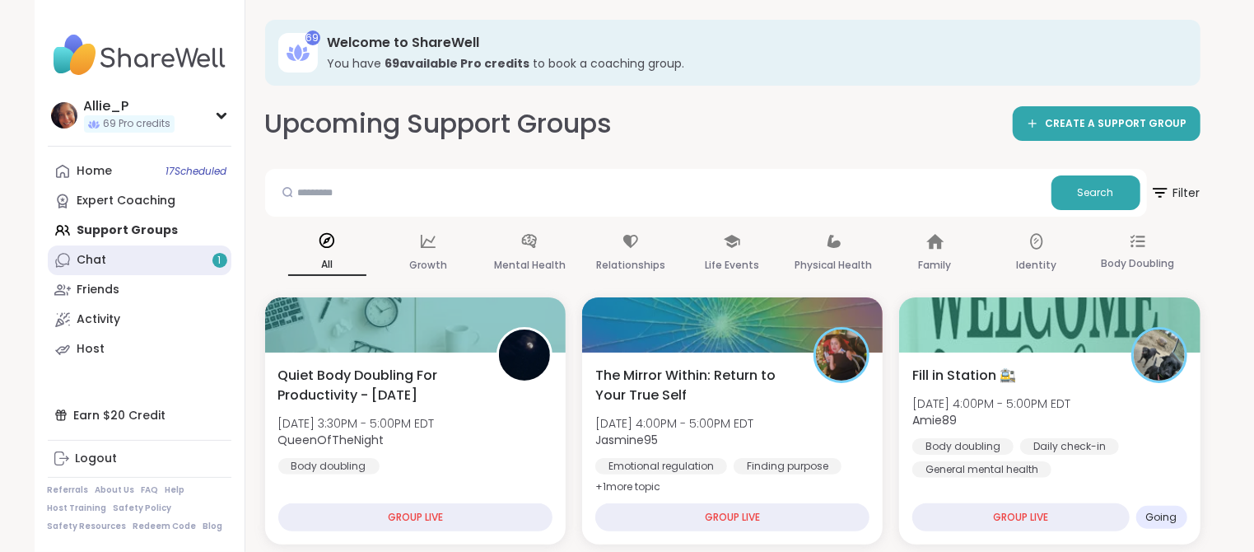
click at [99, 261] on div "Chat 1" at bounding box center [92, 260] width 30 height 16
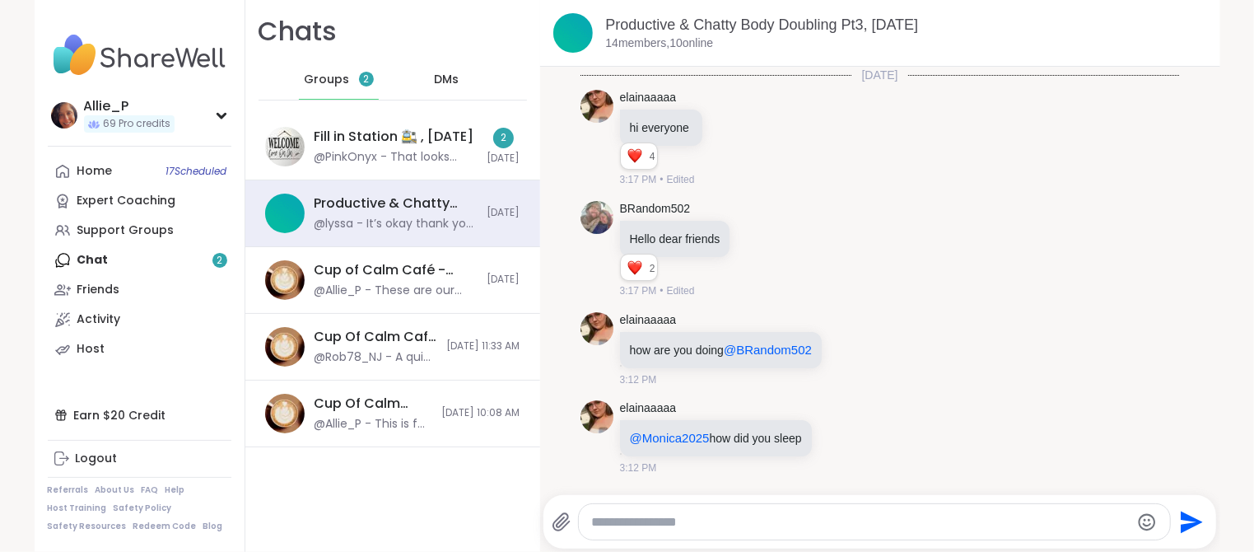
scroll to position [10720, 0]
